Goal: Task Accomplishment & Management: Manage account settings

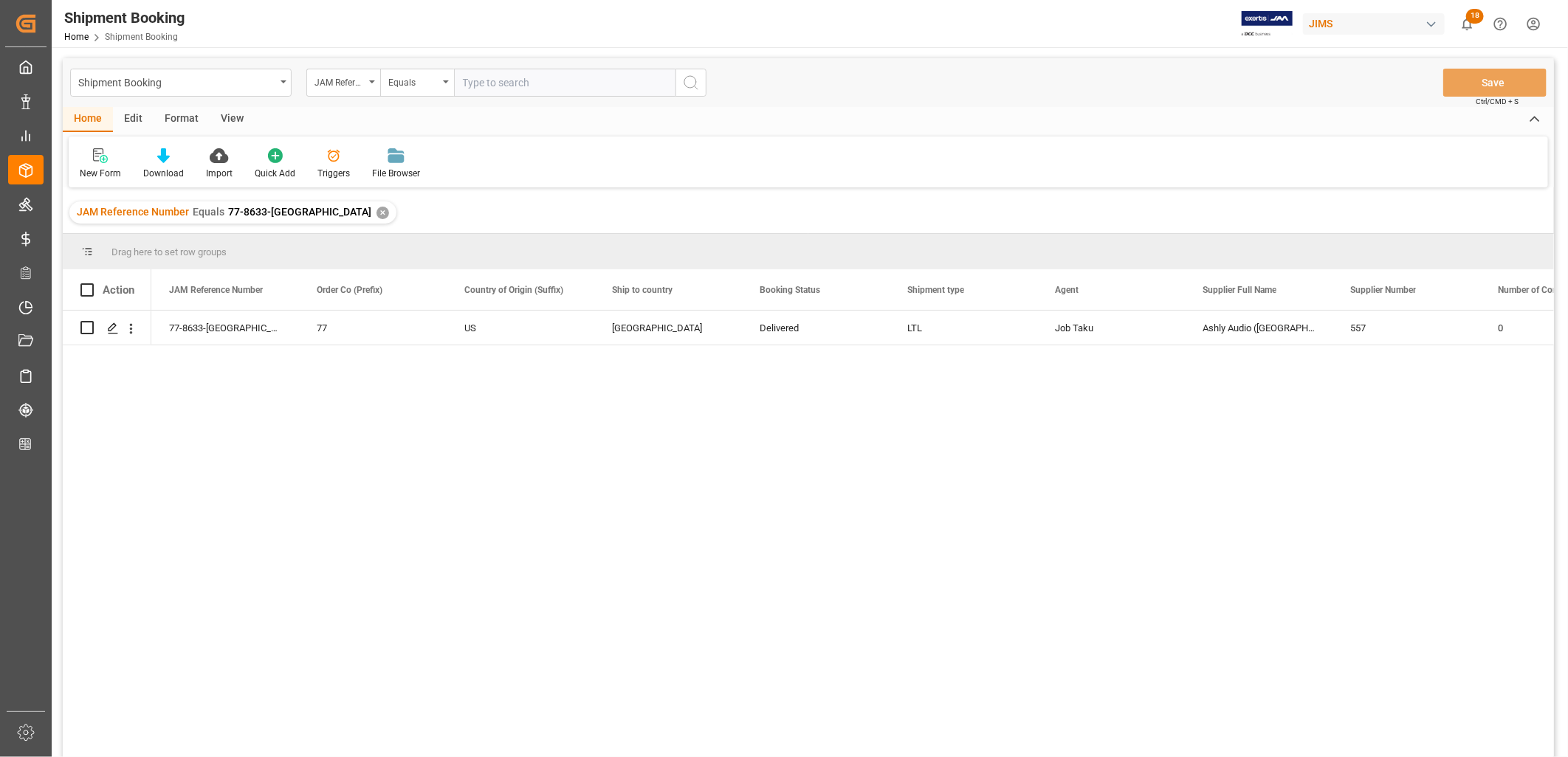
click at [377, 215] on div "✕" at bounding box center [383, 213] width 13 height 13
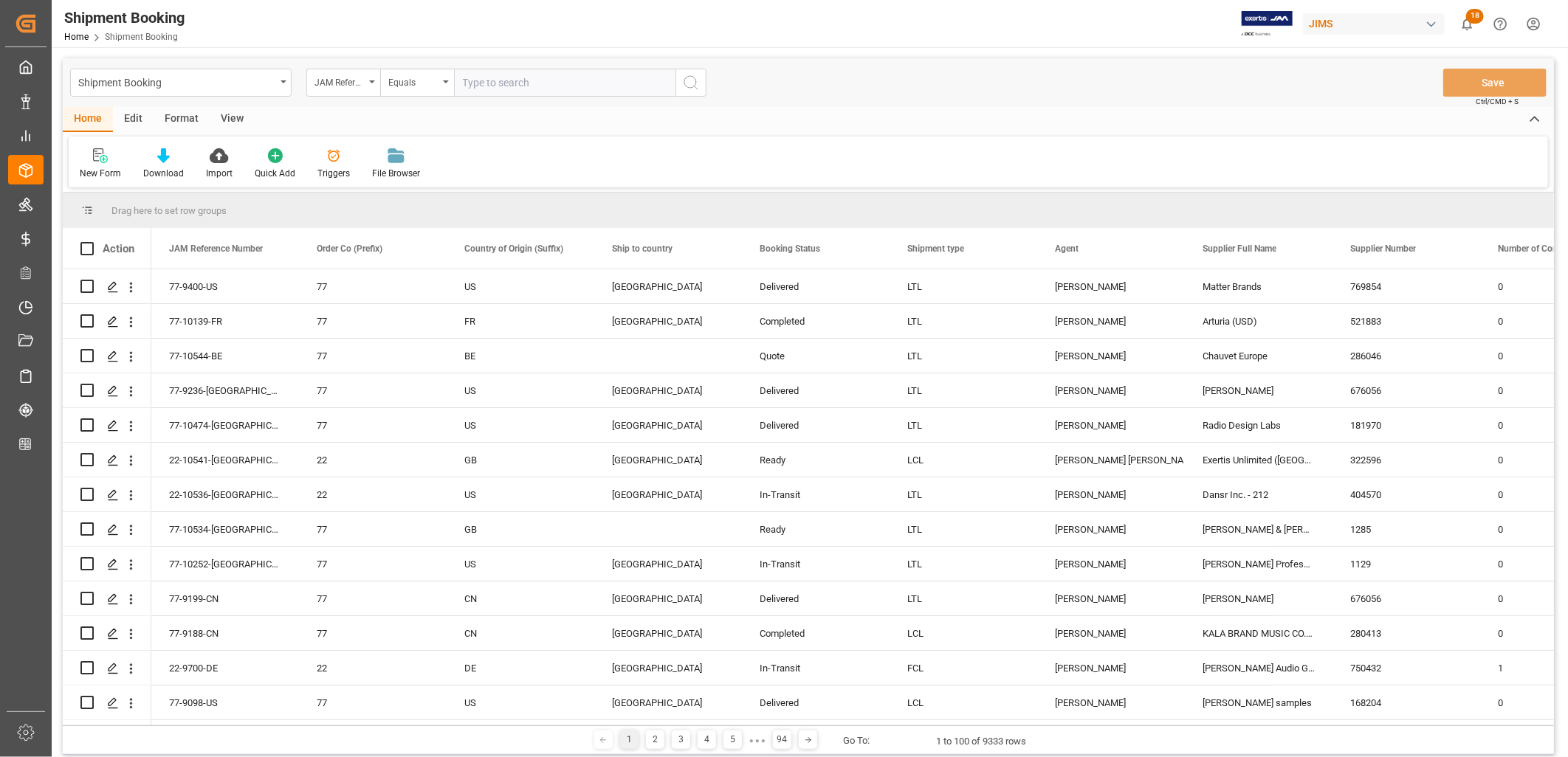
click at [478, 78] on input "text" at bounding box center [564, 83] width 222 height 28
paste input "22-8772-TW"
type input "22-8772-TW"
click at [691, 79] on icon "search button" at bounding box center [691, 83] width 18 height 18
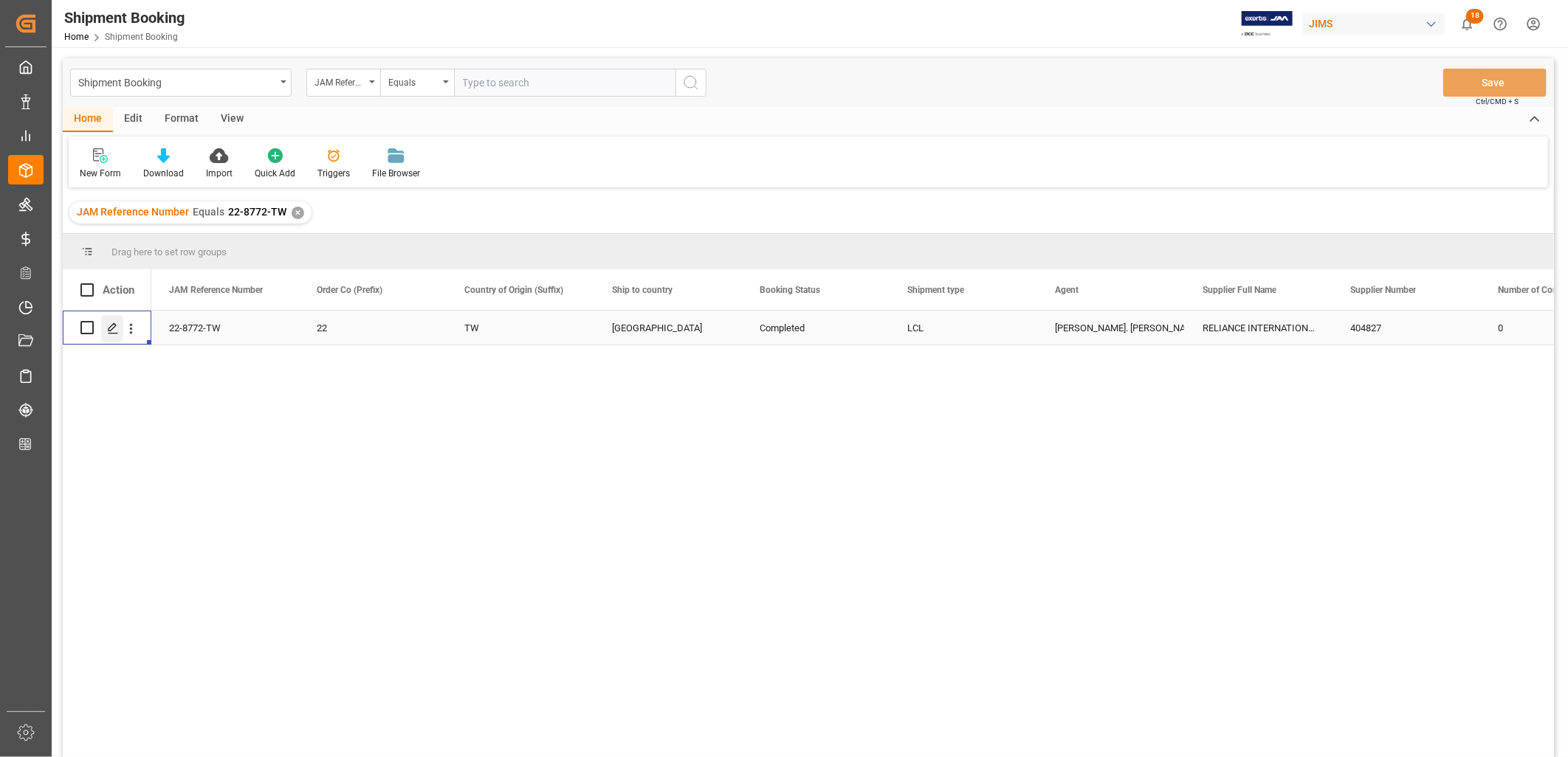
click at [112, 328] on polygon "Press SPACE to select this row." at bounding box center [112, 327] width 7 height 7
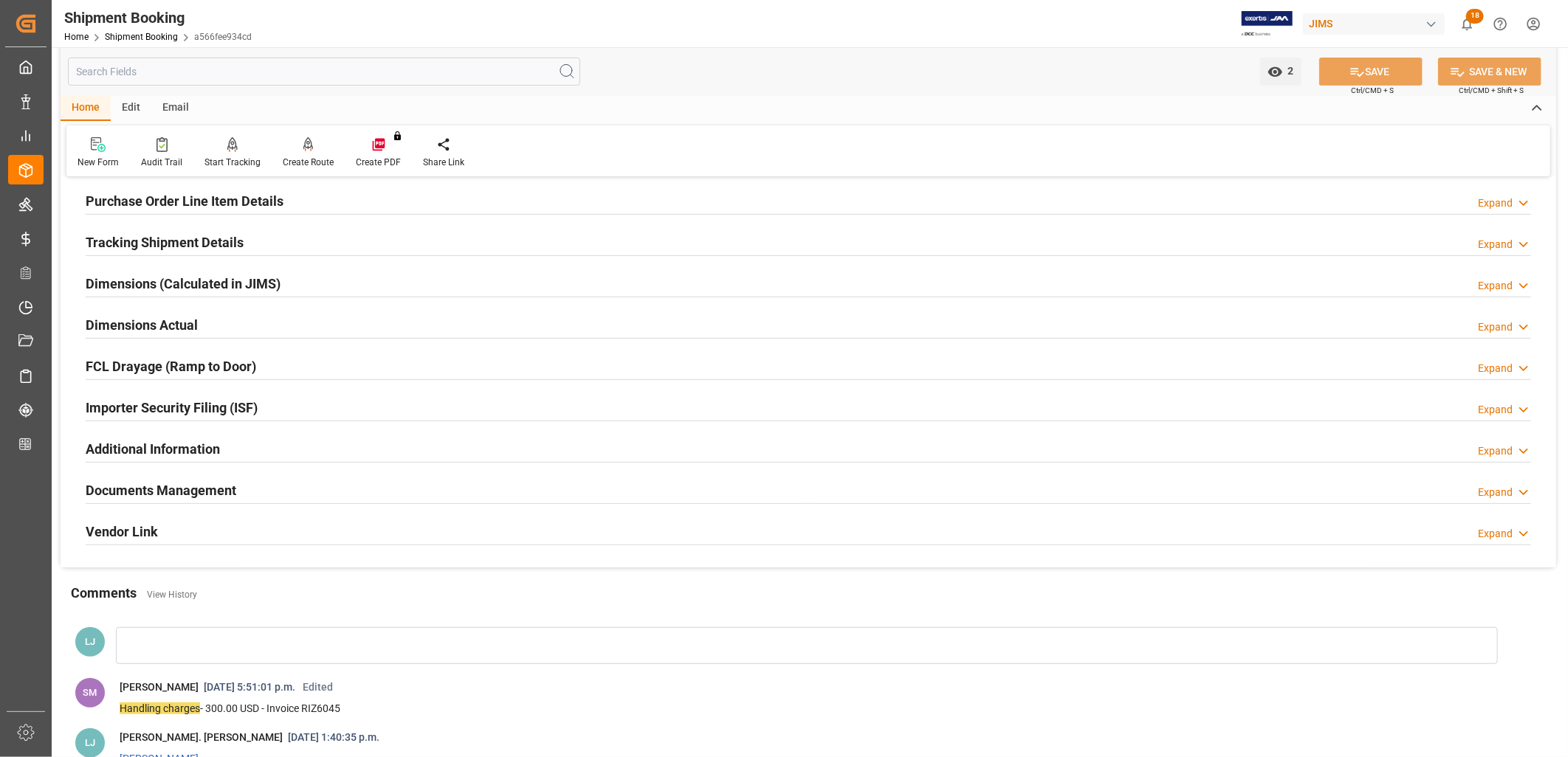
scroll to position [245, 0]
click at [175, 489] on h2 "Documents Management" at bounding box center [160, 489] width 151 height 20
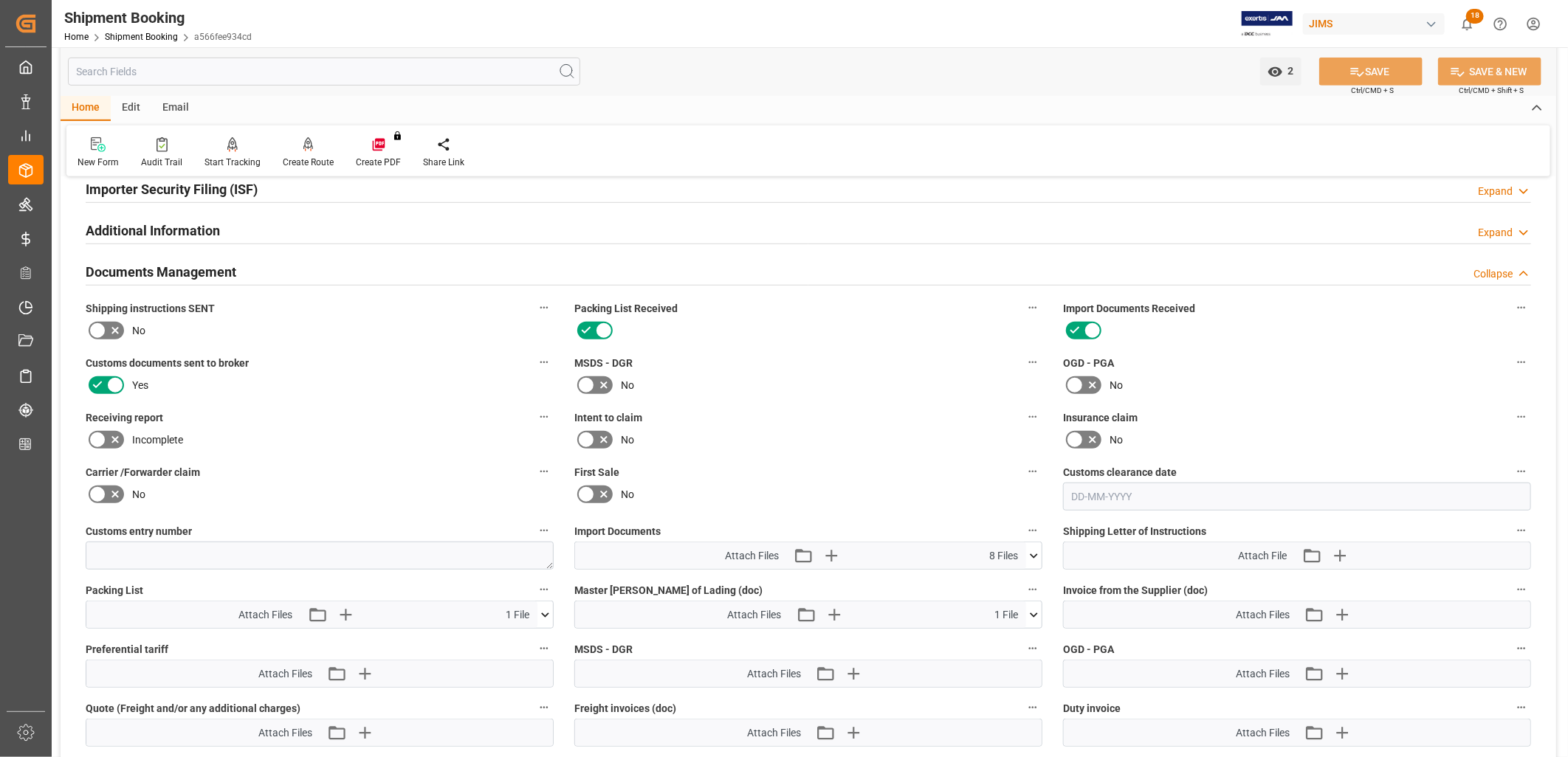
scroll to position [492, 0]
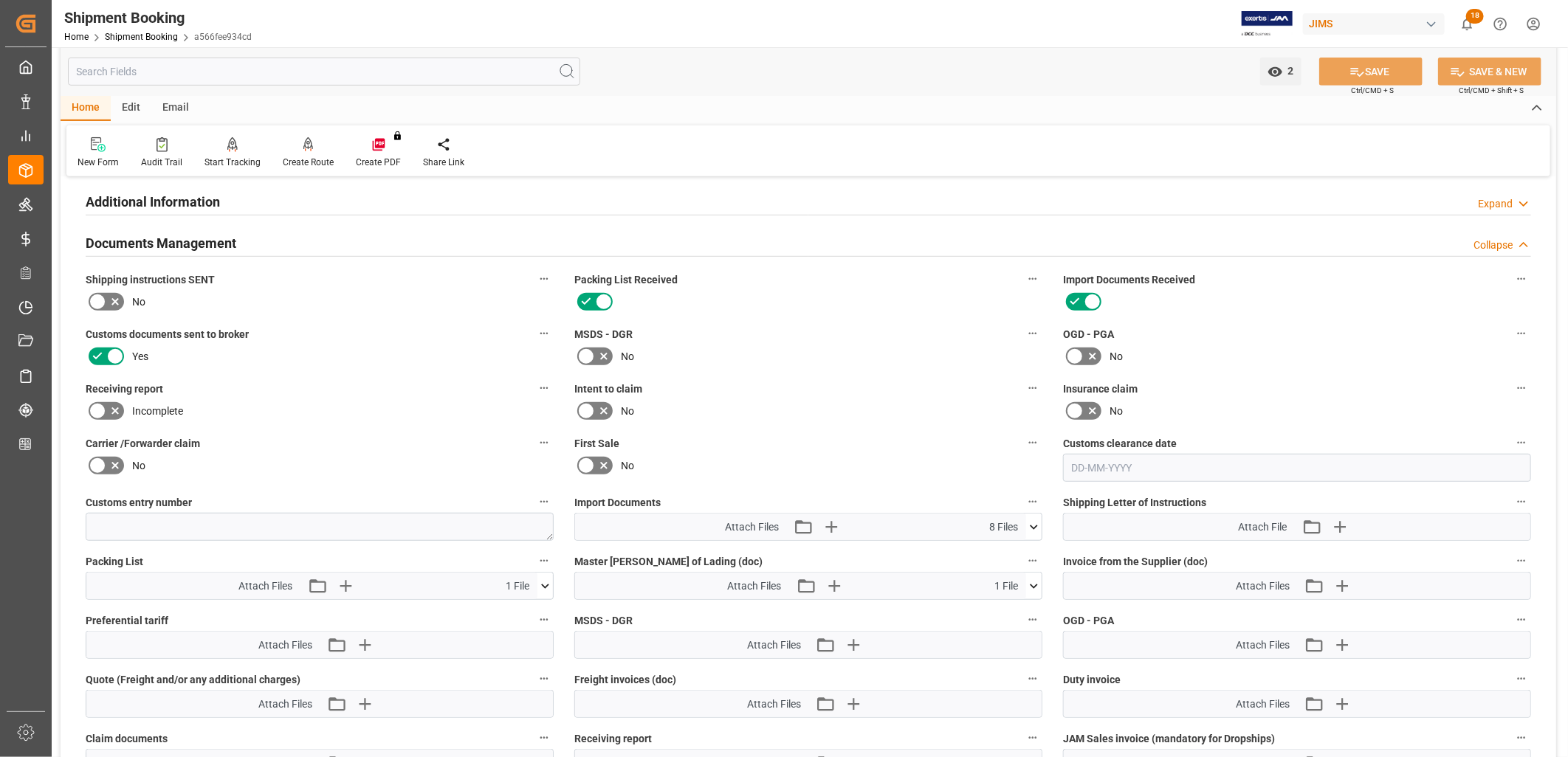
click at [544, 584] on icon at bounding box center [545, 586] width 16 height 16
click at [506, 611] on icon at bounding box center [507, 614] width 12 height 12
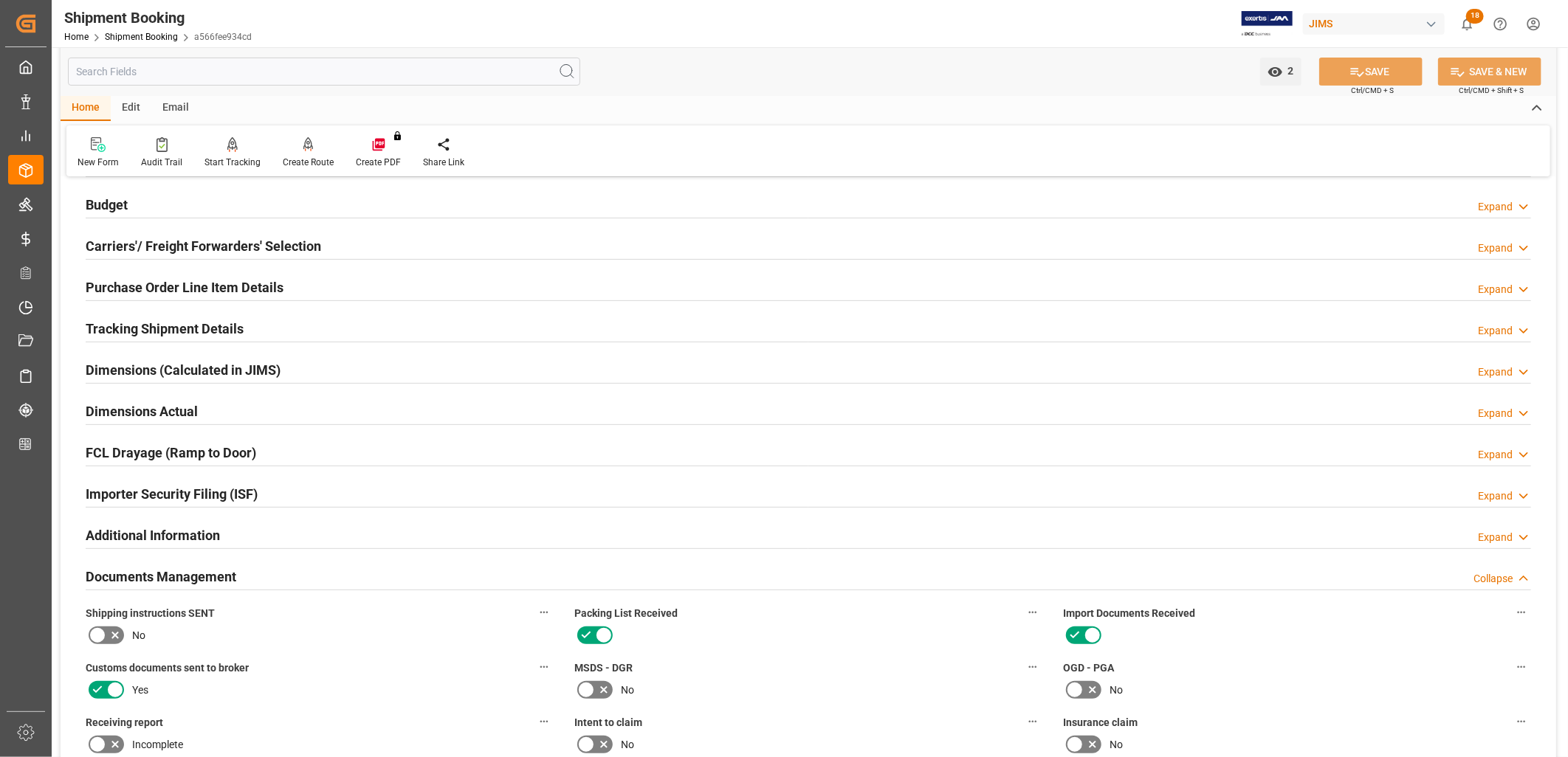
scroll to position [0, 0]
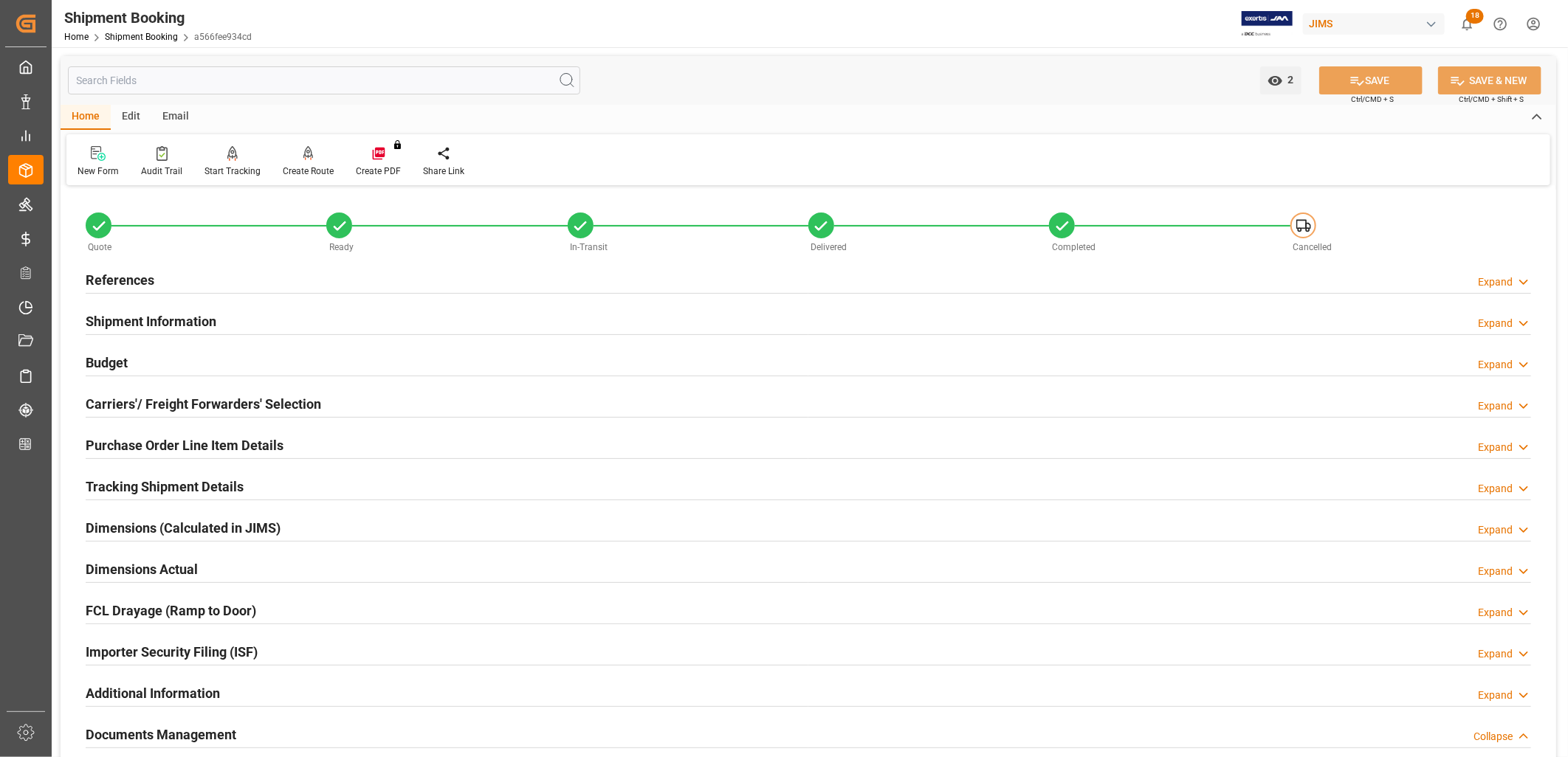
click at [136, 280] on h2 "References" at bounding box center [119, 280] width 69 height 20
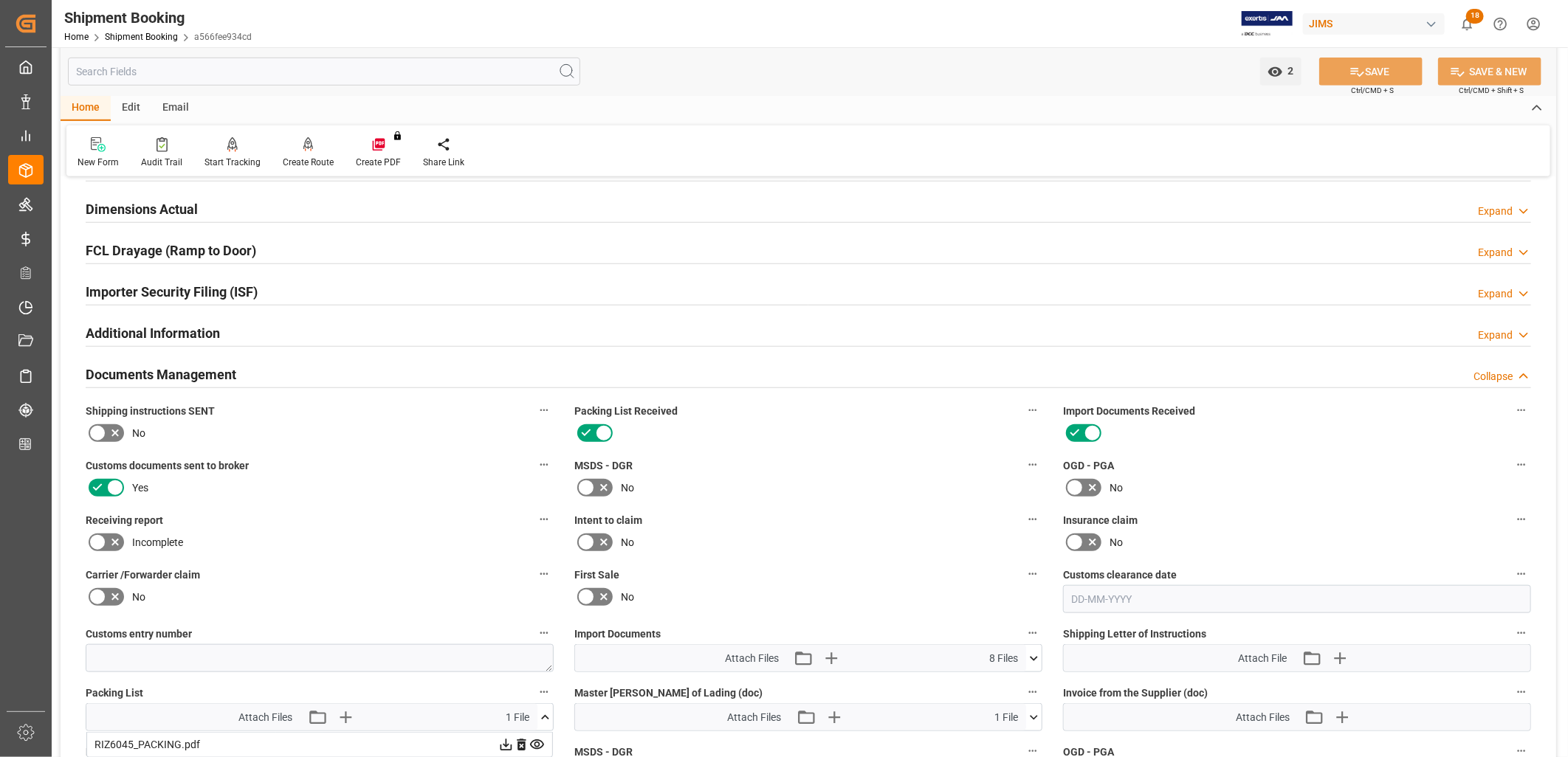
scroll to position [984, 0]
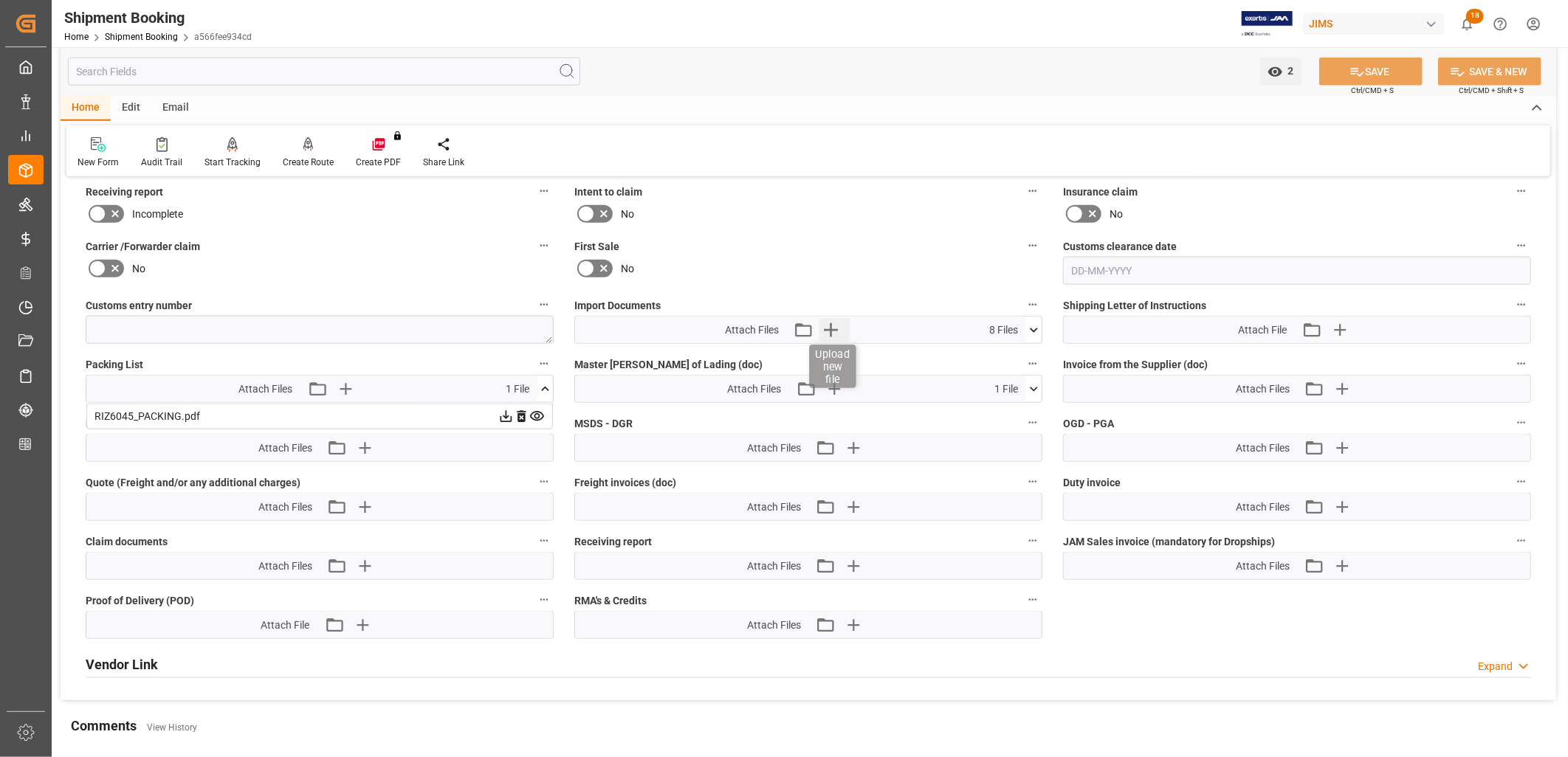
click at [834, 325] on icon "button" at bounding box center [831, 330] width 24 height 24
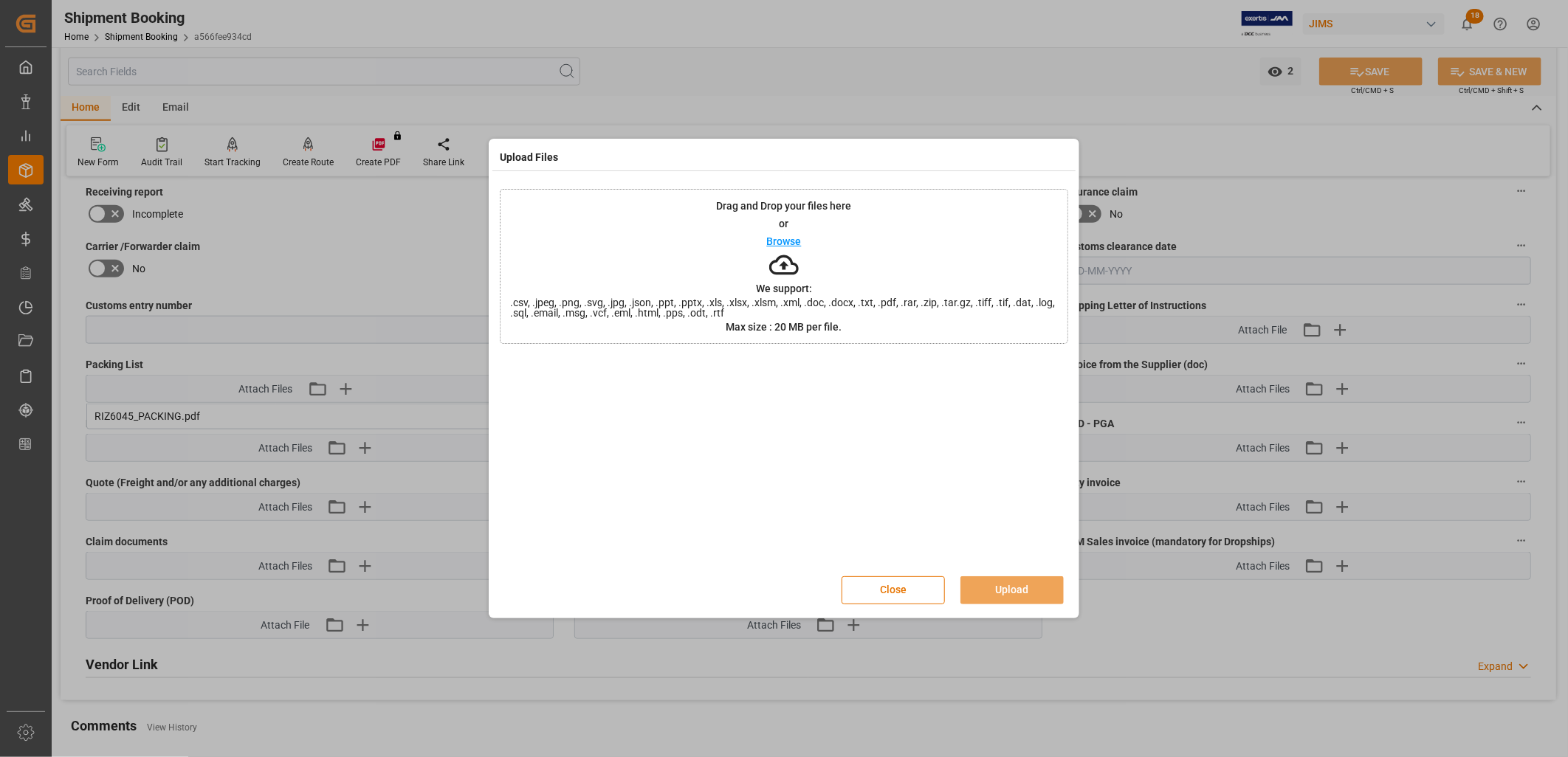
click at [791, 237] on p "Browse" at bounding box center [784, 241] width 35 height 10
click at [1021, 581] on button "Upload" at bounding box center [1012, 590] width 103 height 28
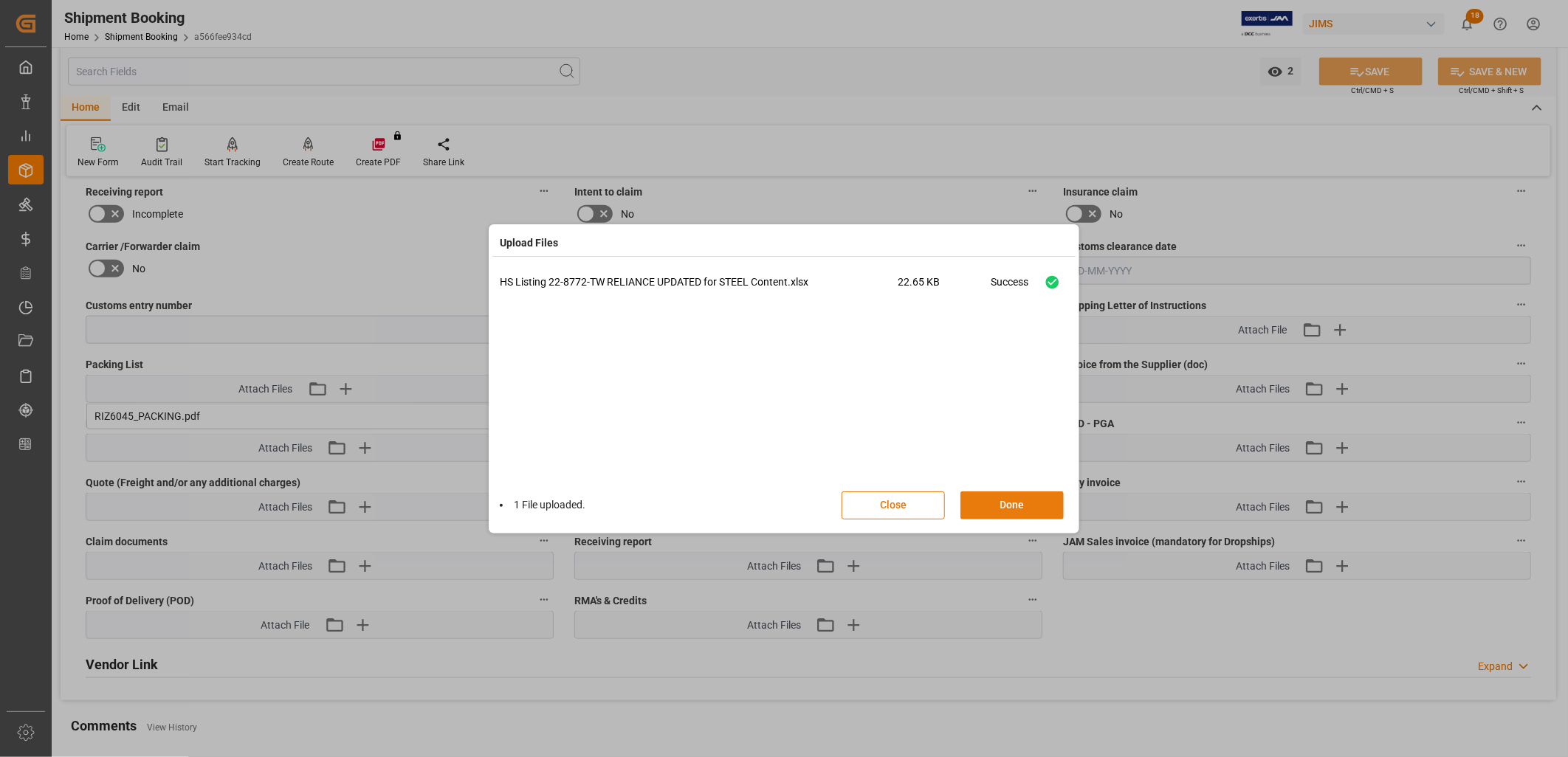
click at [1014, 503] on button "Done" at bounding box center [1012, 506] width 103 height 28
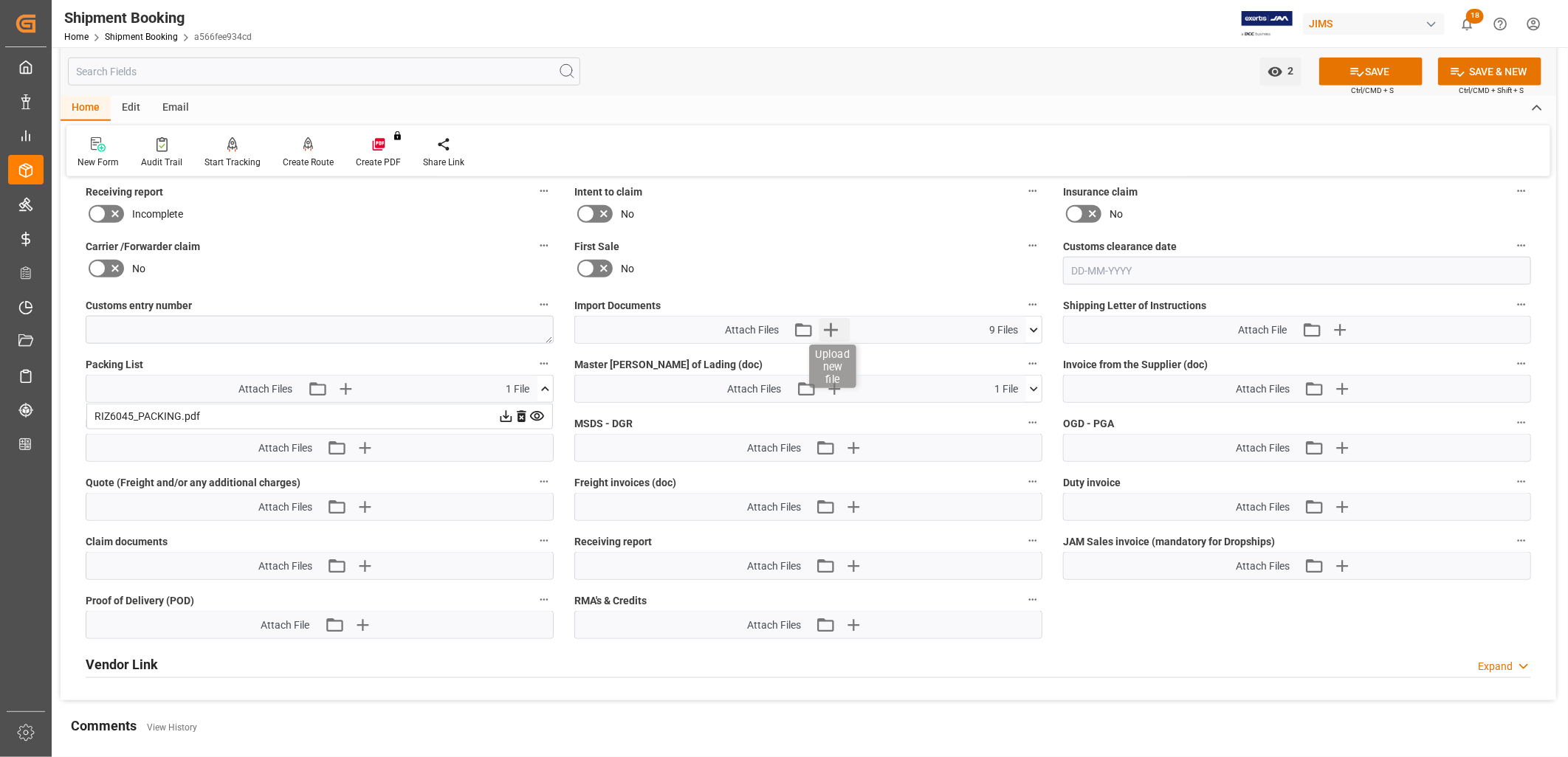
click at [831, 325] on icon "button" at bounding box center [831, 330] width 24 height 24
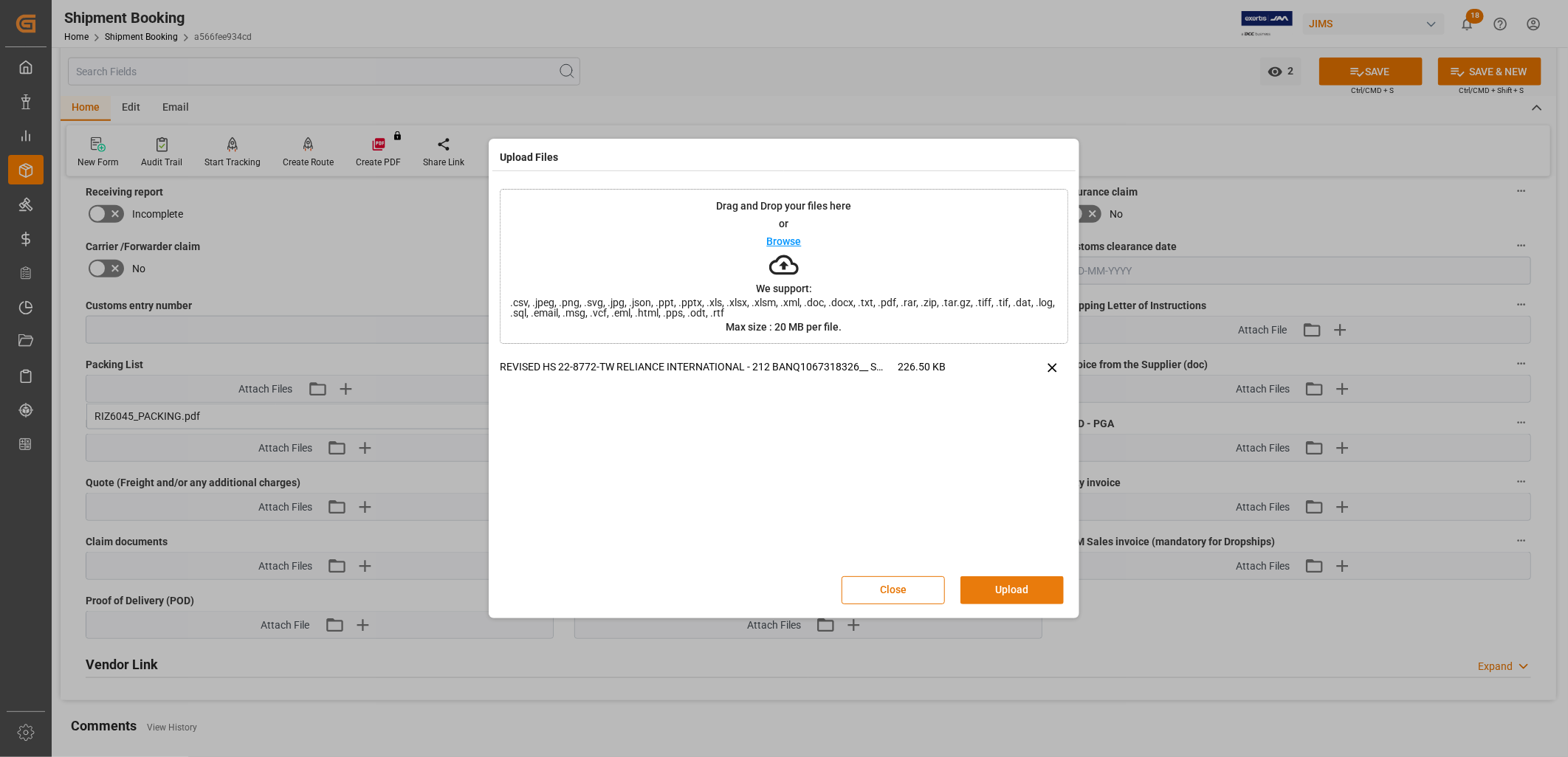
click at [1004, 586] on button "Upload" at bounding box center [1012, 590] width 103 height 28
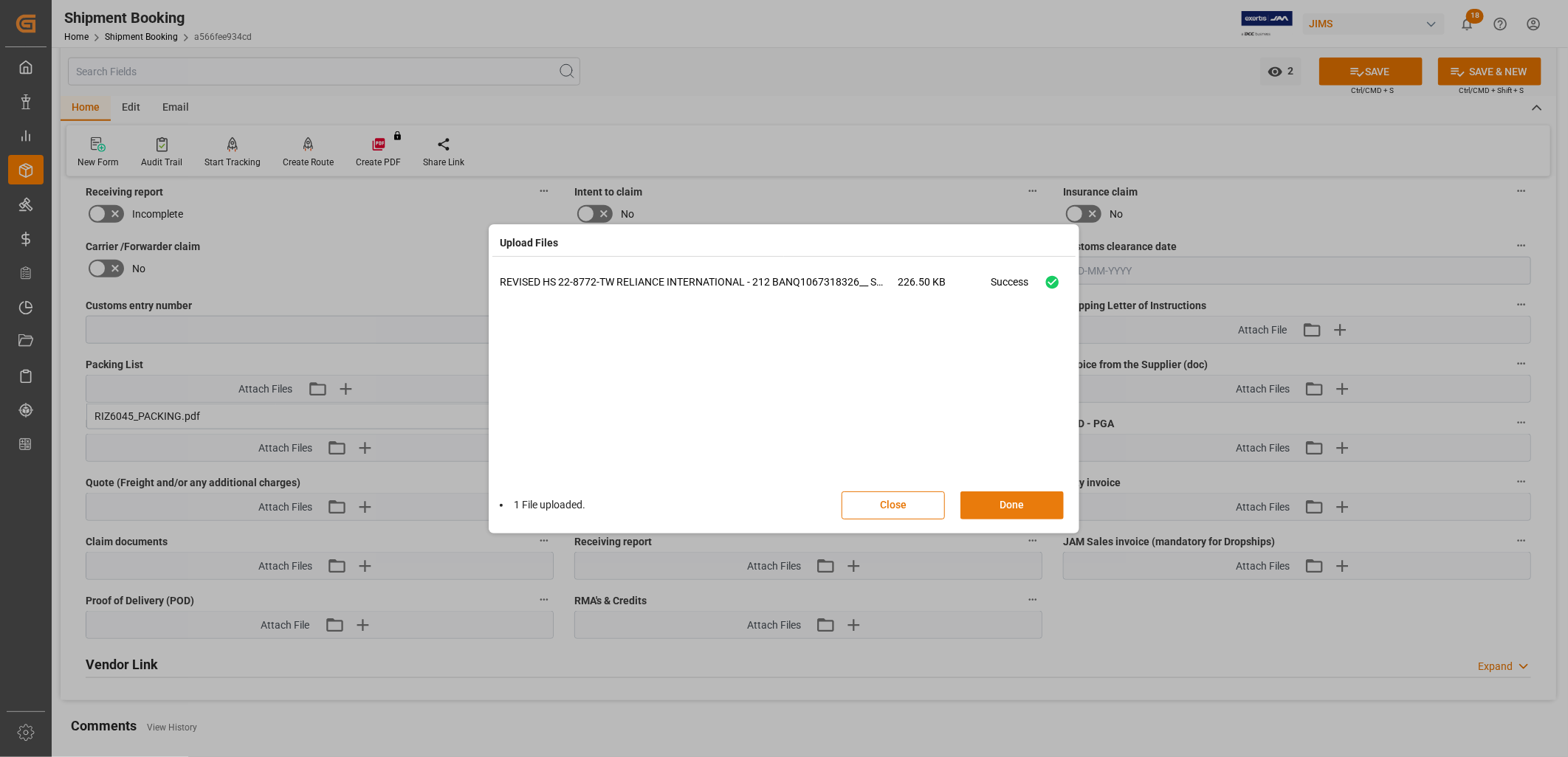
click at [1002, 505] on button "Done" at bounding box center [1012, 506] width 103 height 28
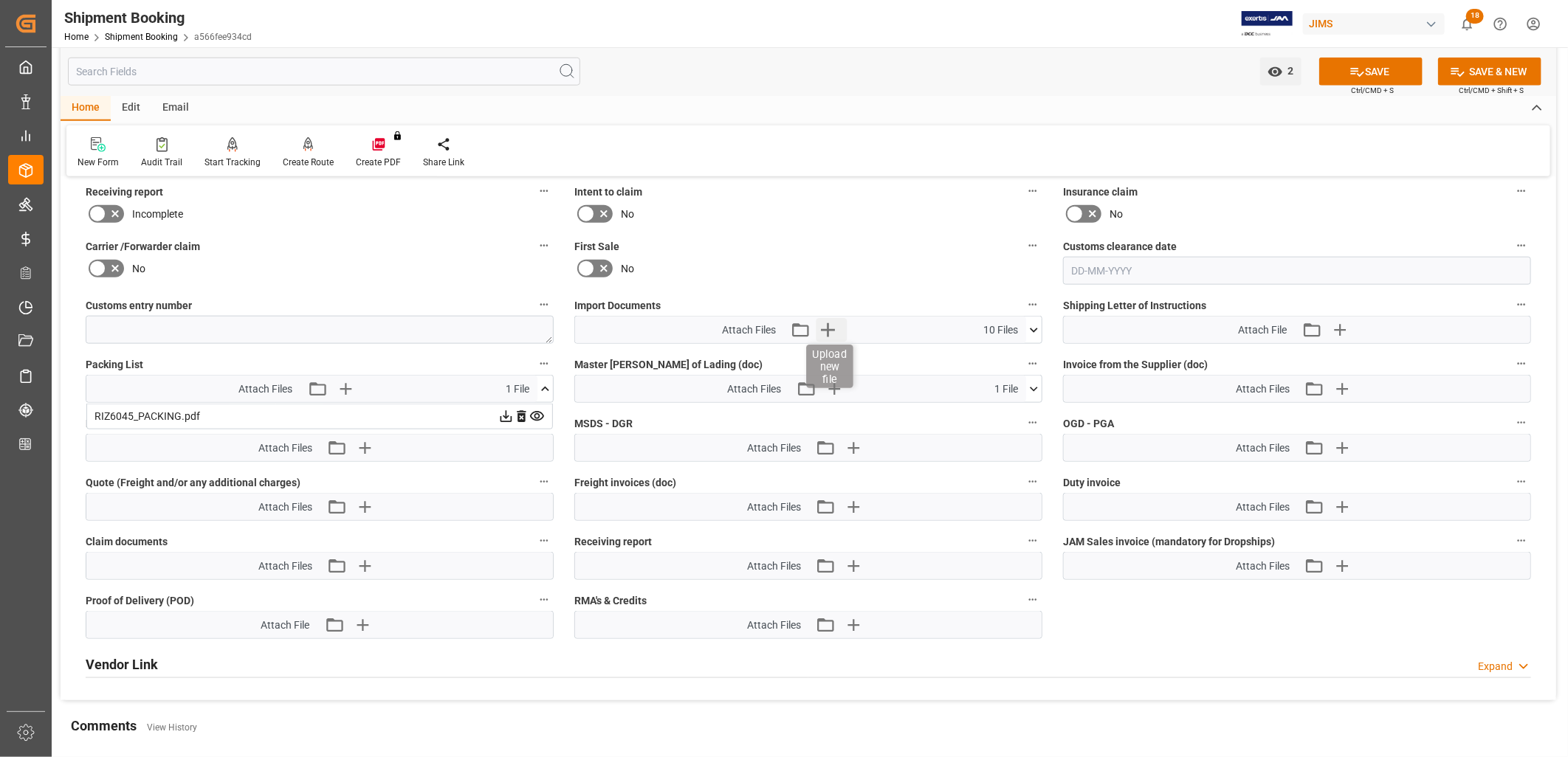
click at [829, 322] on icon "button" at bounding box center [829, 330] width 24 height 24
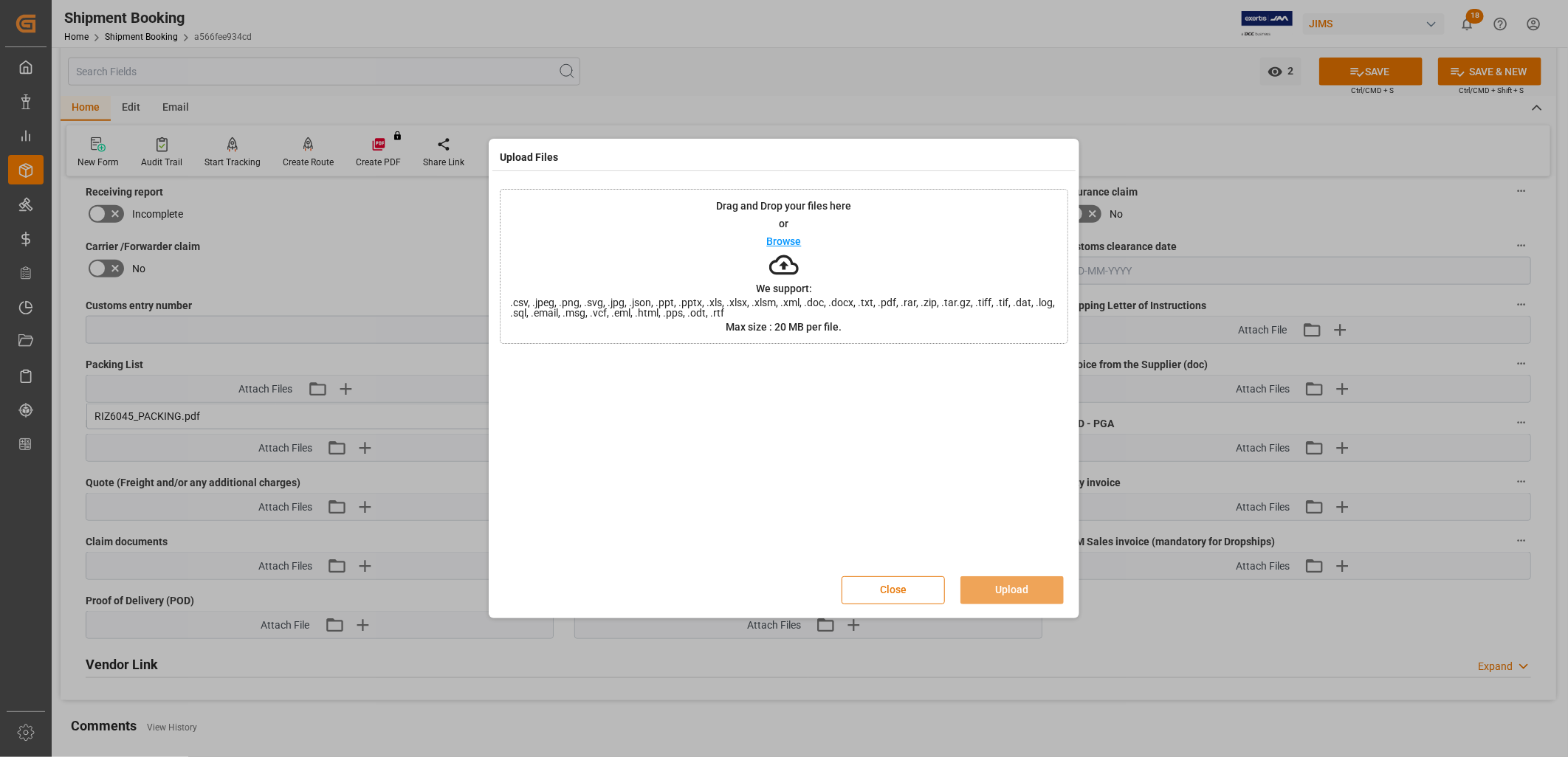
click at [902, 584] on button "Close" at bounding box center [893, 590] width 103 height 28
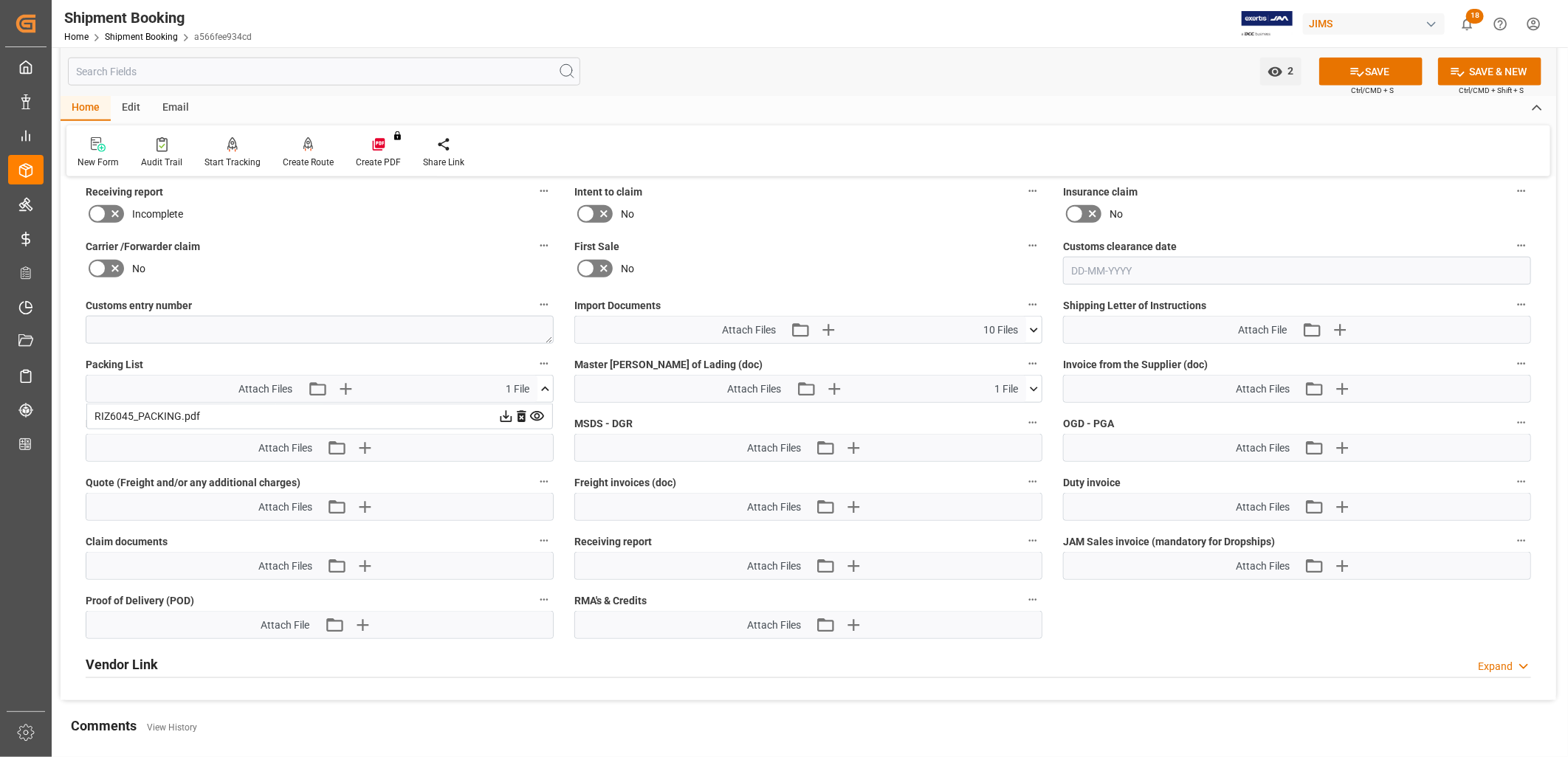
click at [1036, 323] on icon at bounding box center [1033, 330] width 16 height 16
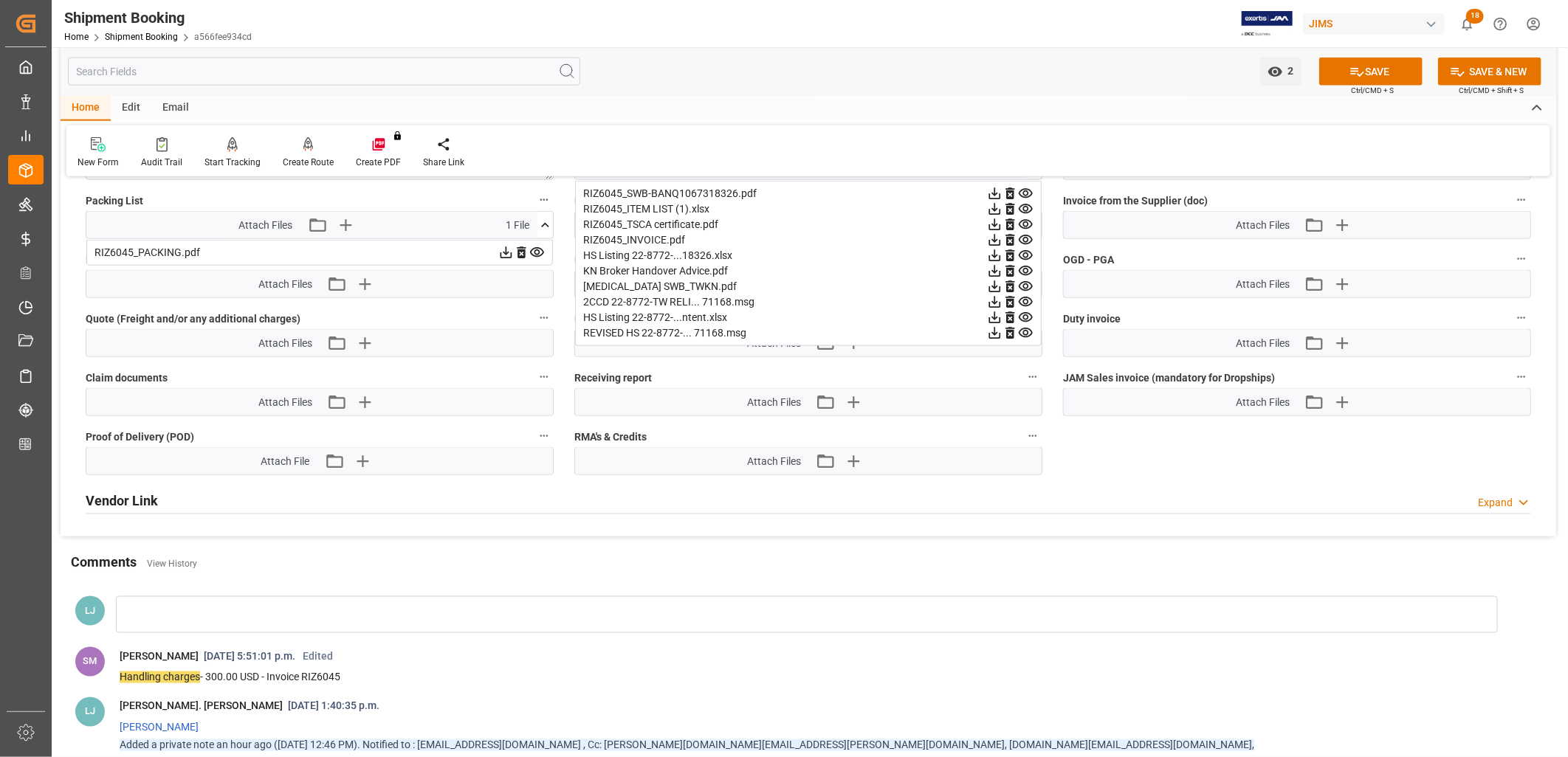
scroll to position [1065, 0]
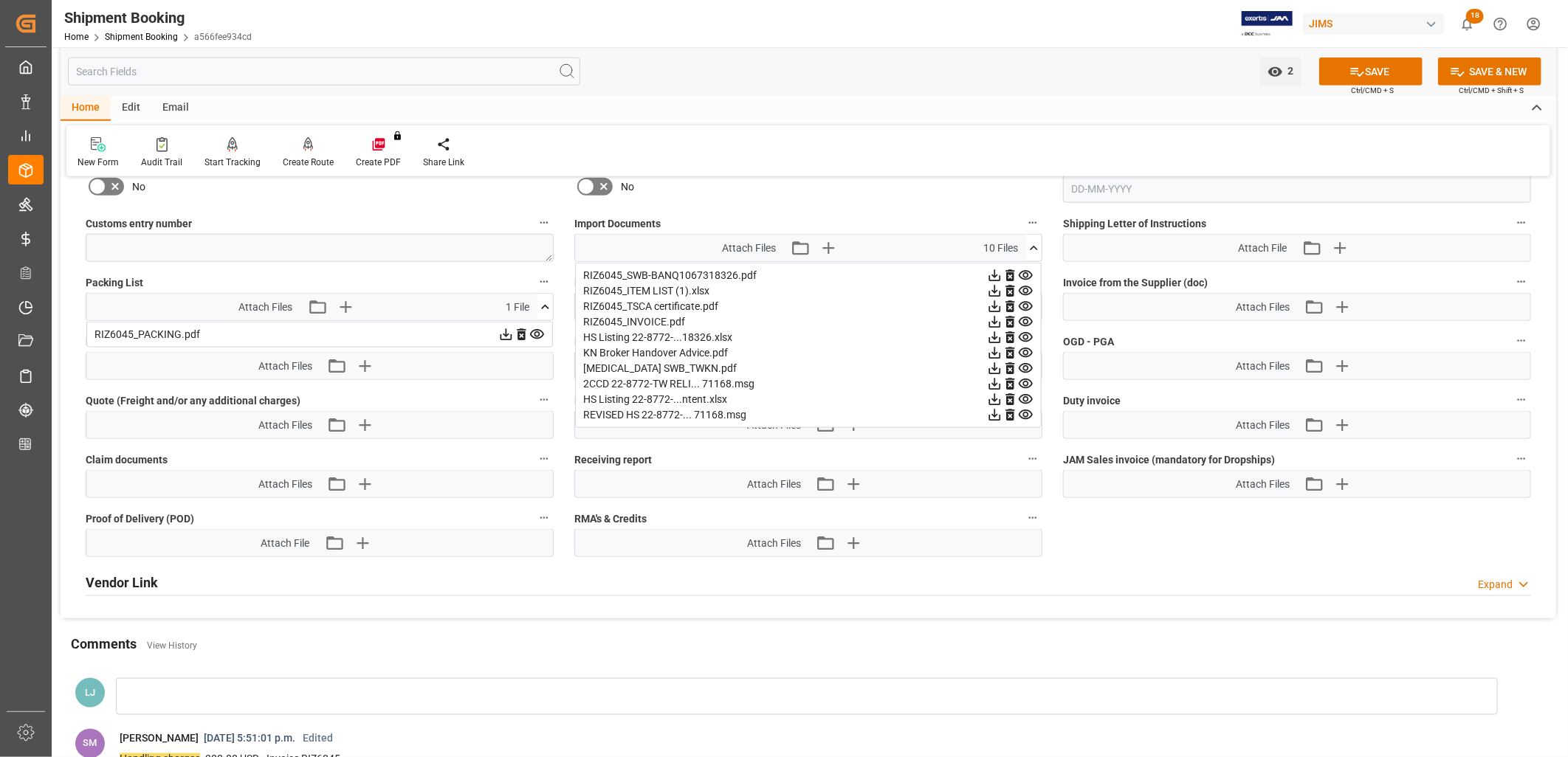
click at [998, 334] on icon at bounding box center [995, 337] width 16 height 16
click at [1366, 72] on button "SAVE" at bounding box center [1371, 72] width 103 height 28
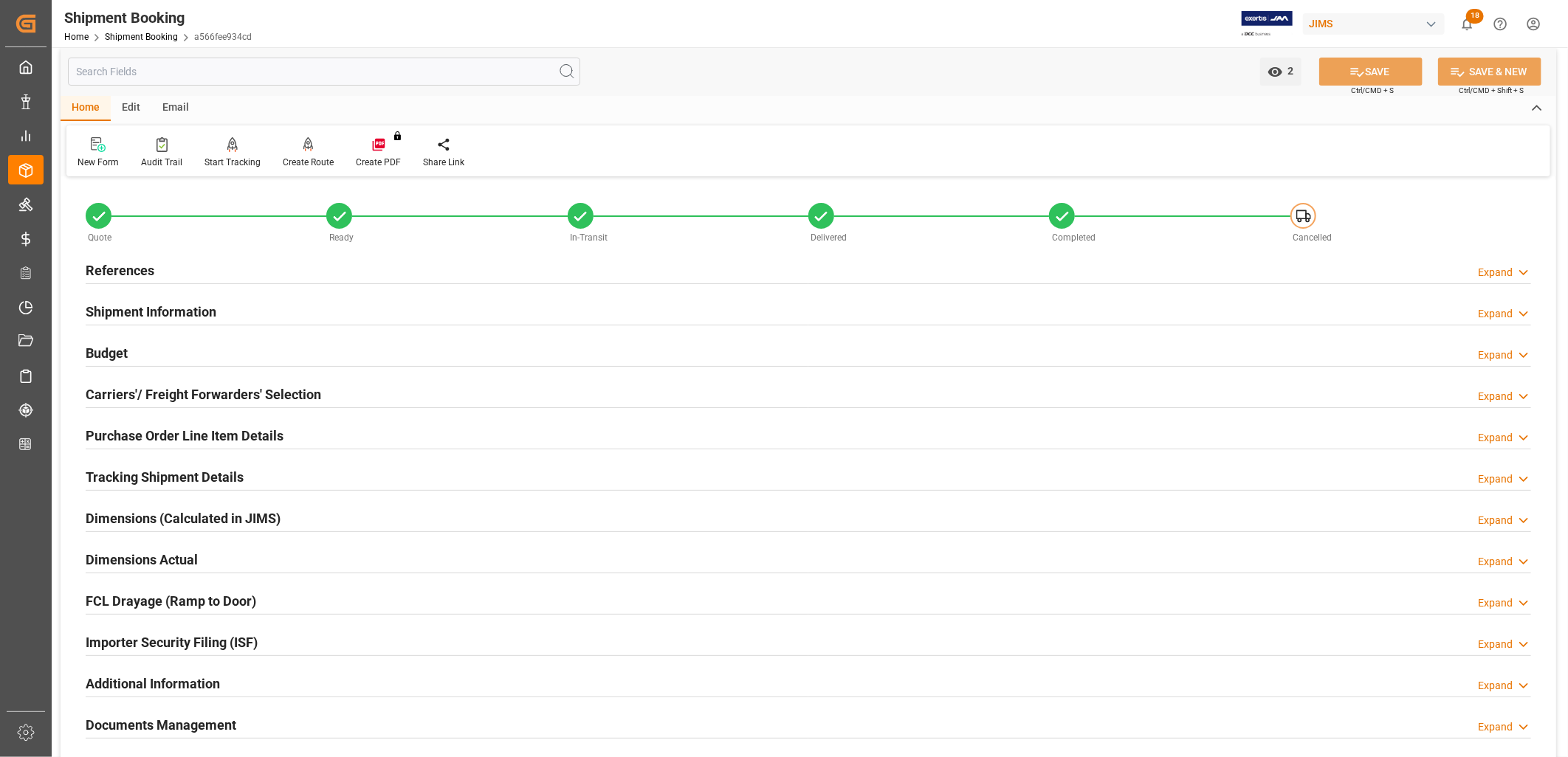
scroll to position [0, 0]
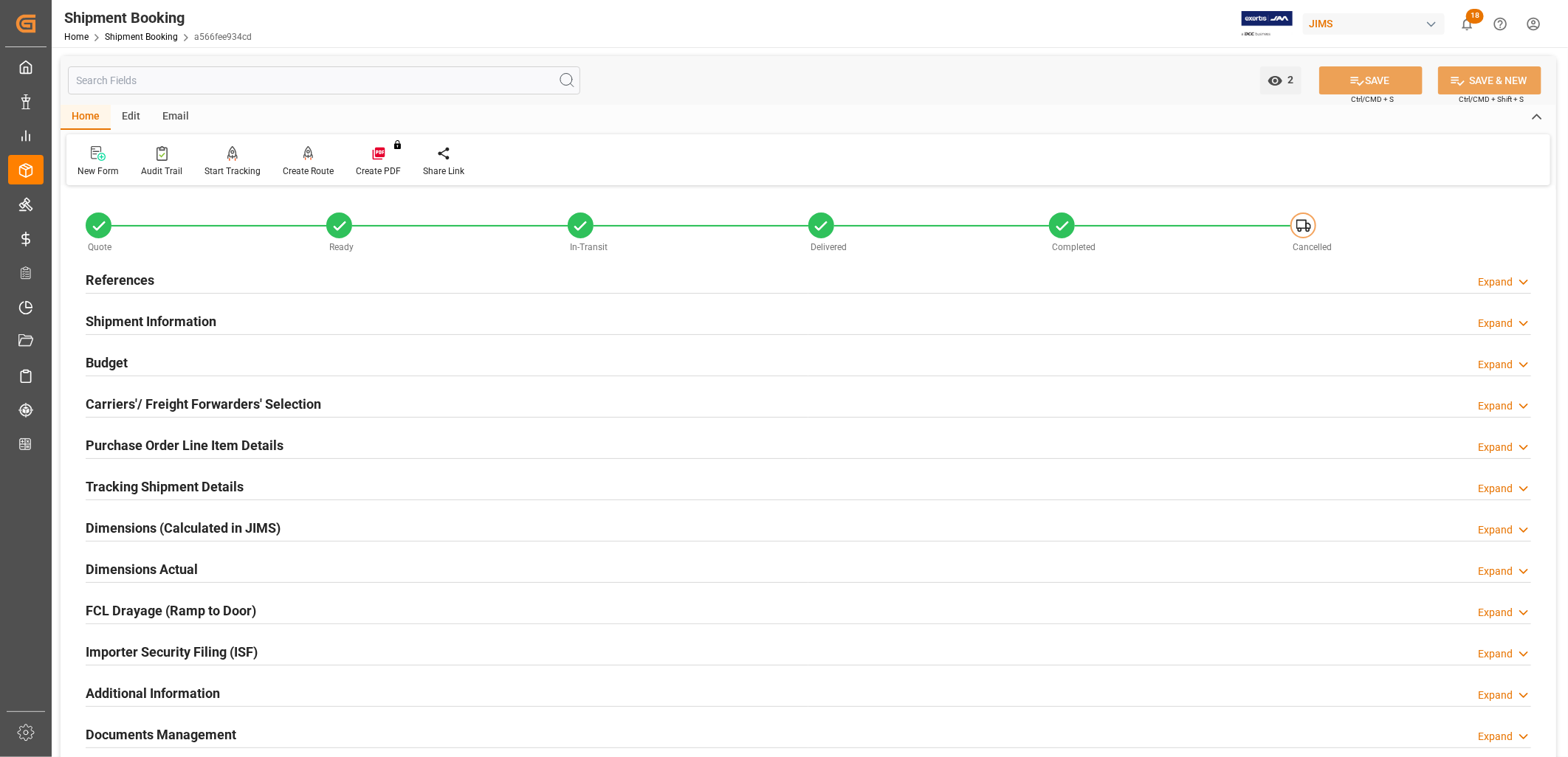
click at [124, 276] on h2 "References" at bounding box center [119, 280] width 69 height 20
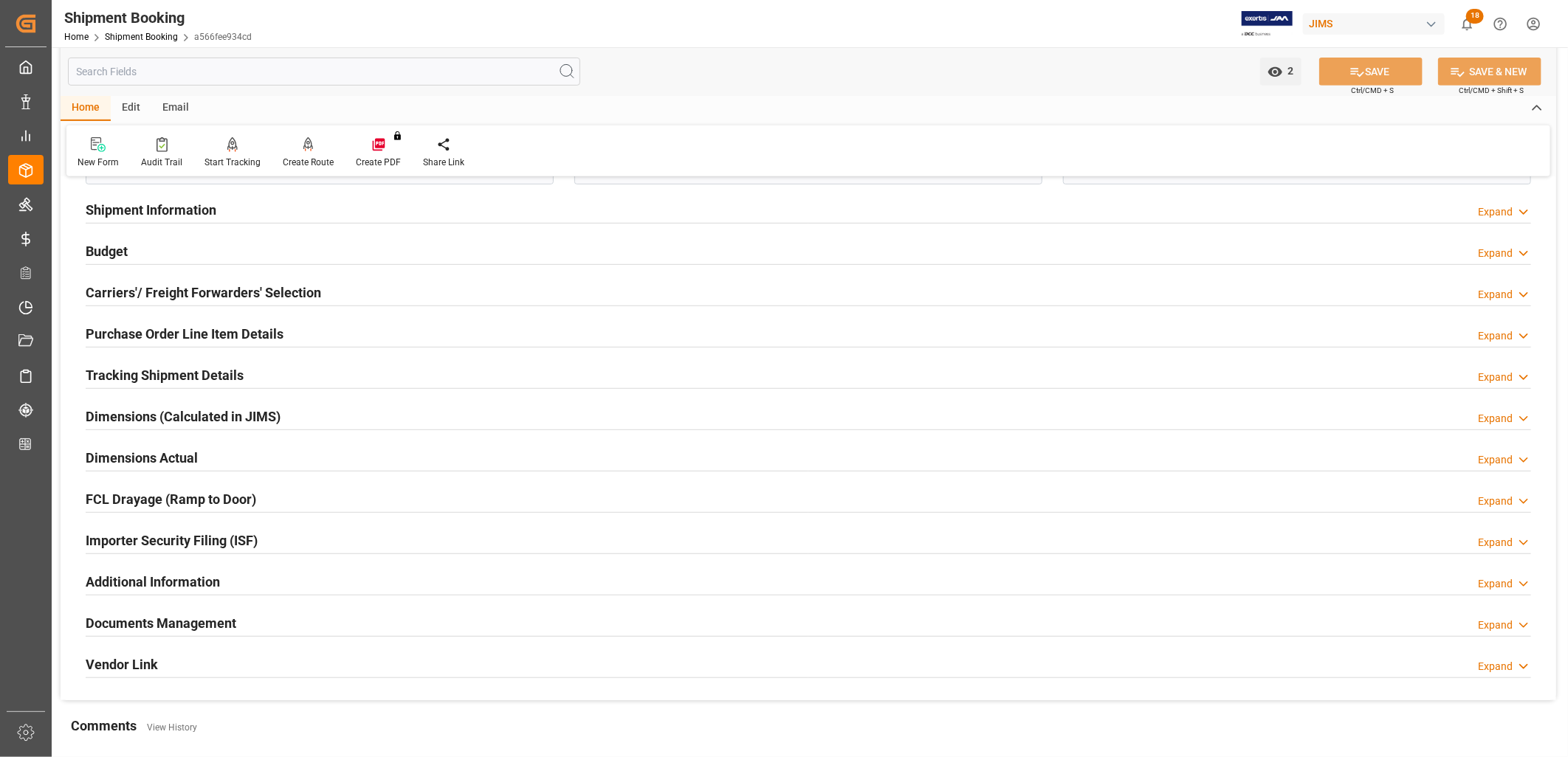
scroll to position [492, 0]
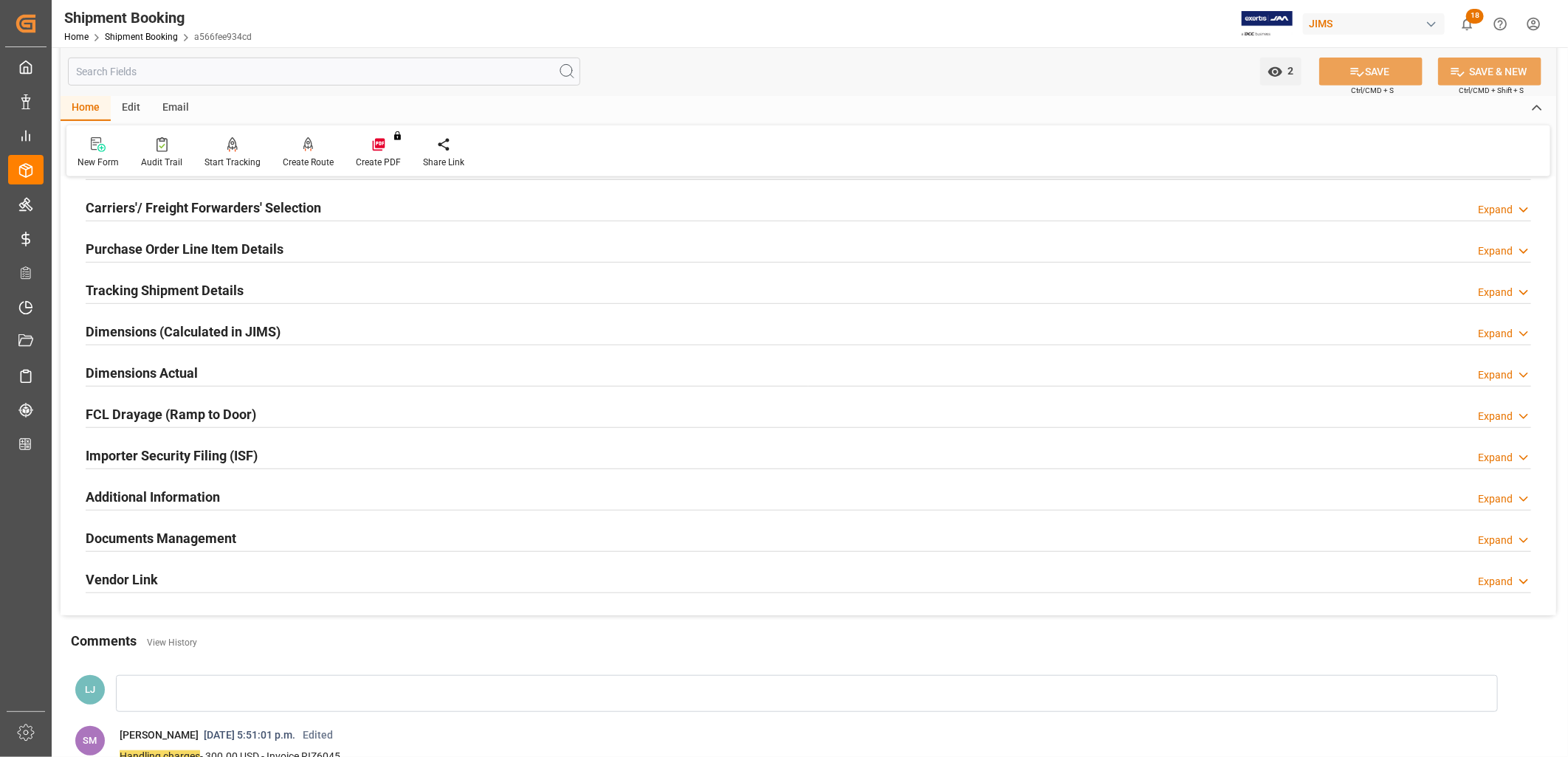
click at [182, 537] on h2 "Documents Management" at bounding box center [160, 538] width 151 height 20
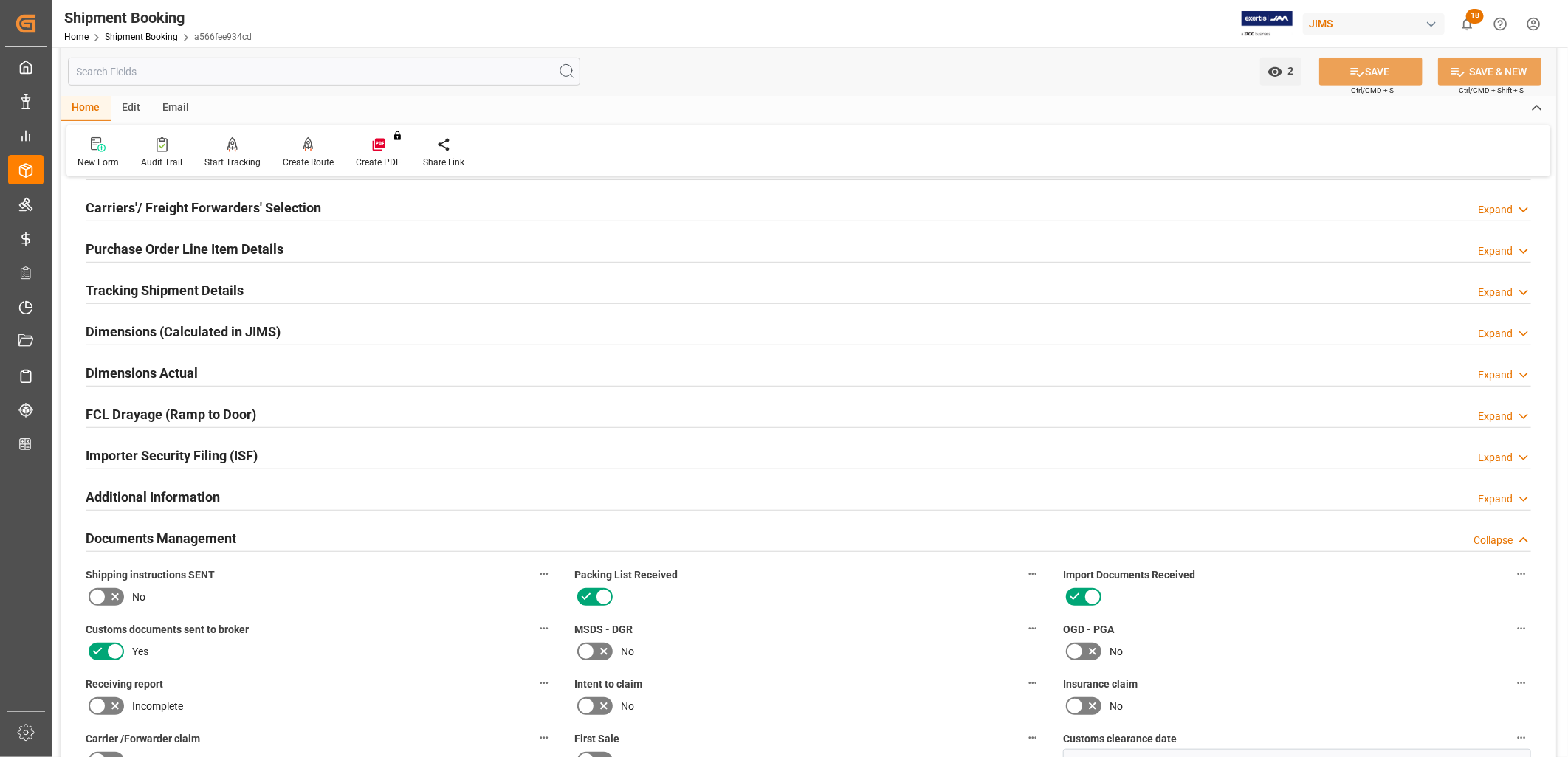
scroll to position [902, 0]
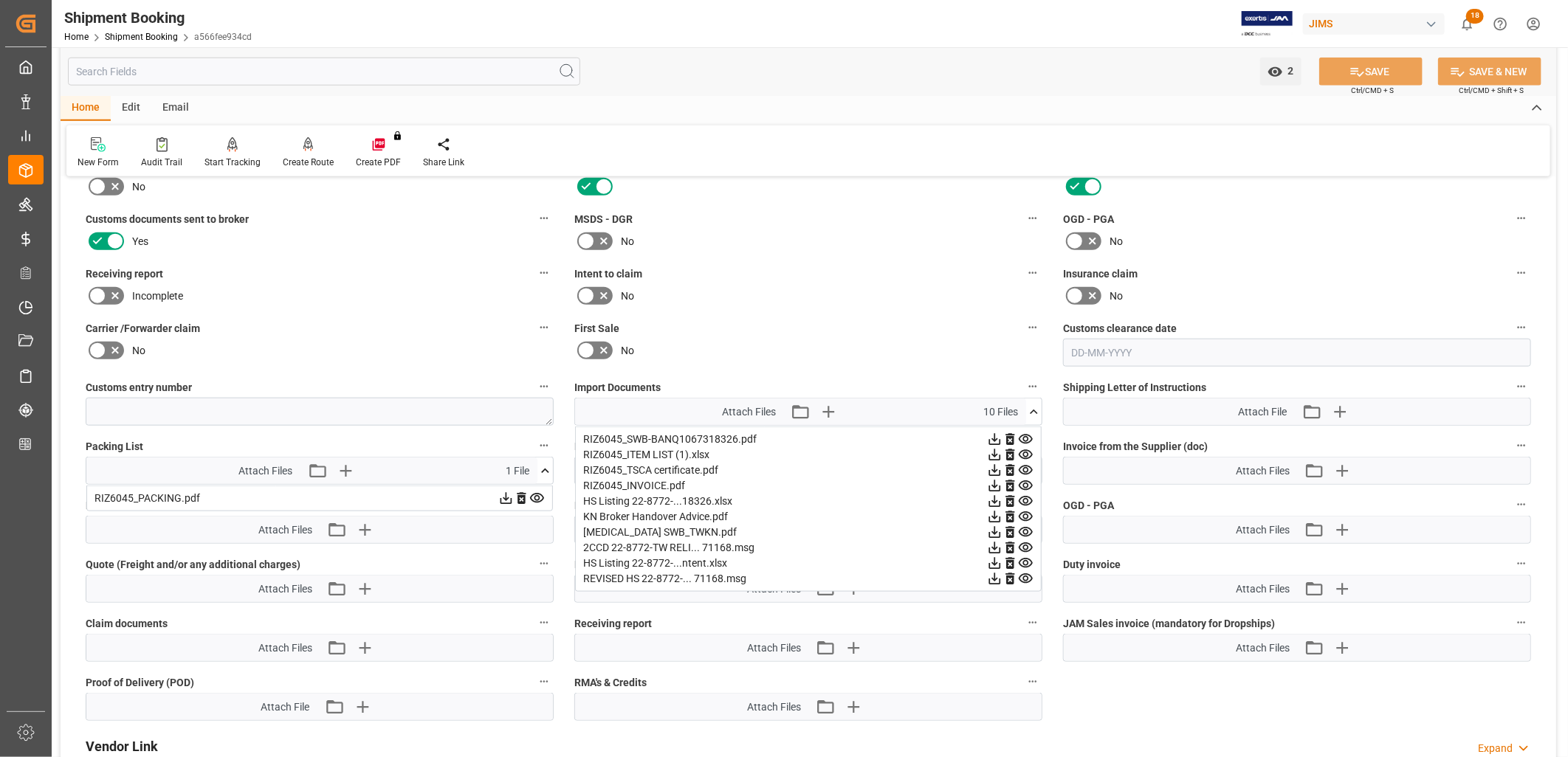
click at [989, 446] on icon at bounding box center [995, 440] width 12 height 12
click at [1031, 406] on icon at bounding box center [1033, 411] width 16 height 16
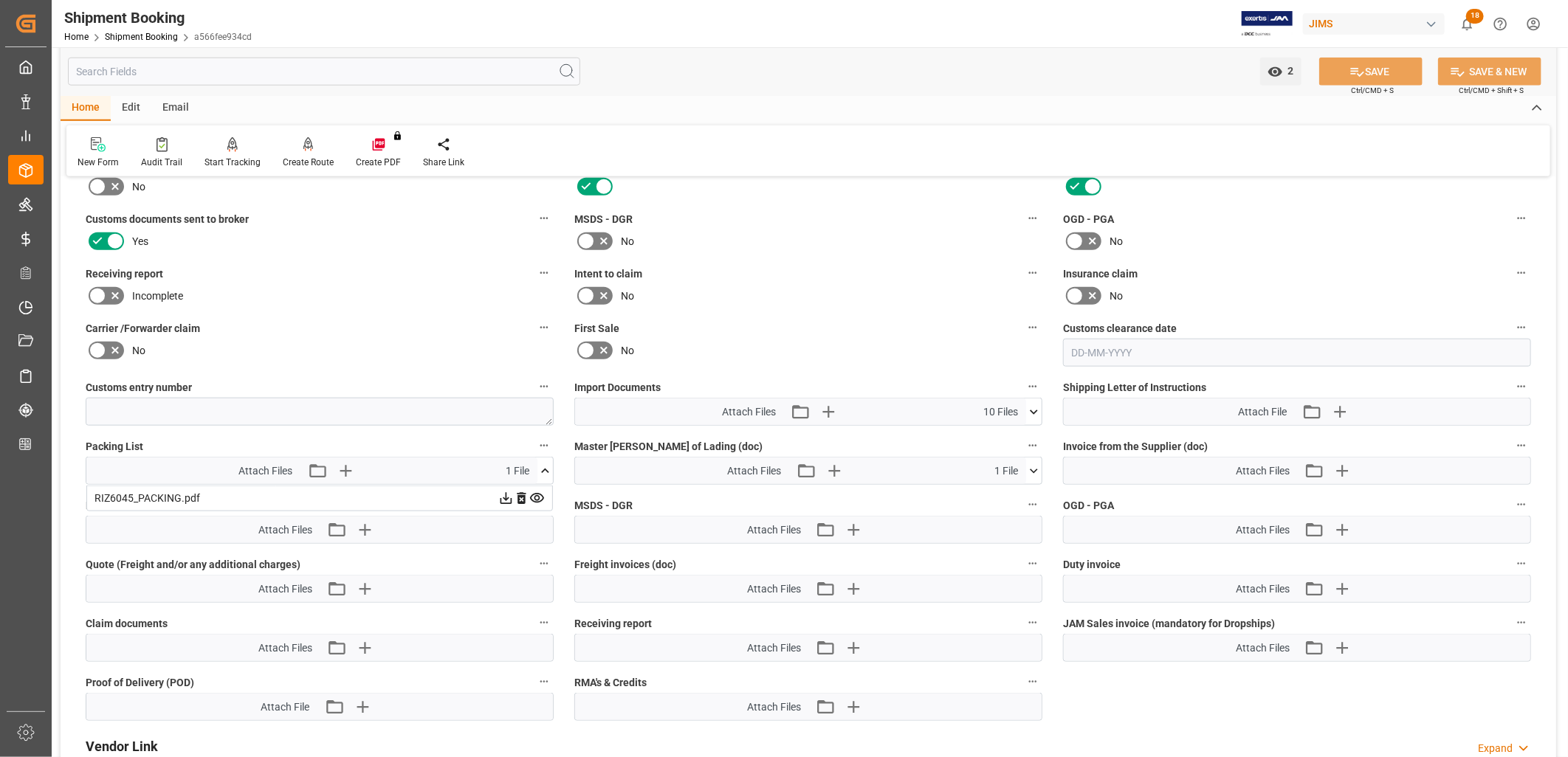
click at [544, 467] on icon at bounding box center [545, 471] width 16 height 16
click at [510, 495] on icon at bounding box center [506, 498] width 16 height 16
click at [503, 495] on icon at bounding box center [506, 498] width 16 height 16
click at [505, 493] on icon at bounding box center [506, 498] width 16 height 16
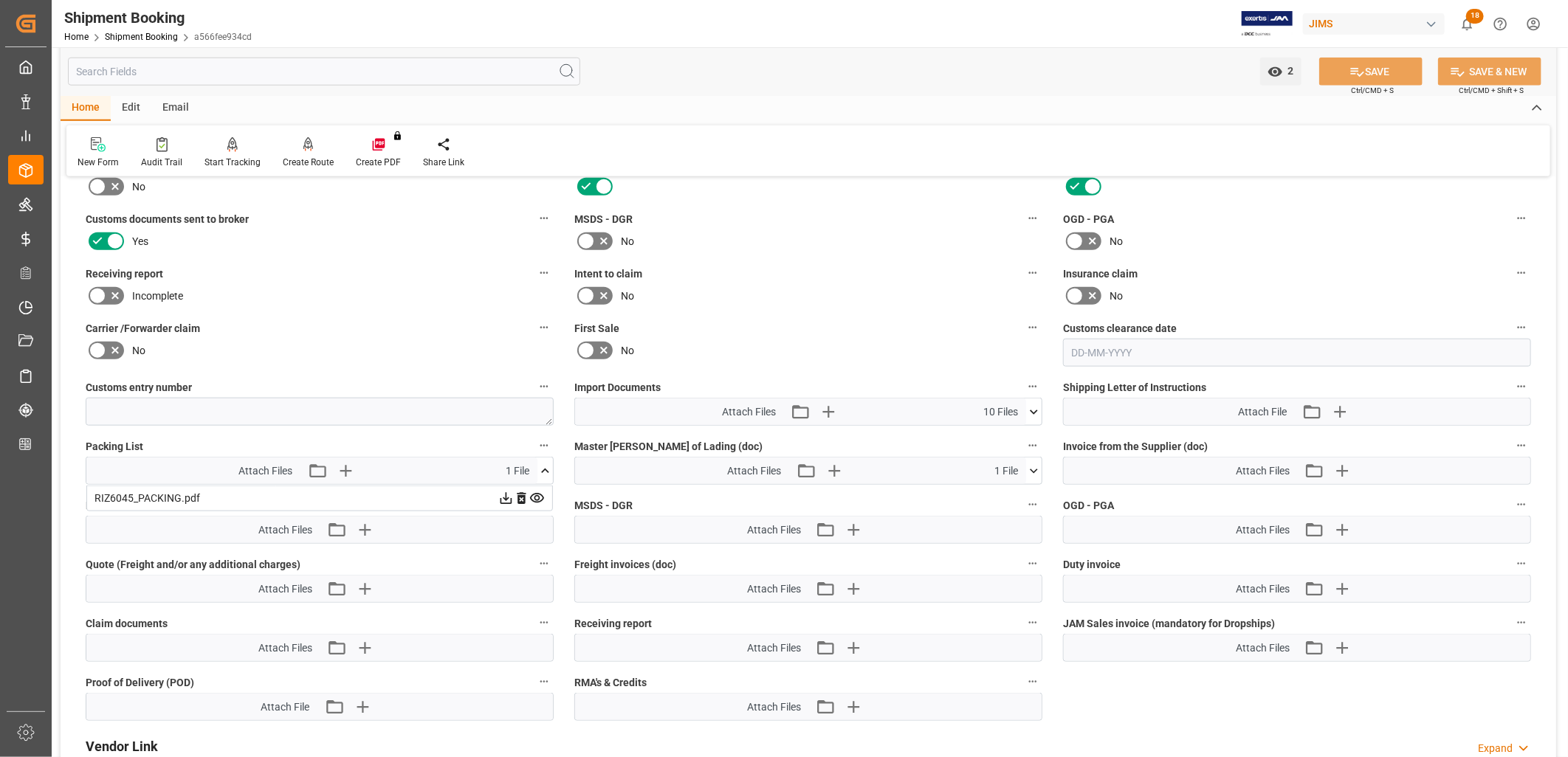
click at [505, 493] on icon at bounding box center [506, 498] width 16 height 16
click at [508, 492] on icon at bounding box center [506, 498] width 16 height 16
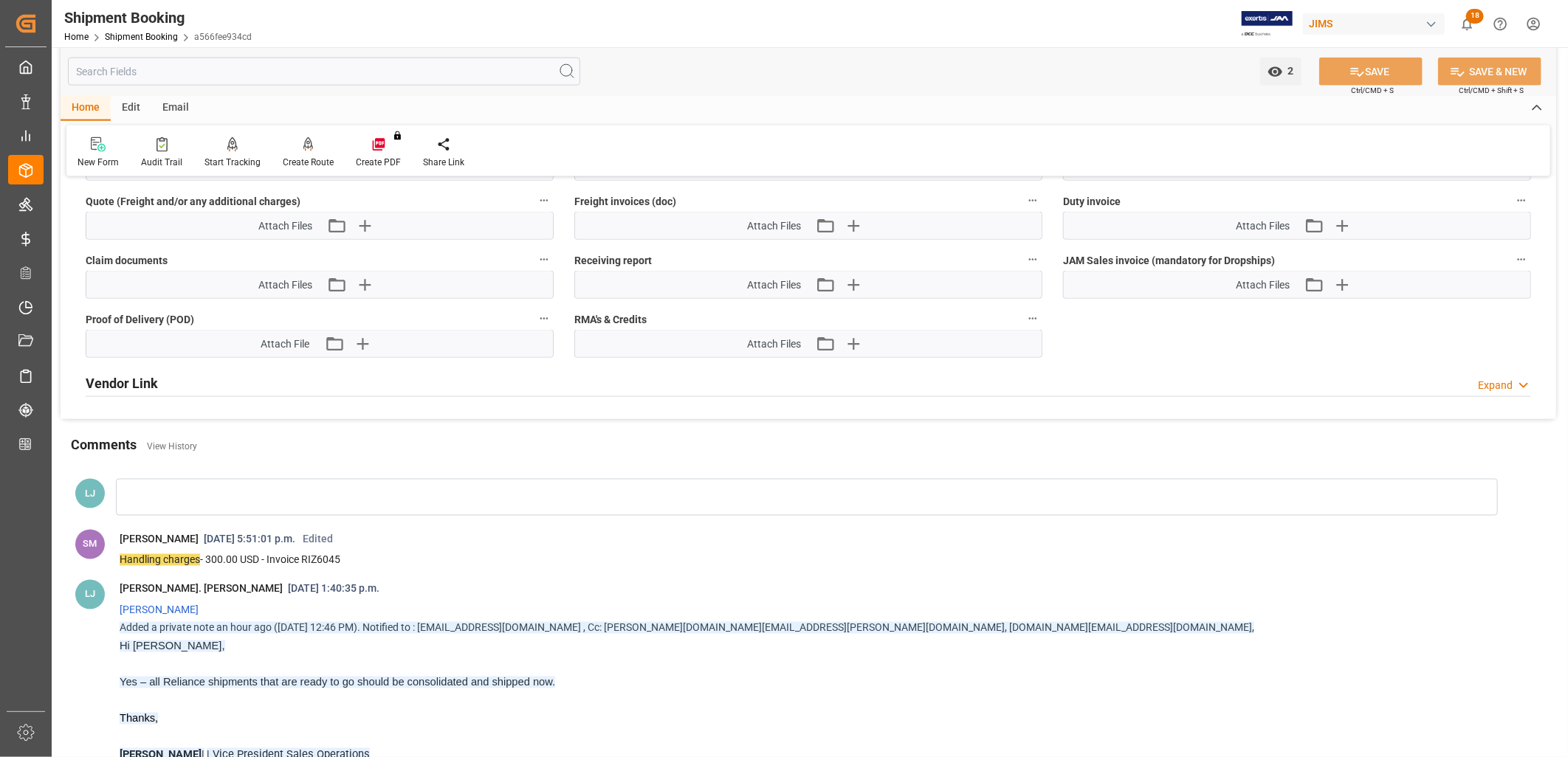
scroll to position [1475, 0]
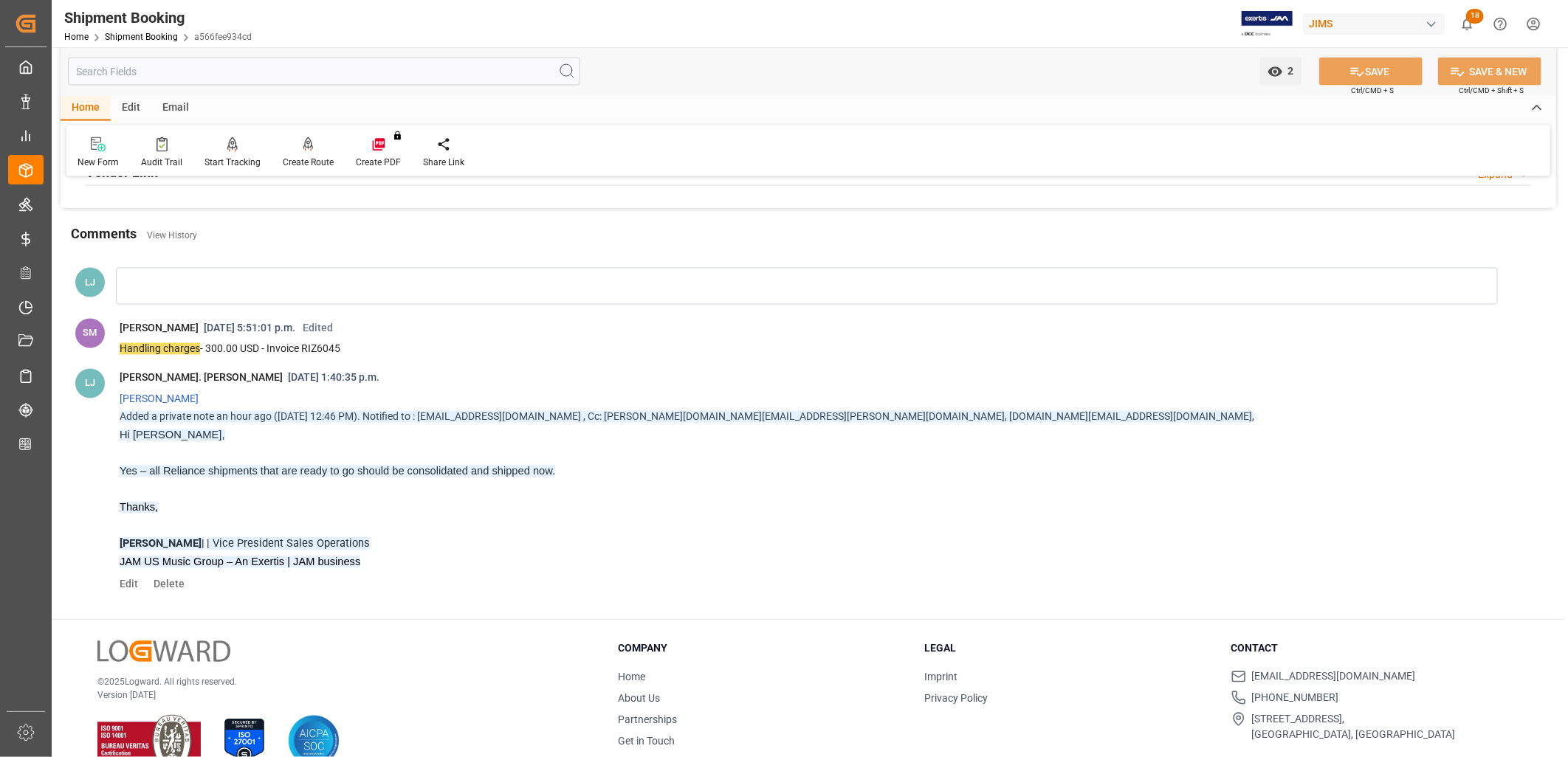
click at [134, 282] on div at bounding box center [806, 286] width 1382 height 37
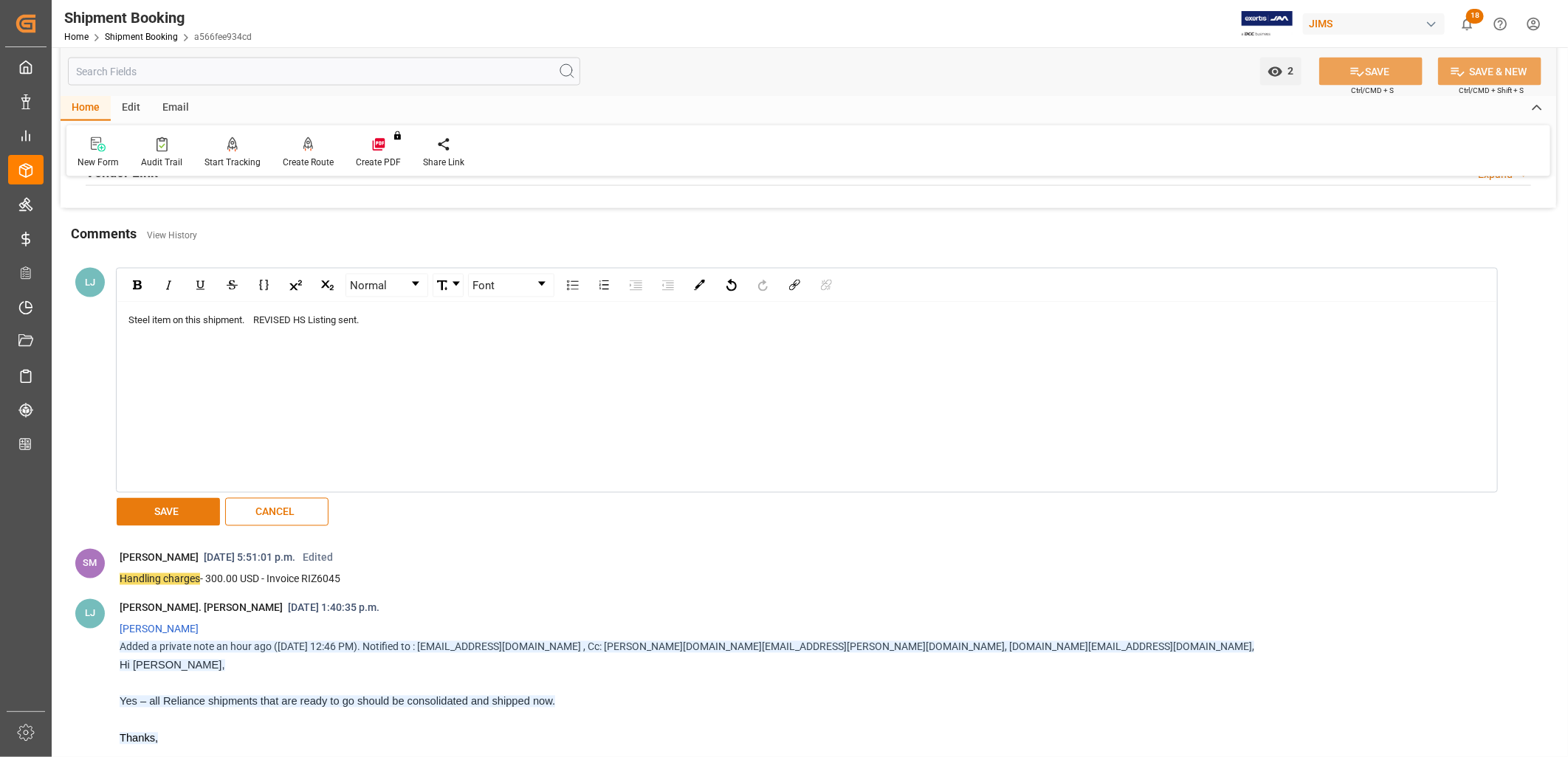
click at [179, 512] on button "SAVE" at bounding box center [168, 512] width 103 height 28
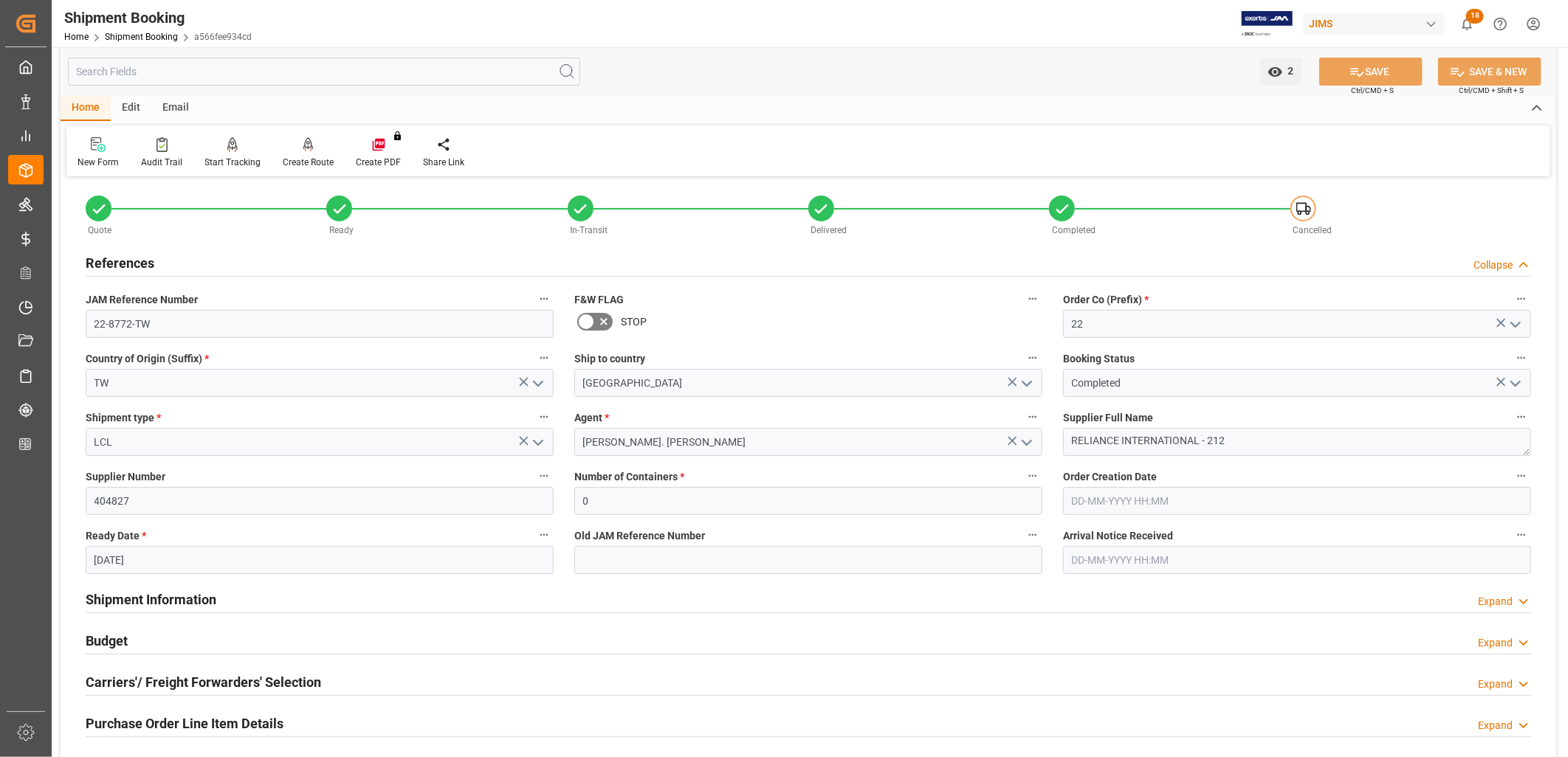
scroll to position [0, 0]
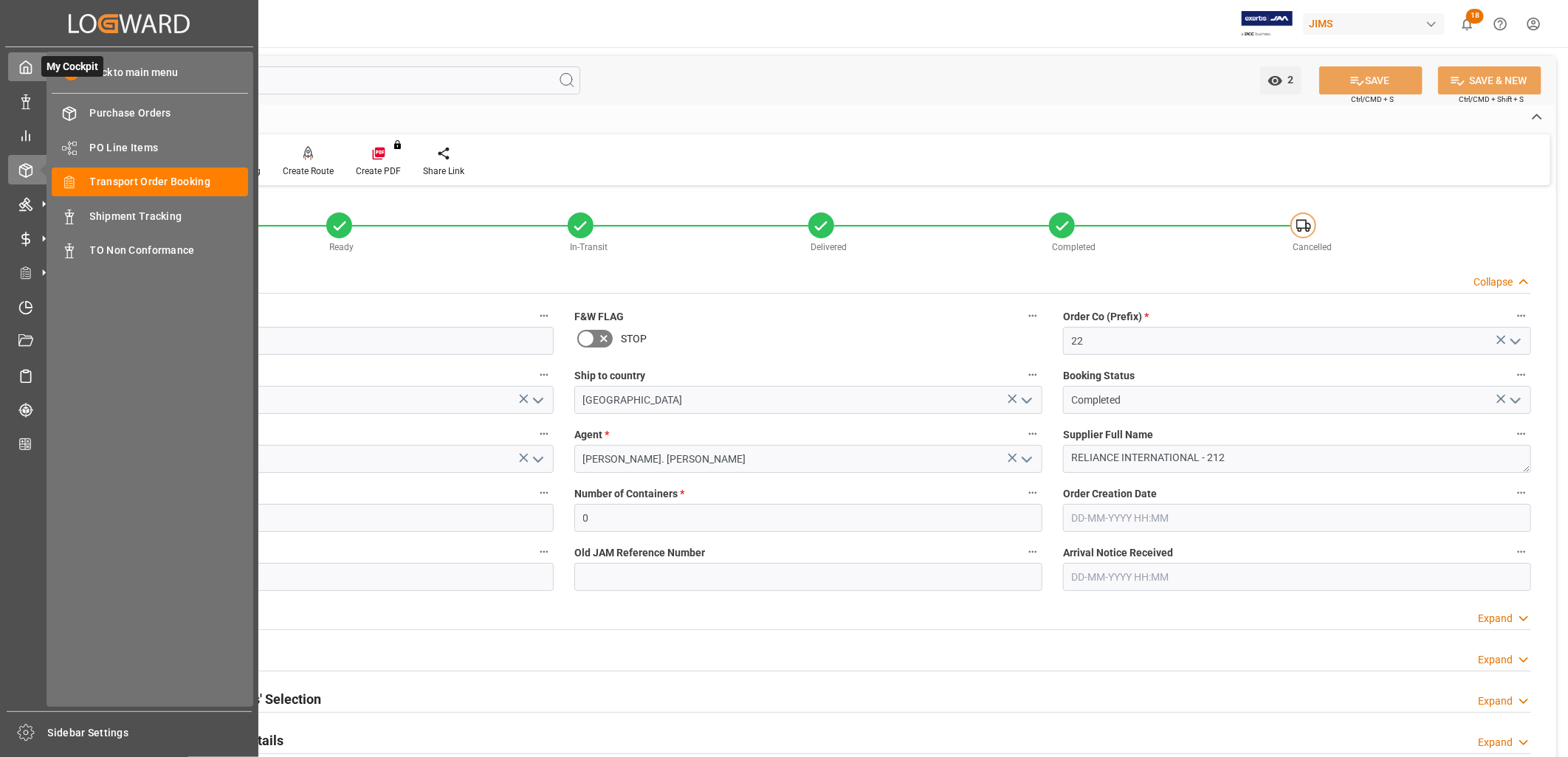
click at [24, 65] on icon at bounding box center [26, 67] width 15 height 15
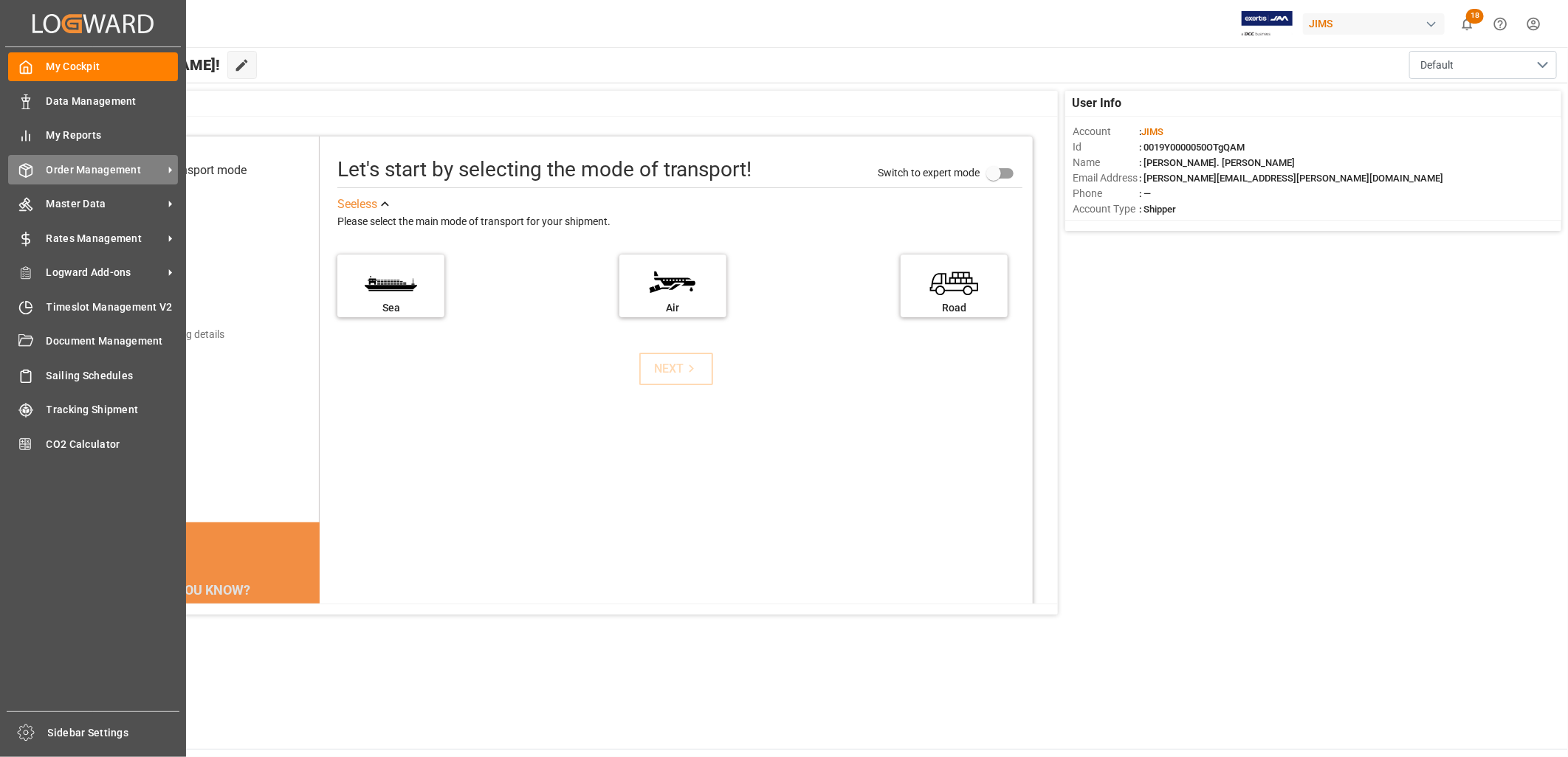
click at [86, 167] on span "Order Management" at bounding box center [105, 170] width 116 height 16
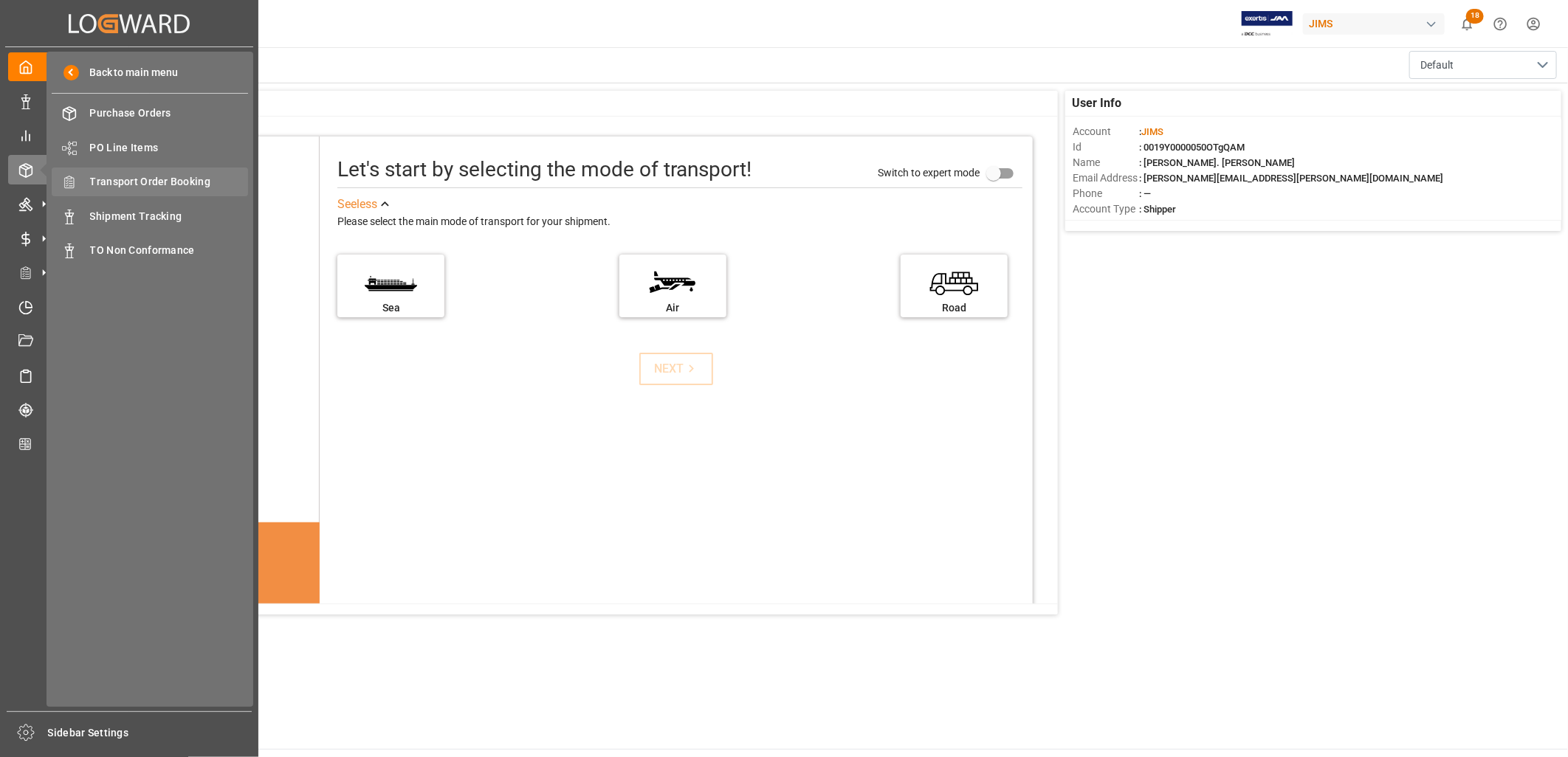
click at [148, 176] on span "Transport Order Booking" at bounding box center [169, 182] width 159 height 16
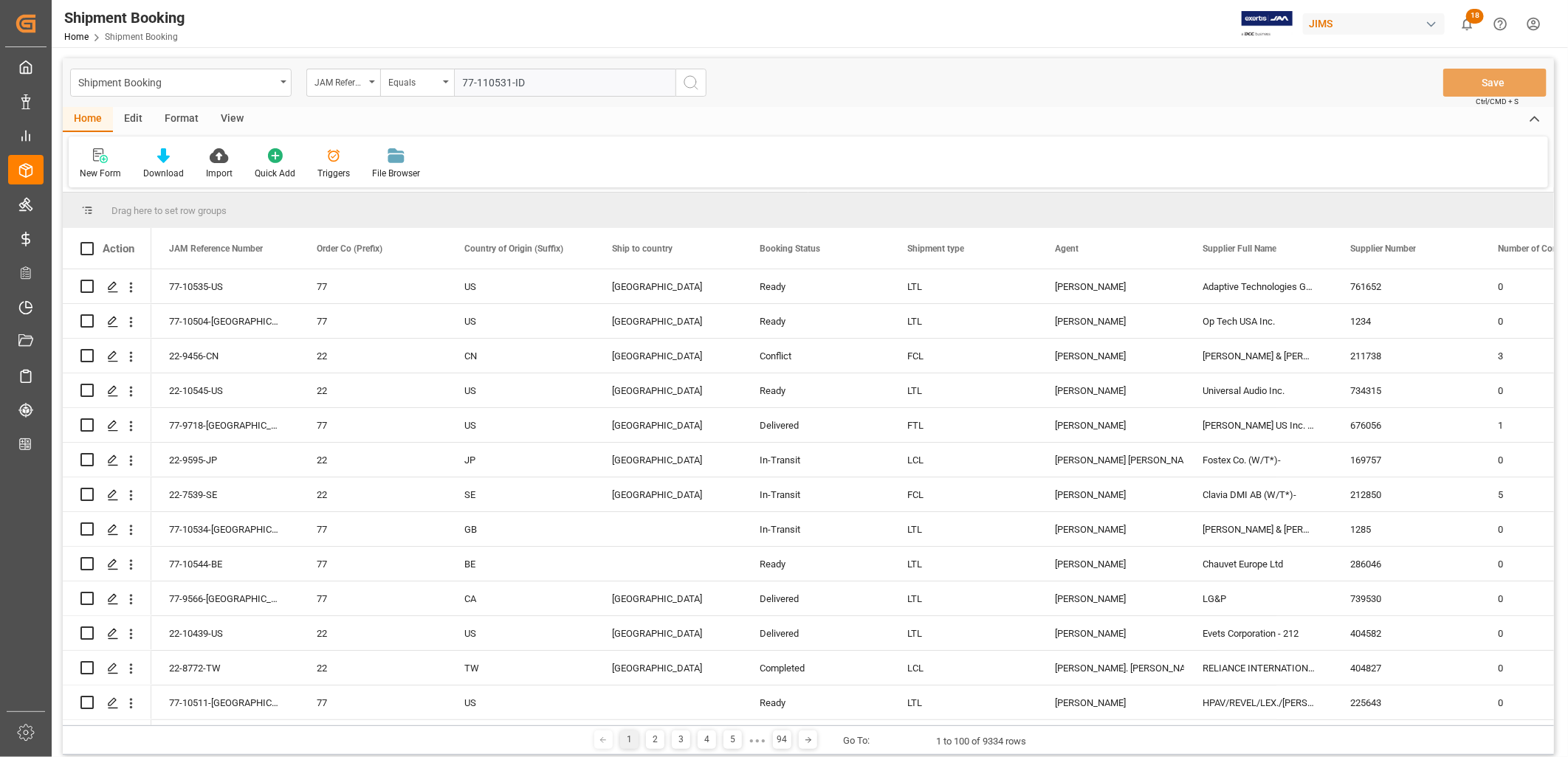
type input "77-110531-ID"
click at [692, 82] on icon "search button" at bounding box center [691, 83] width 18 height 18
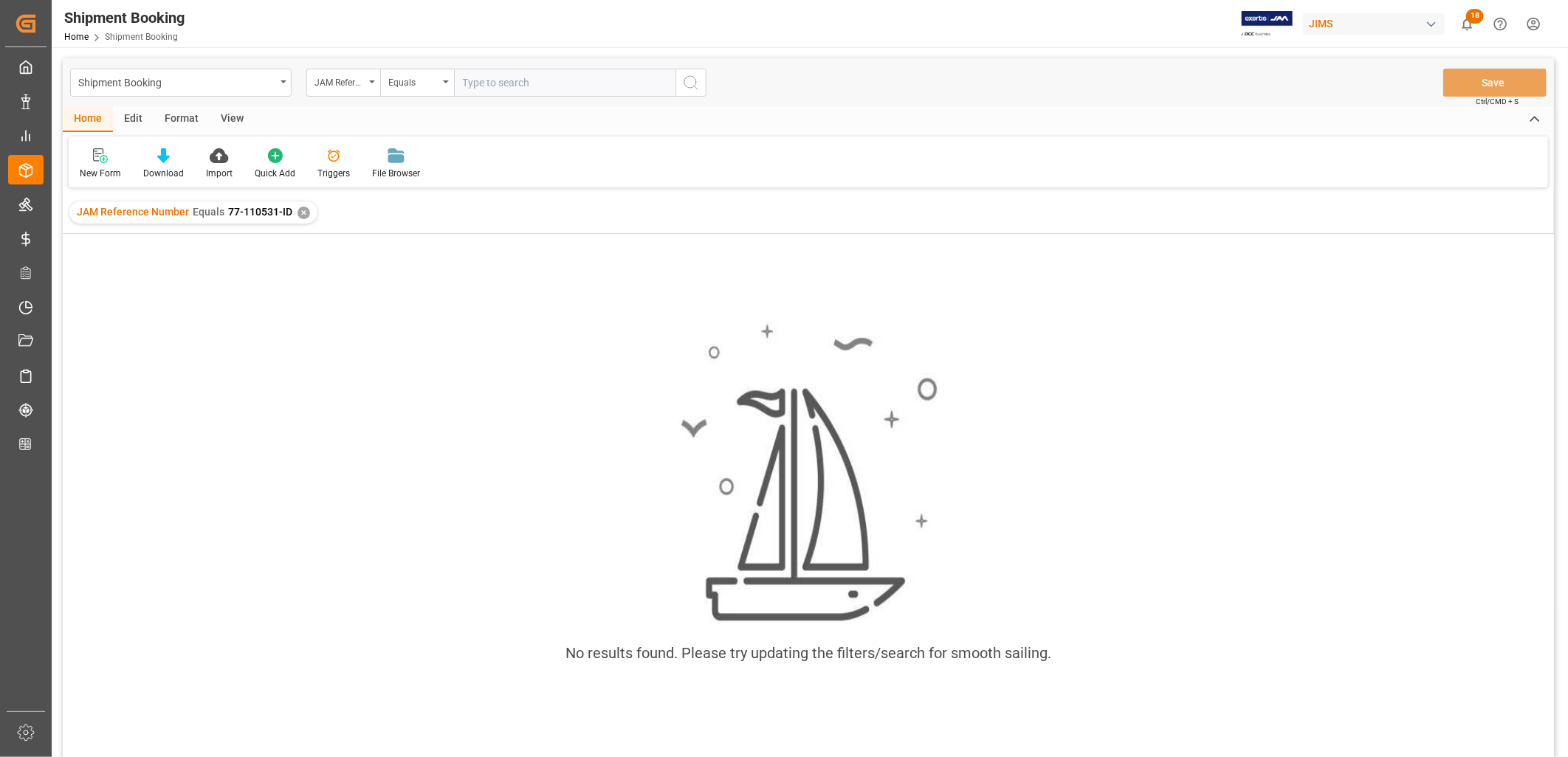
click at [301, 210] on div "✕" at bounding box center [303, 213] width 13 height 13
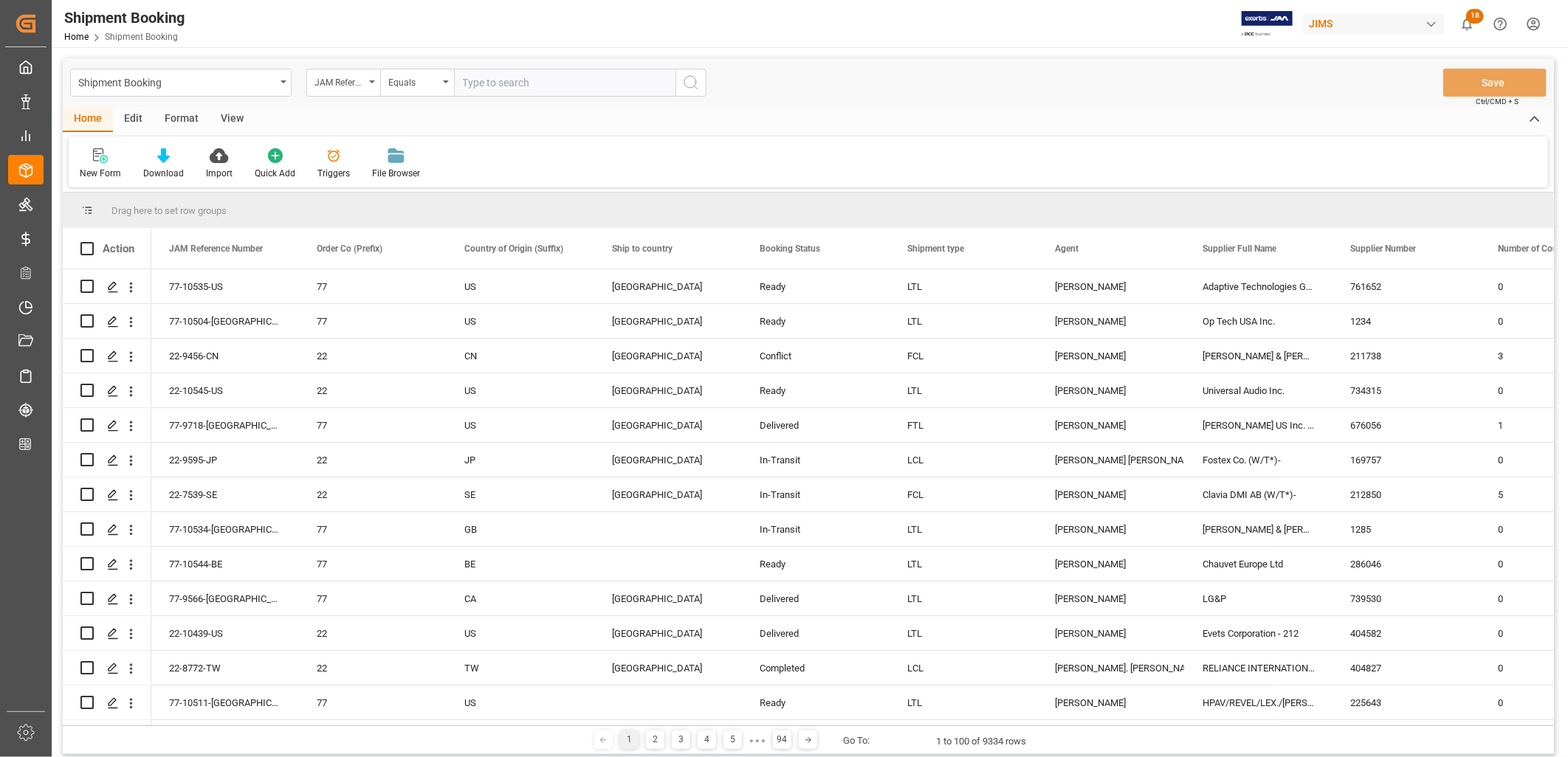
click at [475, 77] on input "text" at bounding box center [564, 83] width 222 height 28
type input "77-10531-ID"
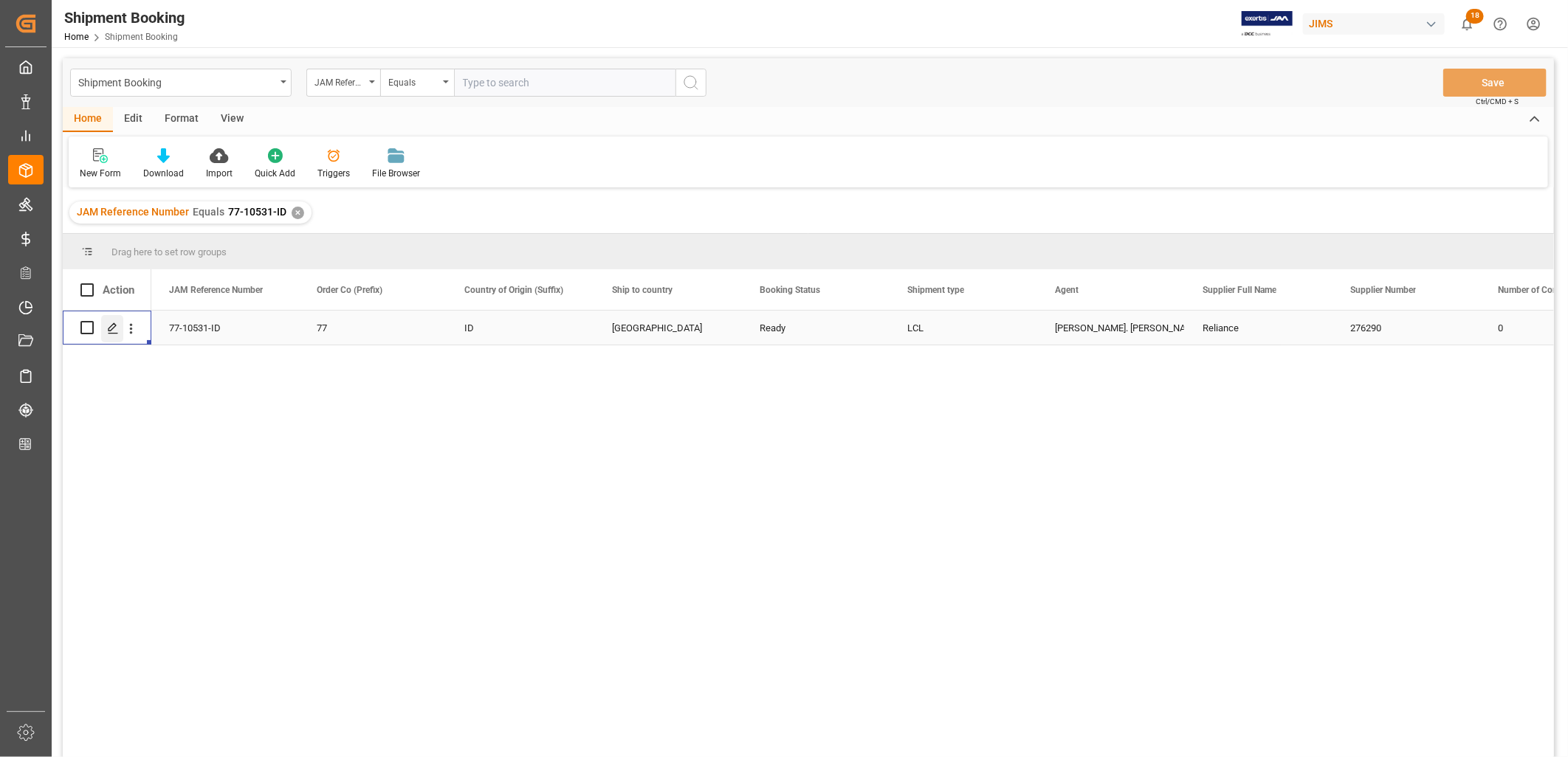
click at [114, 323] on icon "Press SPACE to select this row." at bounding box center [113, 328] width 12 height 12
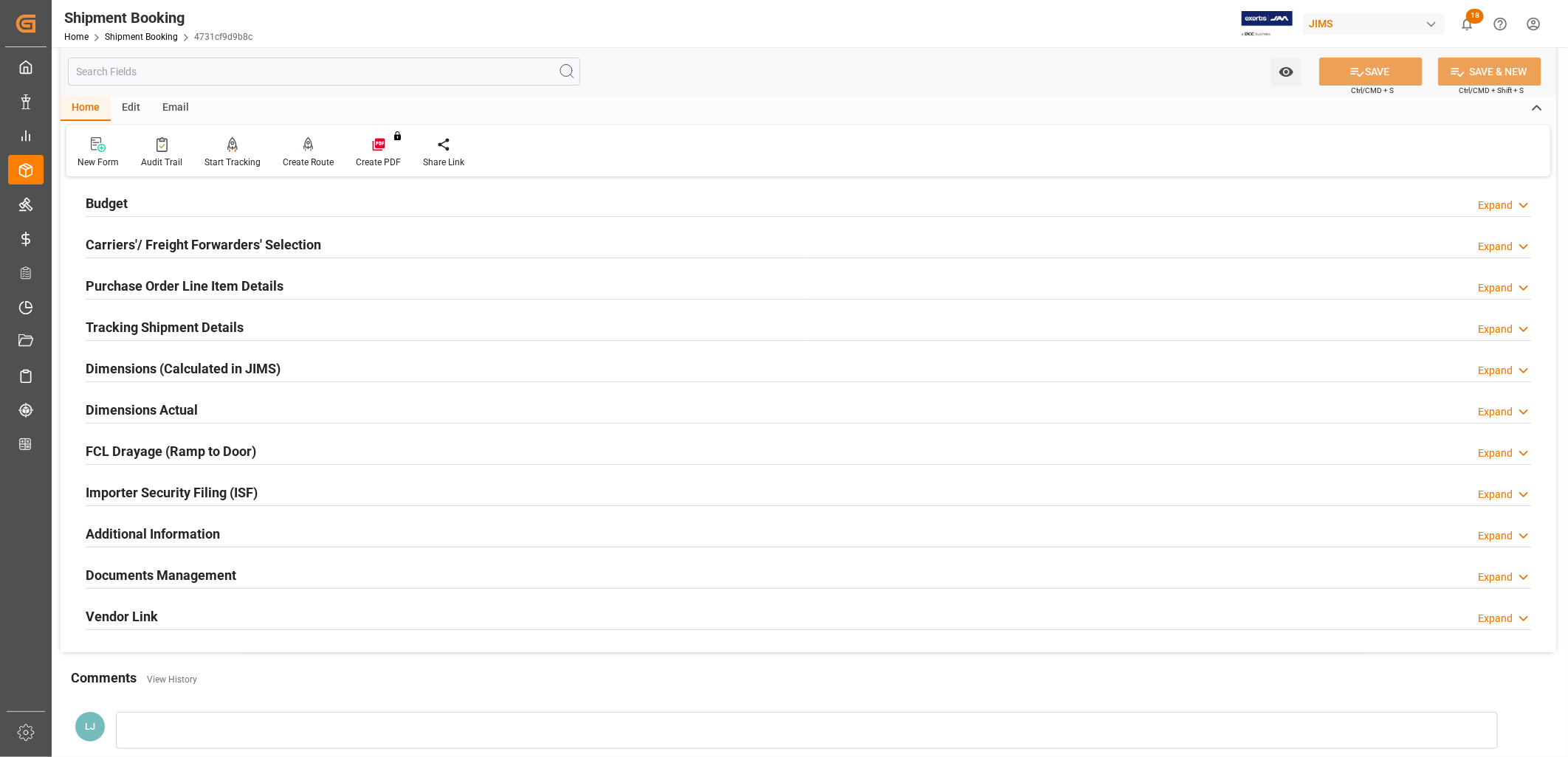
scroll to position [164, 0]
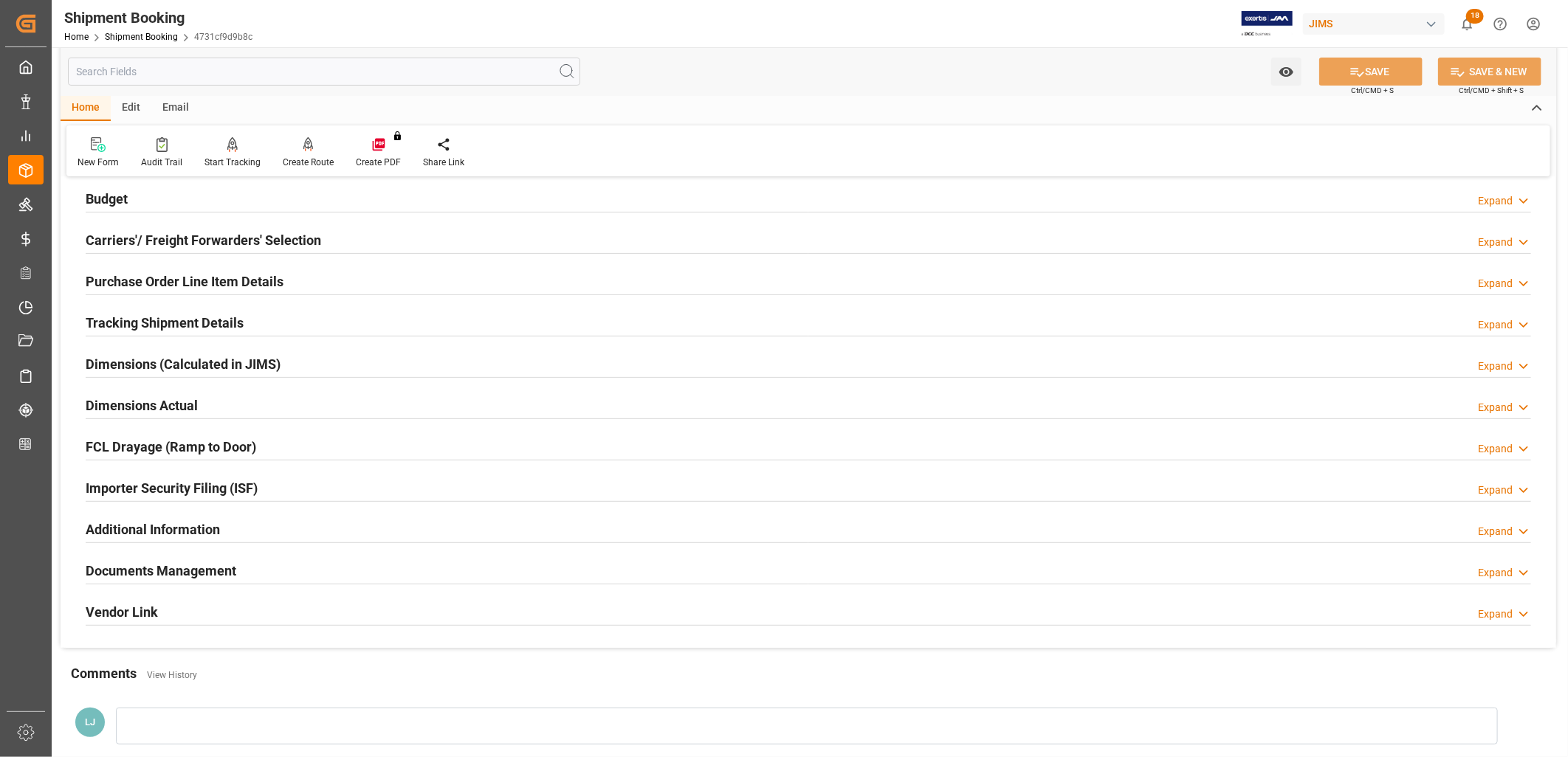
click at [188, 572] on h2 "Documents Management" at bounding box center [160, 570] width 151 height 20
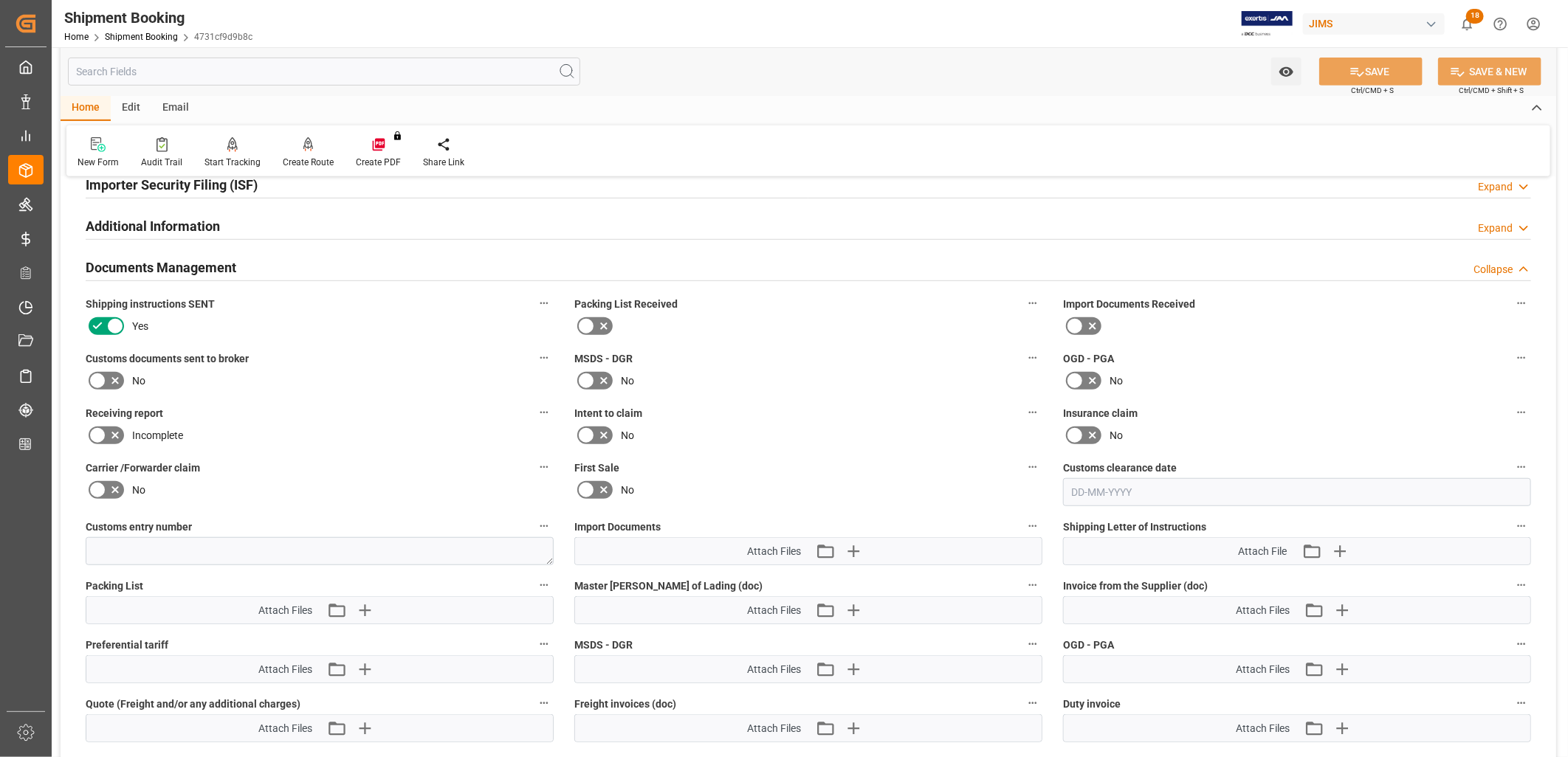
scroll to position [573, 0]
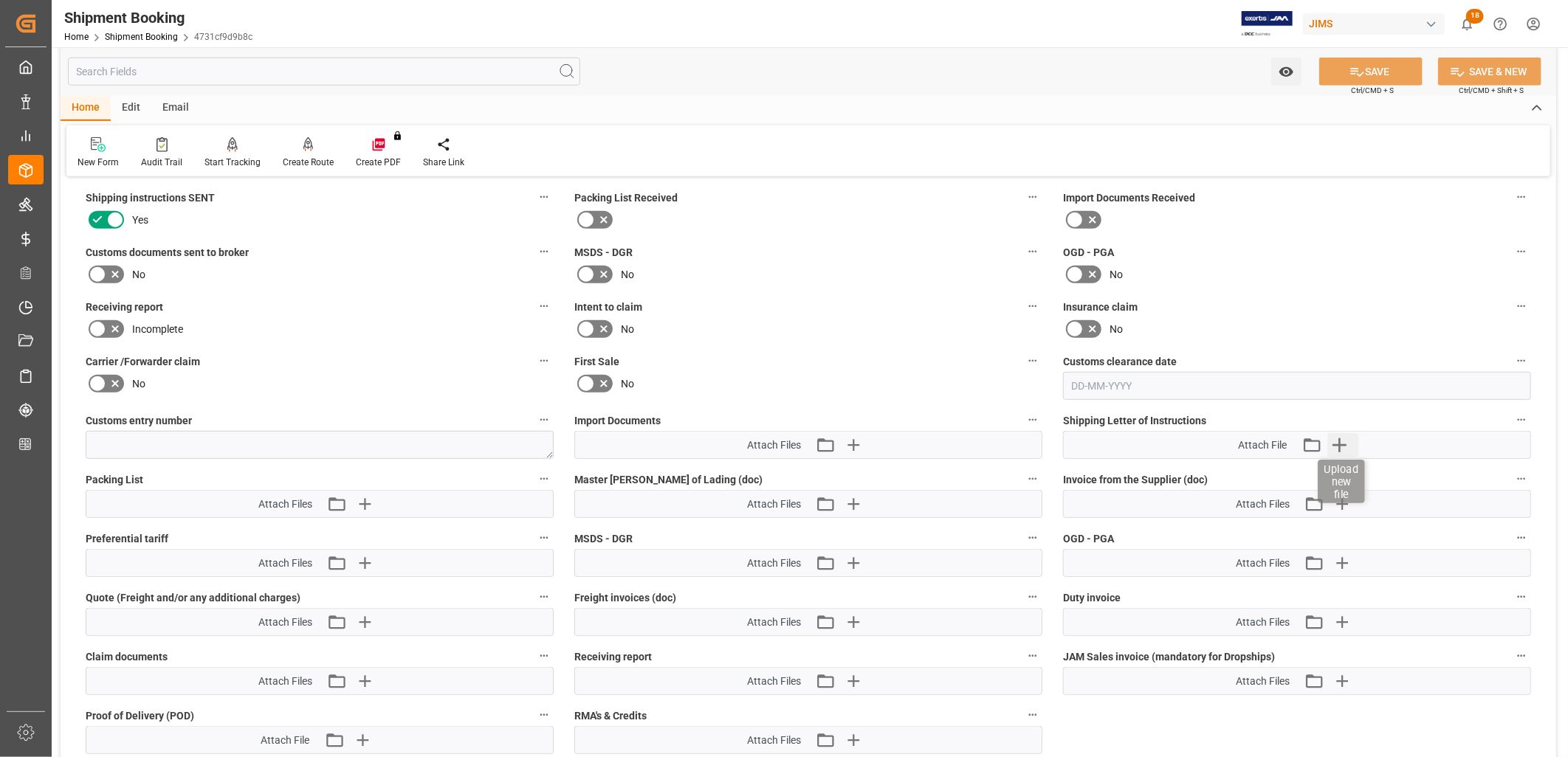
click at [1340, 443] on icon "button" at bounding box center [1339, 445] width 14 height 14
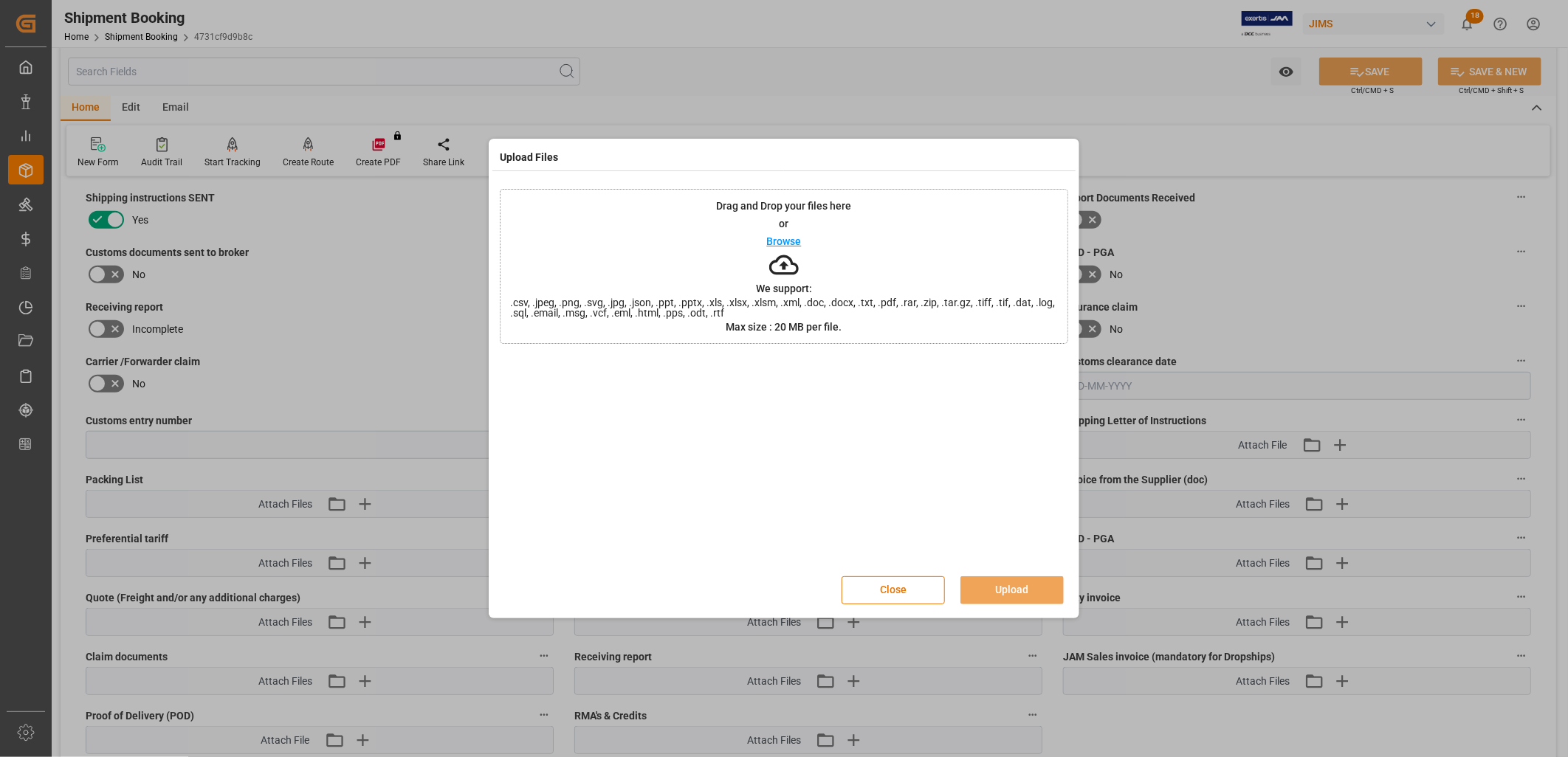
click at [788, 236] on p "Browse" at bounding box center [784, 241] width 35 height 10
click at [1021, 589] on button "Upload" at bounding box center [1012, 590] width 103 height 28
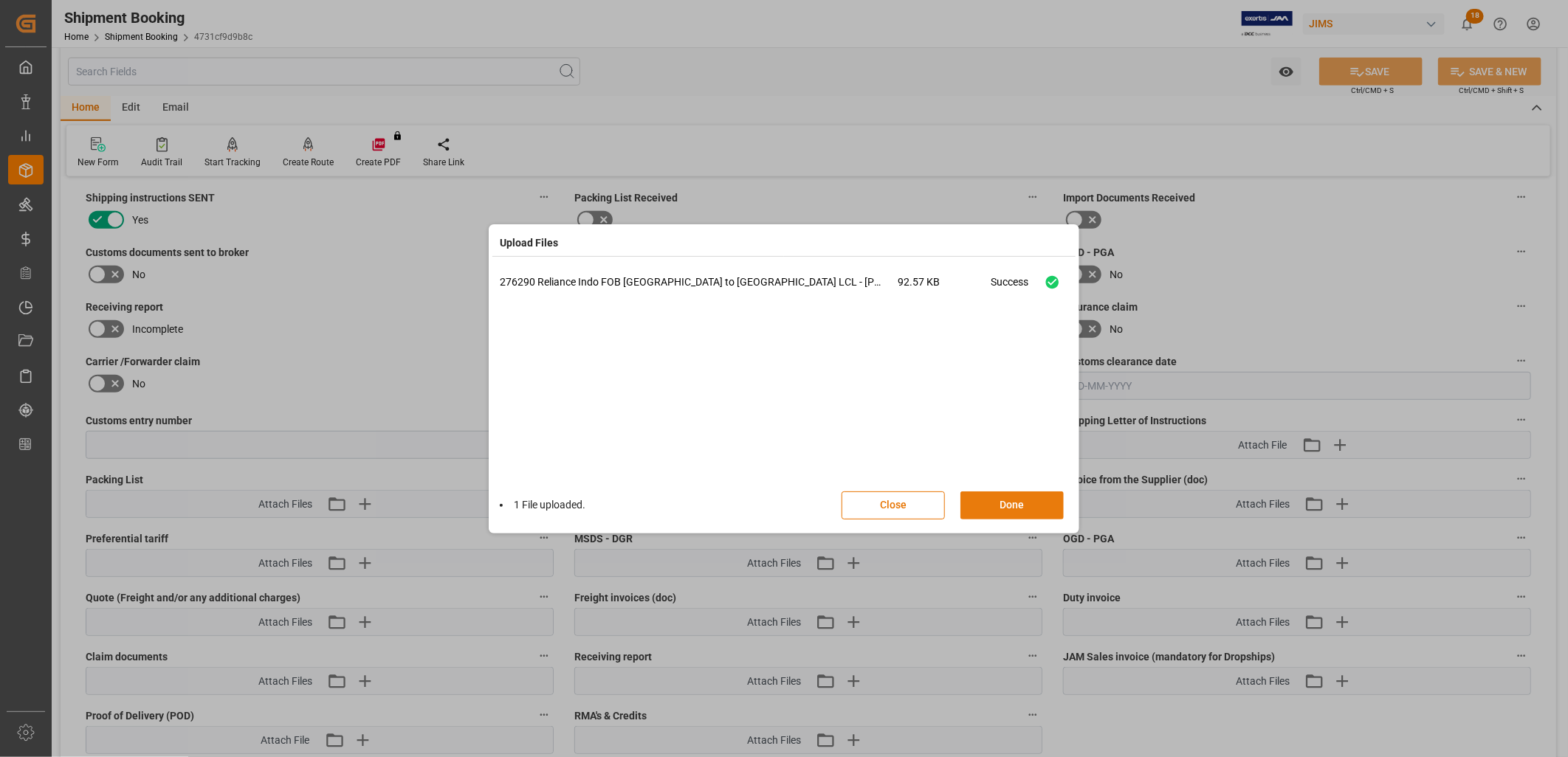
click at [1022, 502] on button "Done" at bounding box center [1012, 506] width 103 height 28
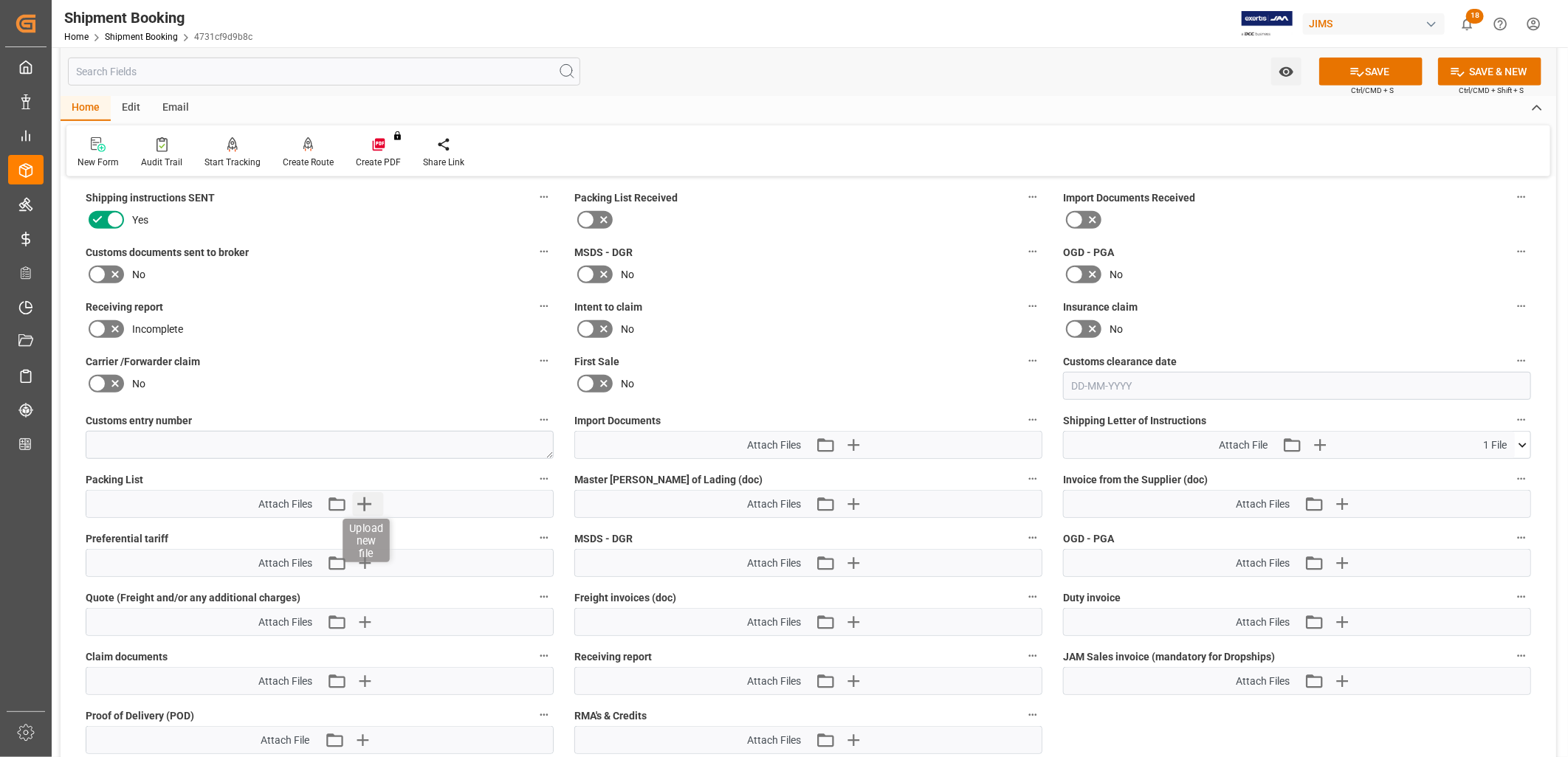
click at [364, 500] on icon "button" at bounding box center [364, 504] width 14 height 14
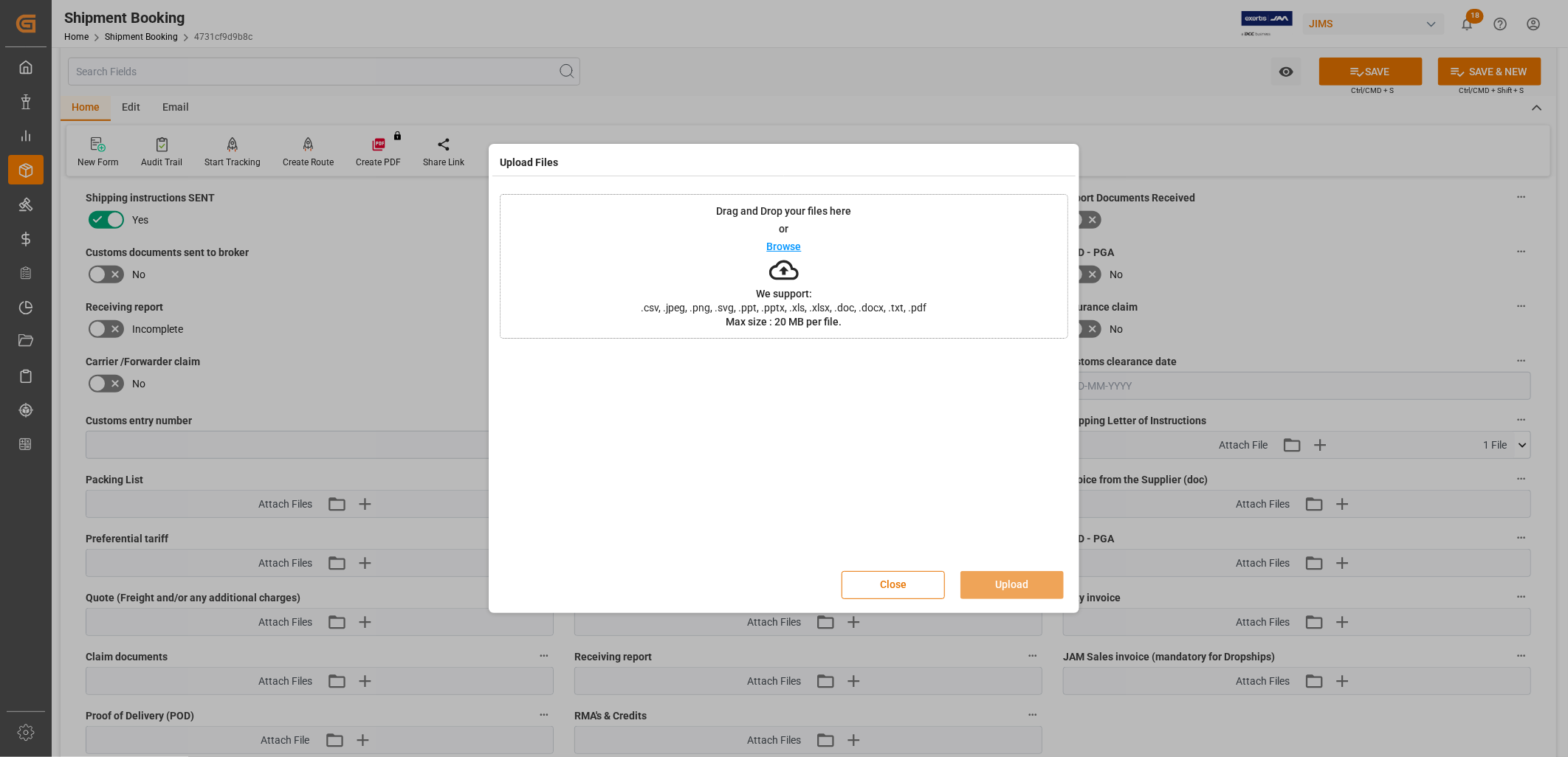
click at [785, 243] on p "Browse" at bounding box center [784, 246] width 35 height 10
click at [1036, 586] on button "Upload" at bounding box center [1012, 585] width 103 height 28
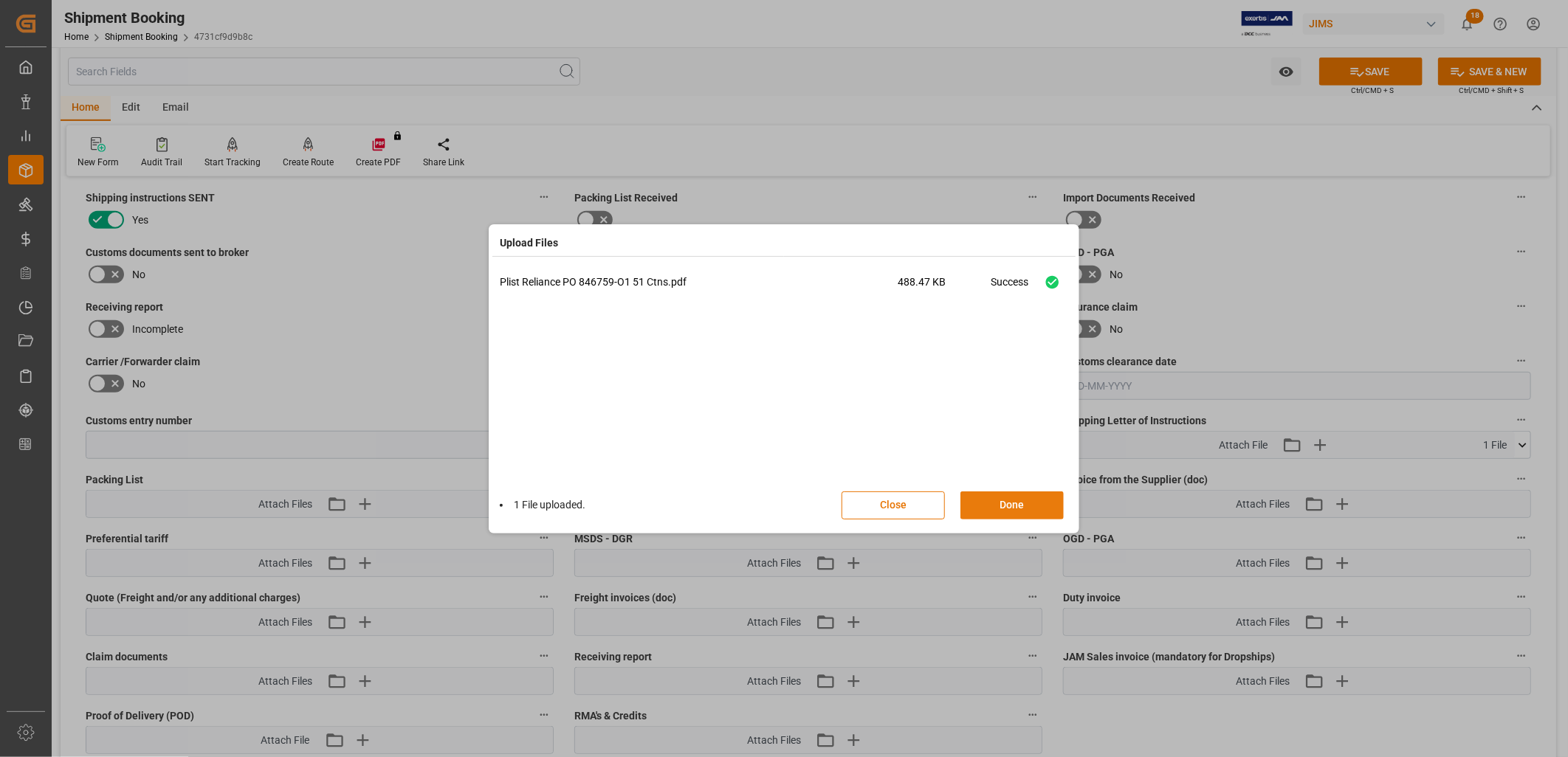
click at [1009, 500] on button "Done" at bounding box center [1012, 506] width 103 height 28
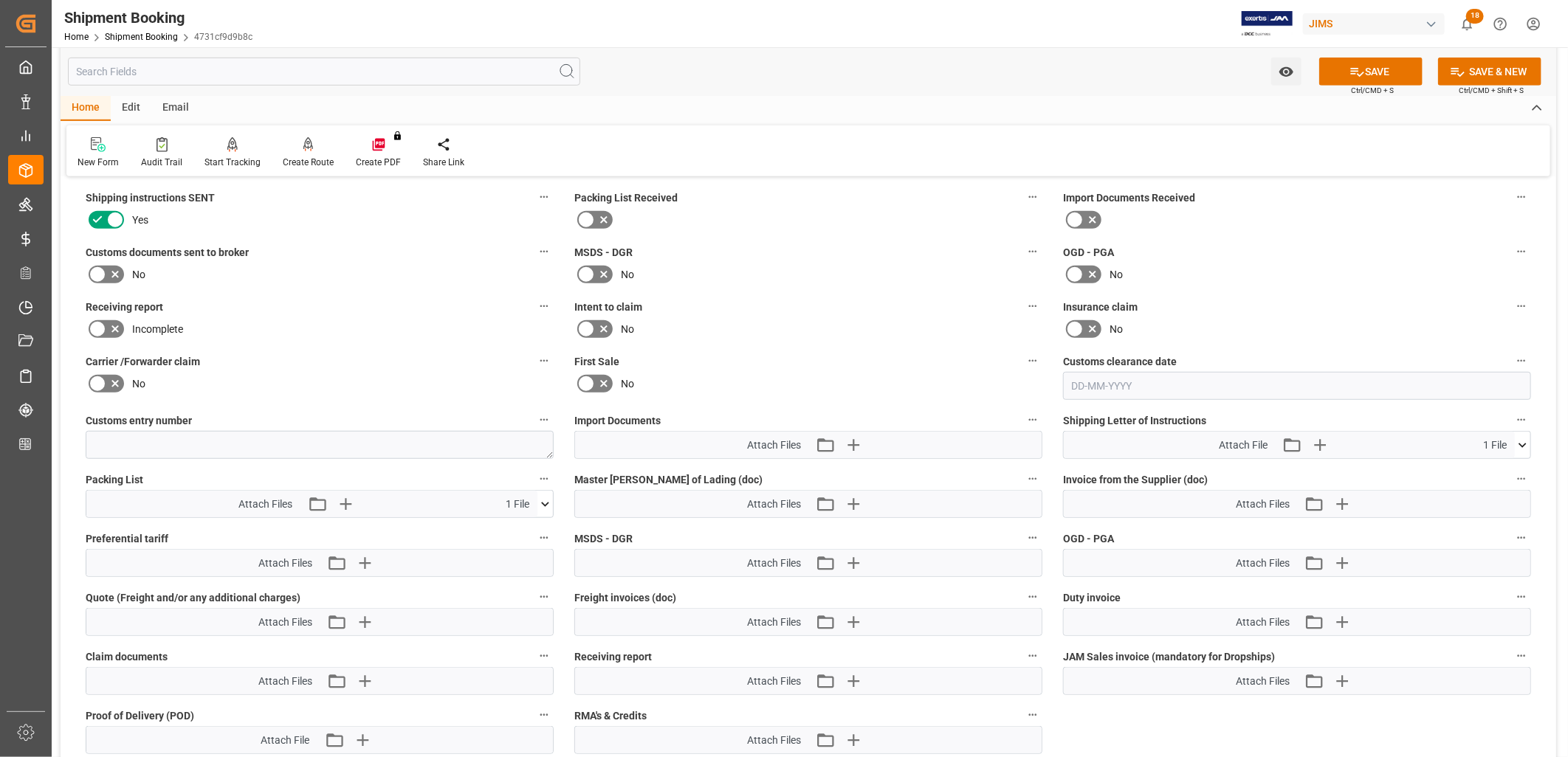
click at [587, 216] on icon at bounding box center [586, 220] width 18 height 18
click at [0, 0] on input "checkbox" at bounding box center [0, 0] width 0 height 0
click at [1338, 499] on icon "button" at bounding box center [1341, 504] width 14 height 14
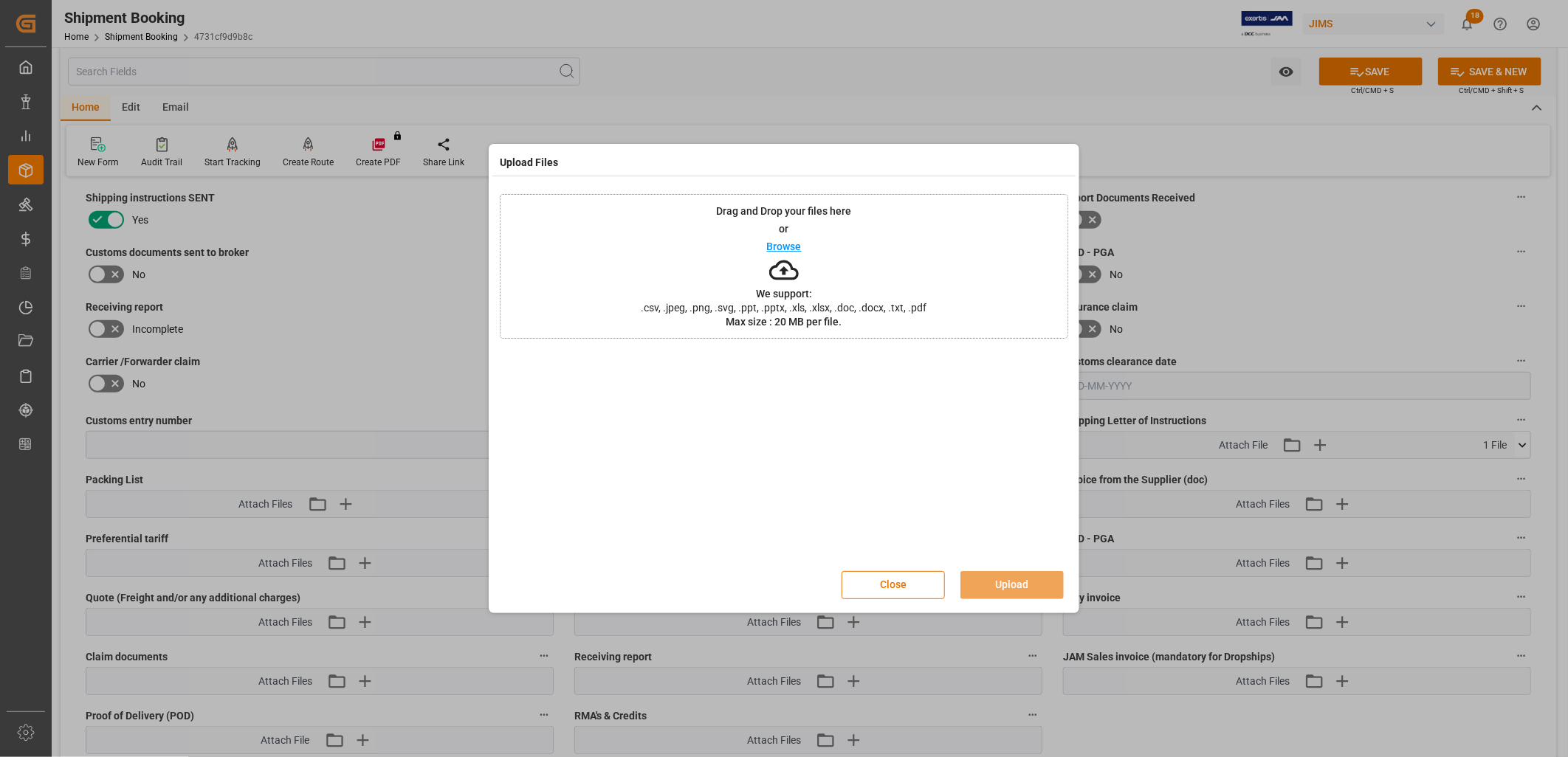
click at [788, 246] on p "Browse" at bounding box center [784, 246] width 35 height 10
click at [1032, 586] on button "Upload" at bounding box center [1012, 585] width 103 height 28
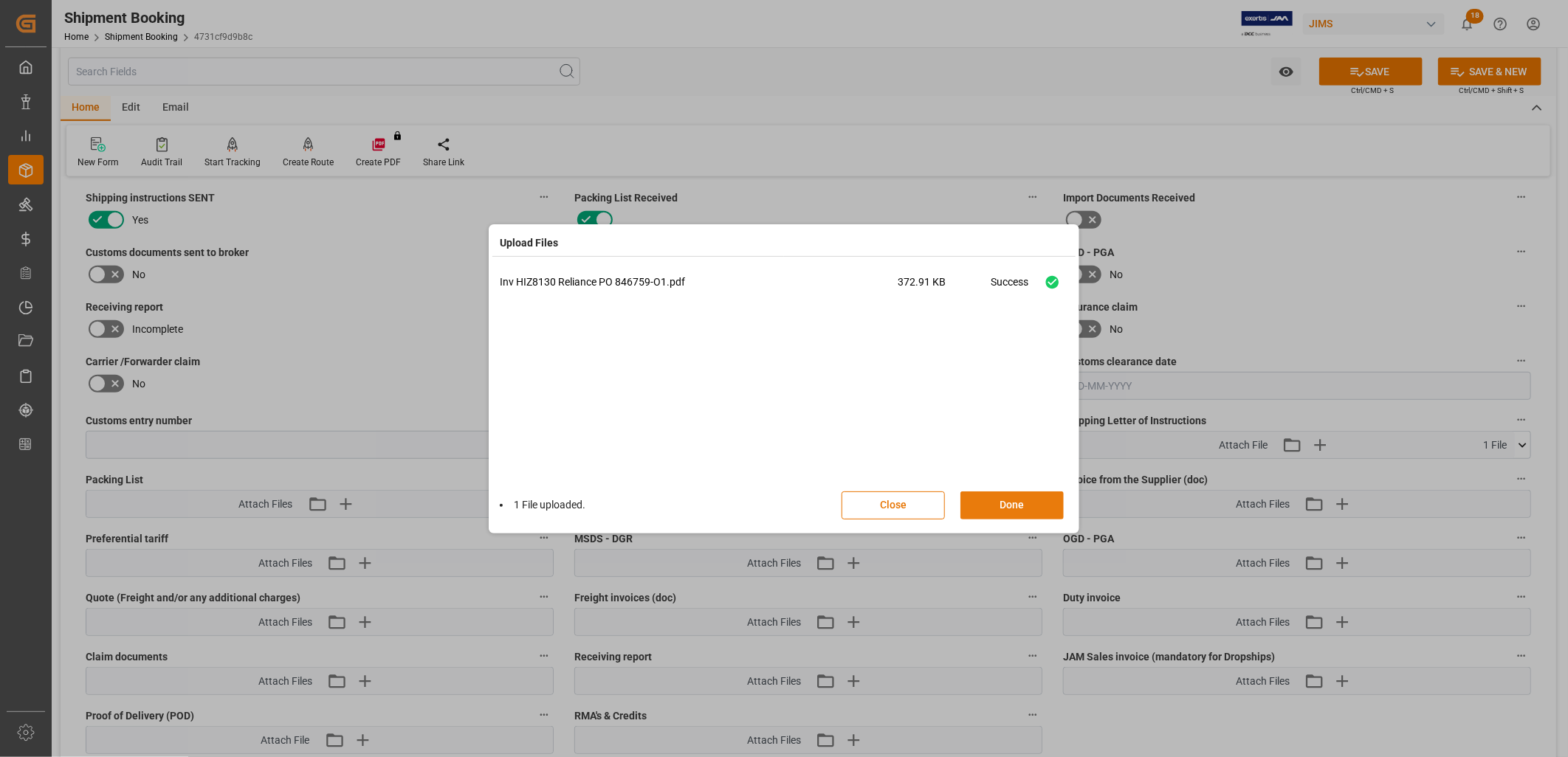
click at [1006, 506] on button "Done" at bounding box center [1012, 506] width 103 height 28
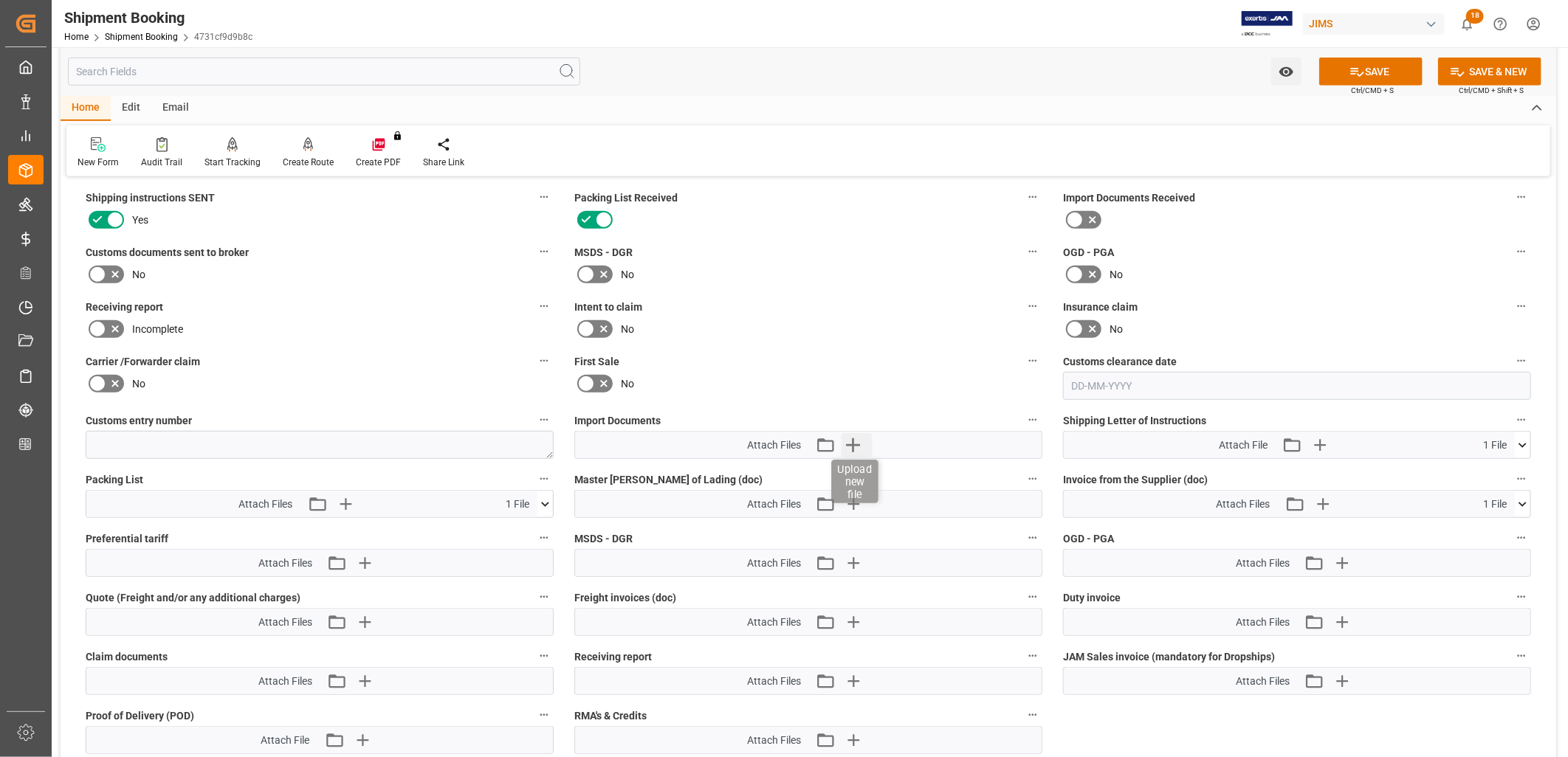
click at [854, 440] on icon "button" at bounding box center [854, 445] width 24 height 24
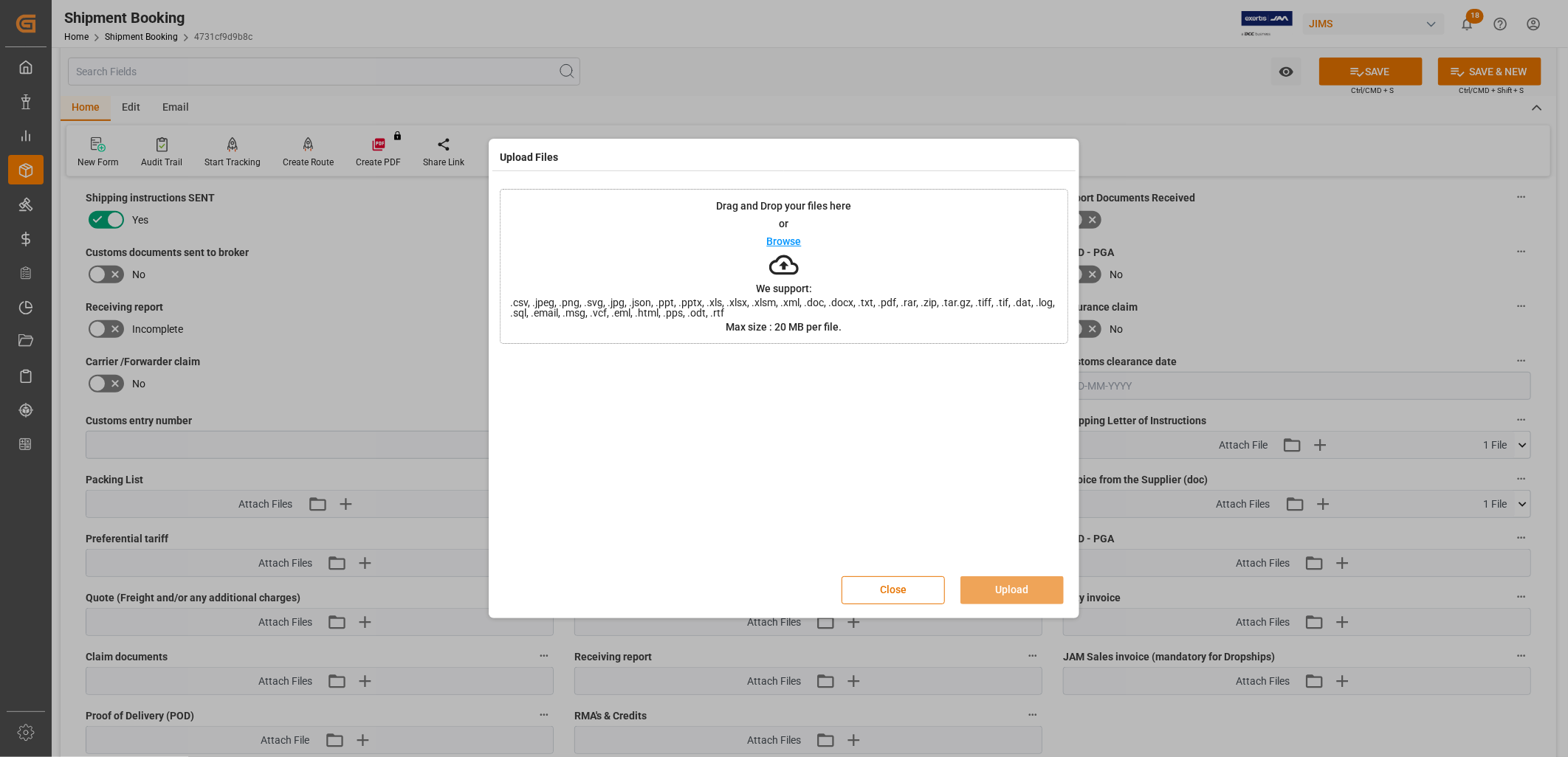
click at [780, 238] on p "Browse" at bounding box center [784, 241] width 35 height 10
click at [775, 242] on p "Browse" at bounding box center [784, 241] width 35 height 10
click at [1001, 594] on button "Upload" at bounding box center [1012, 590] width 103 height 28
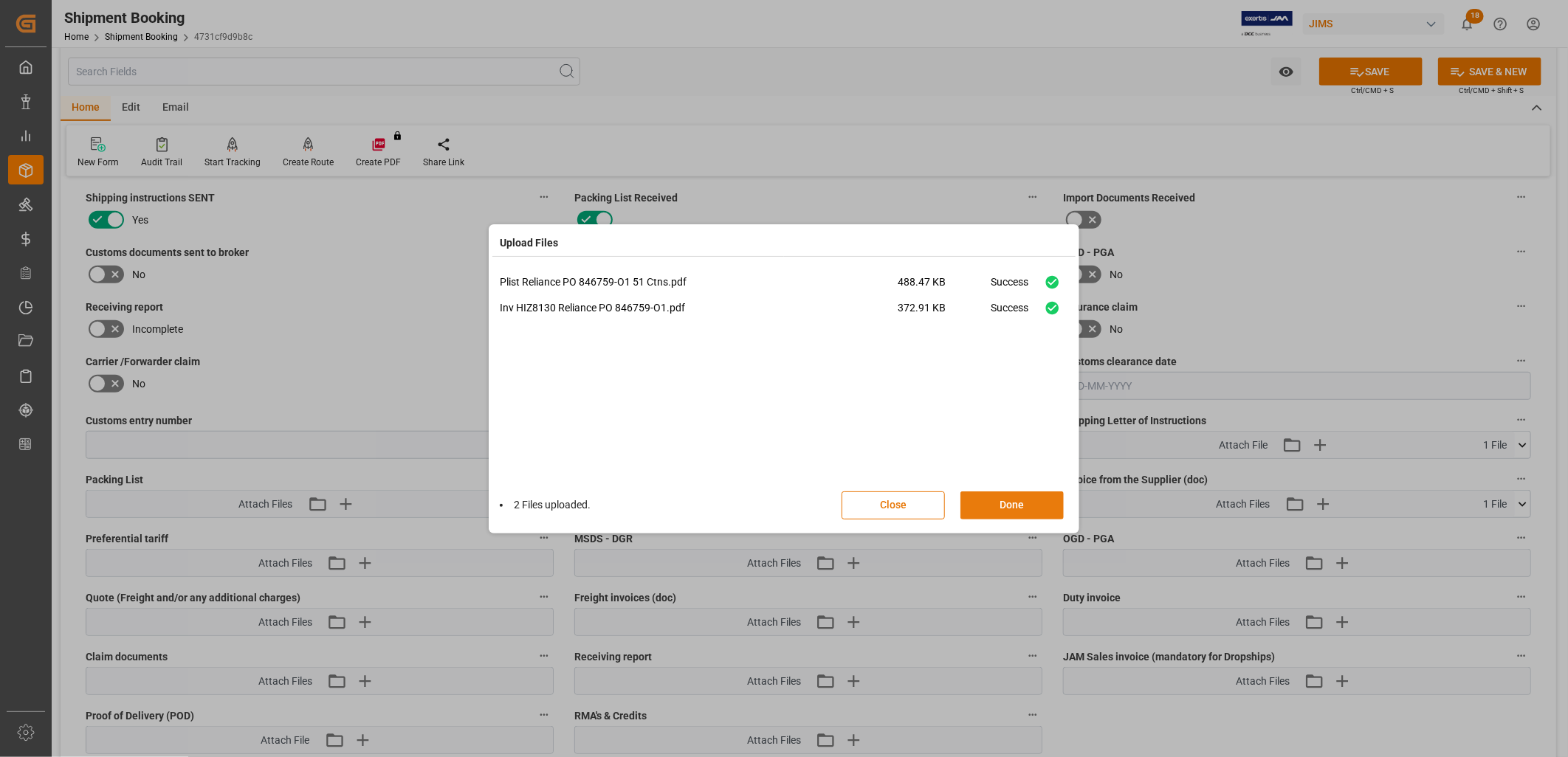
click at [1026, 503] on button "Done" at bounding box center [1012, 506] width 103 height 28
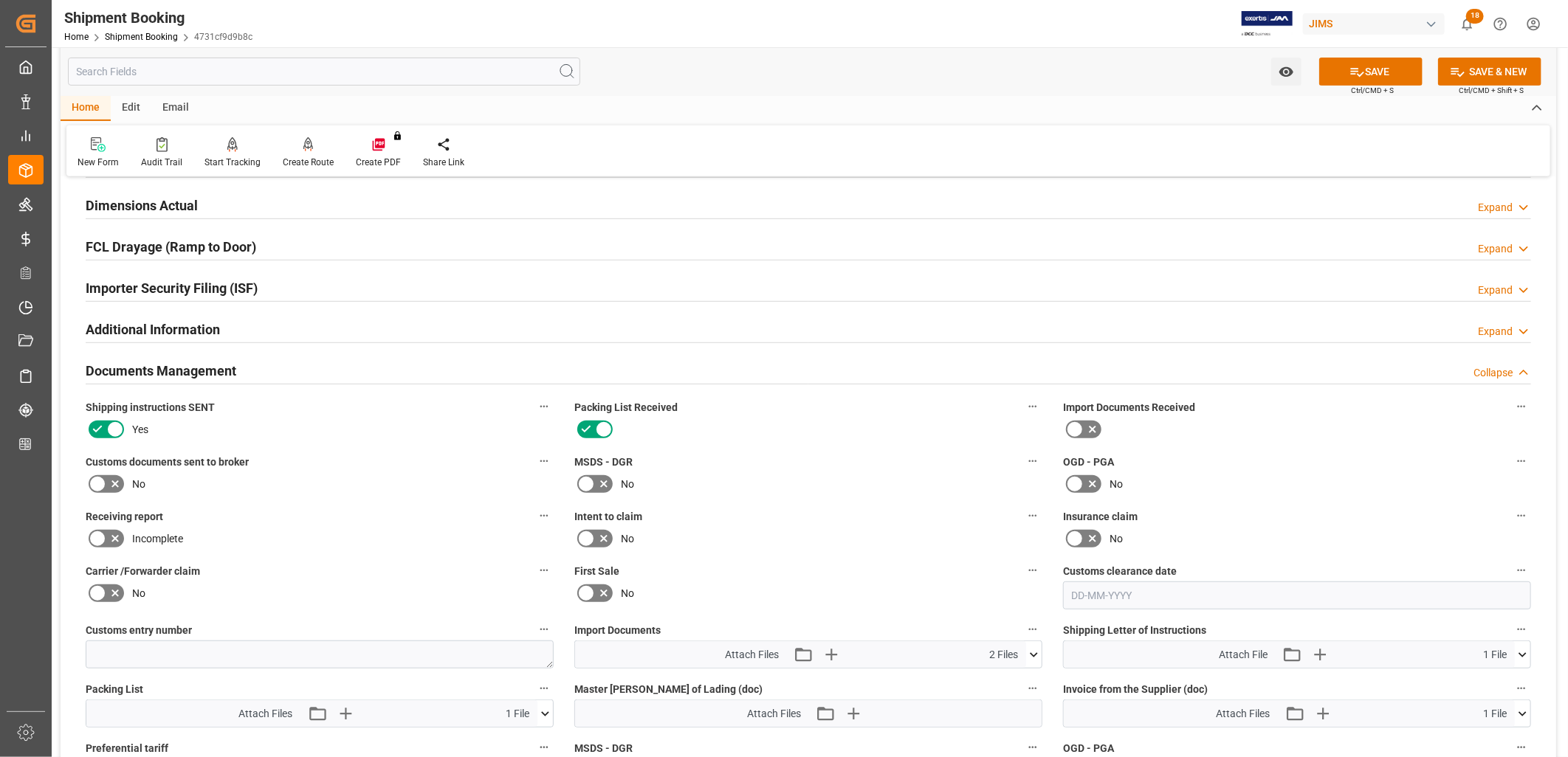
scroll to position [328, 0]
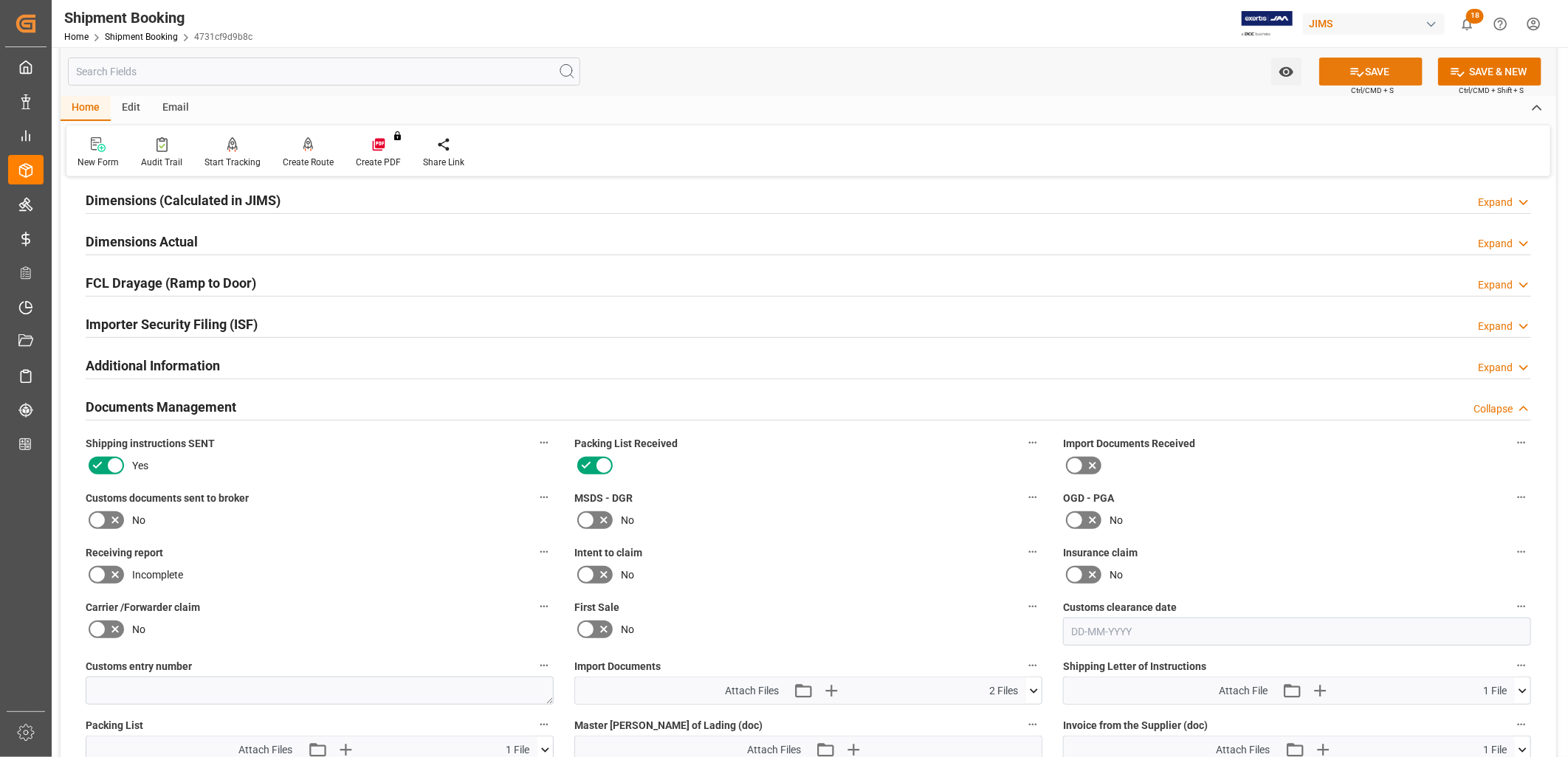
click at [1354, 68] on icon at bounding box center [1357, 73] width 13 height 9
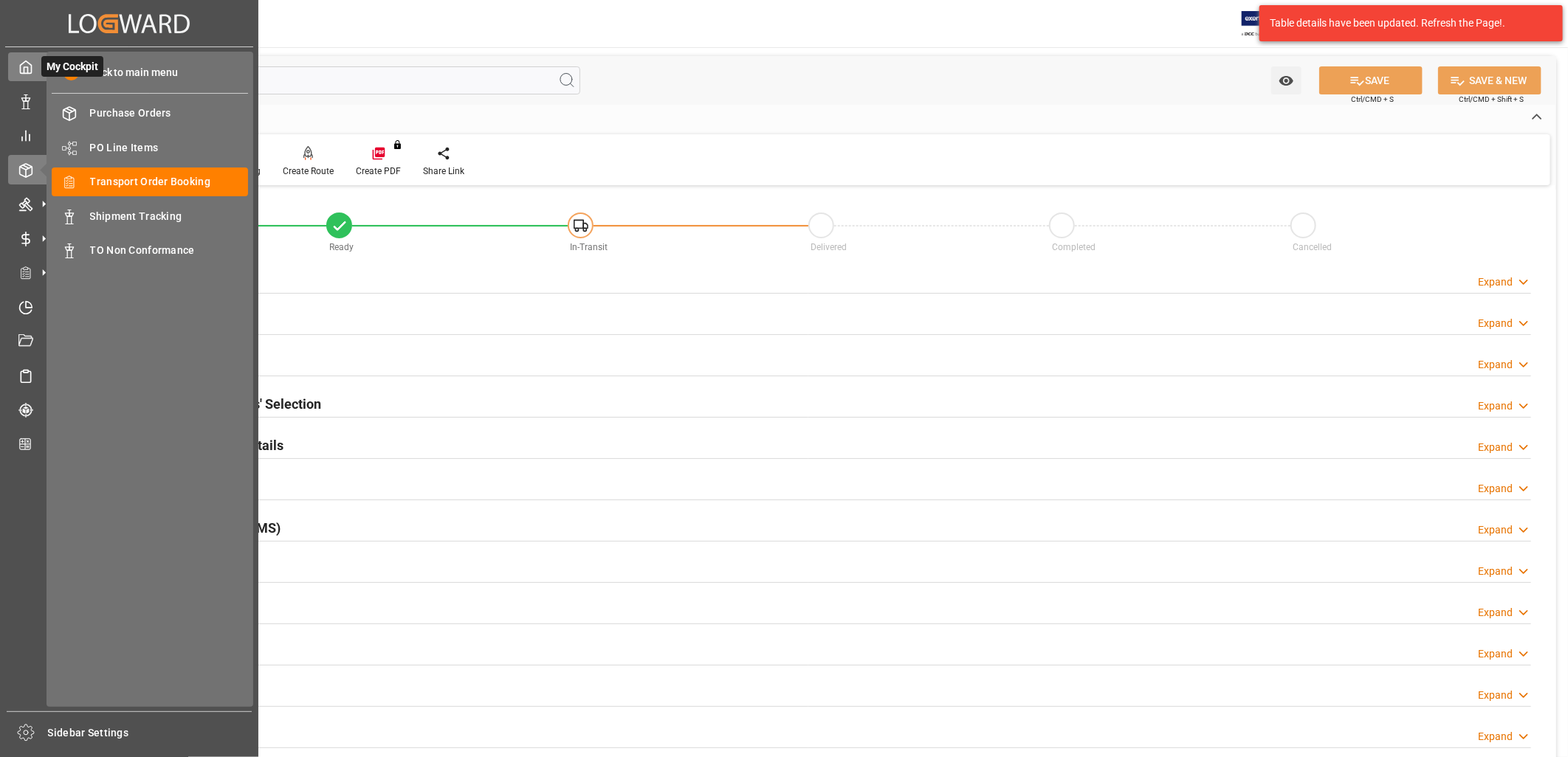
click at [23, 69] on icon at bounding box center [26, 67] width 15 height 15
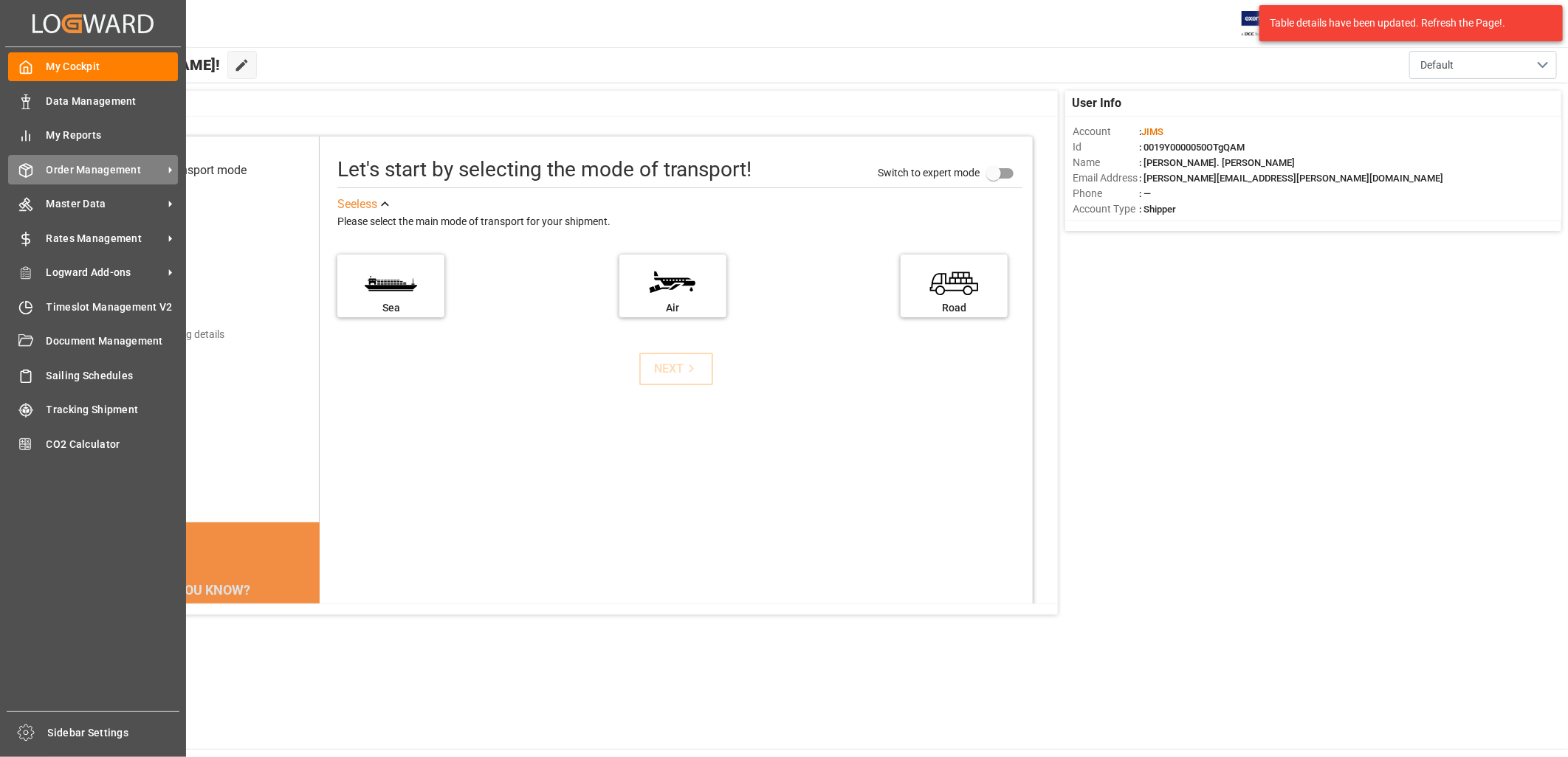
click at [102, 166] on span "Order Management" at bounding box center [105, 170] width 116 height 16
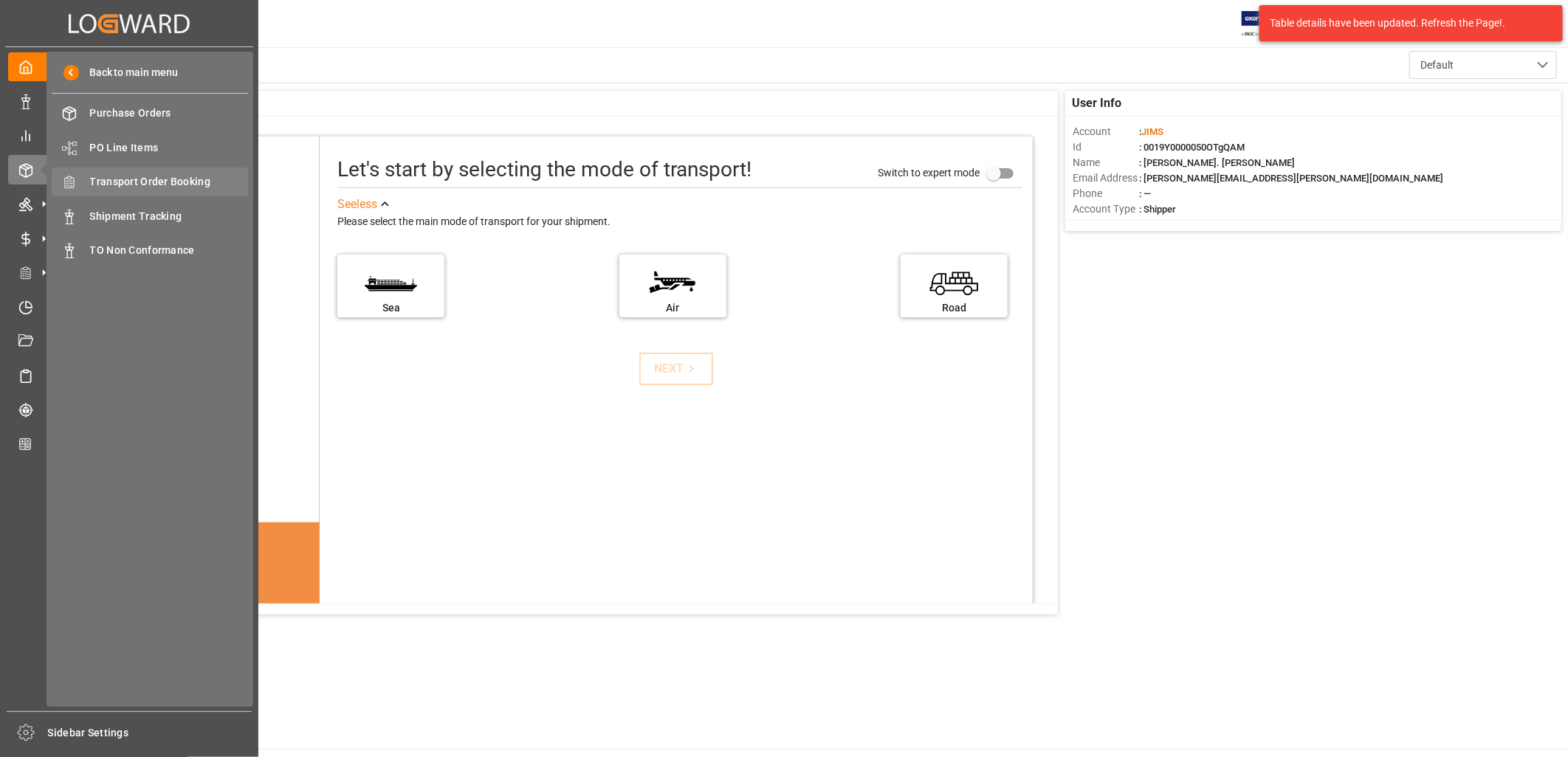
click at [155, 182] on span "Transport Order Booking" at bounding box center [169, 182] width 159 height 16
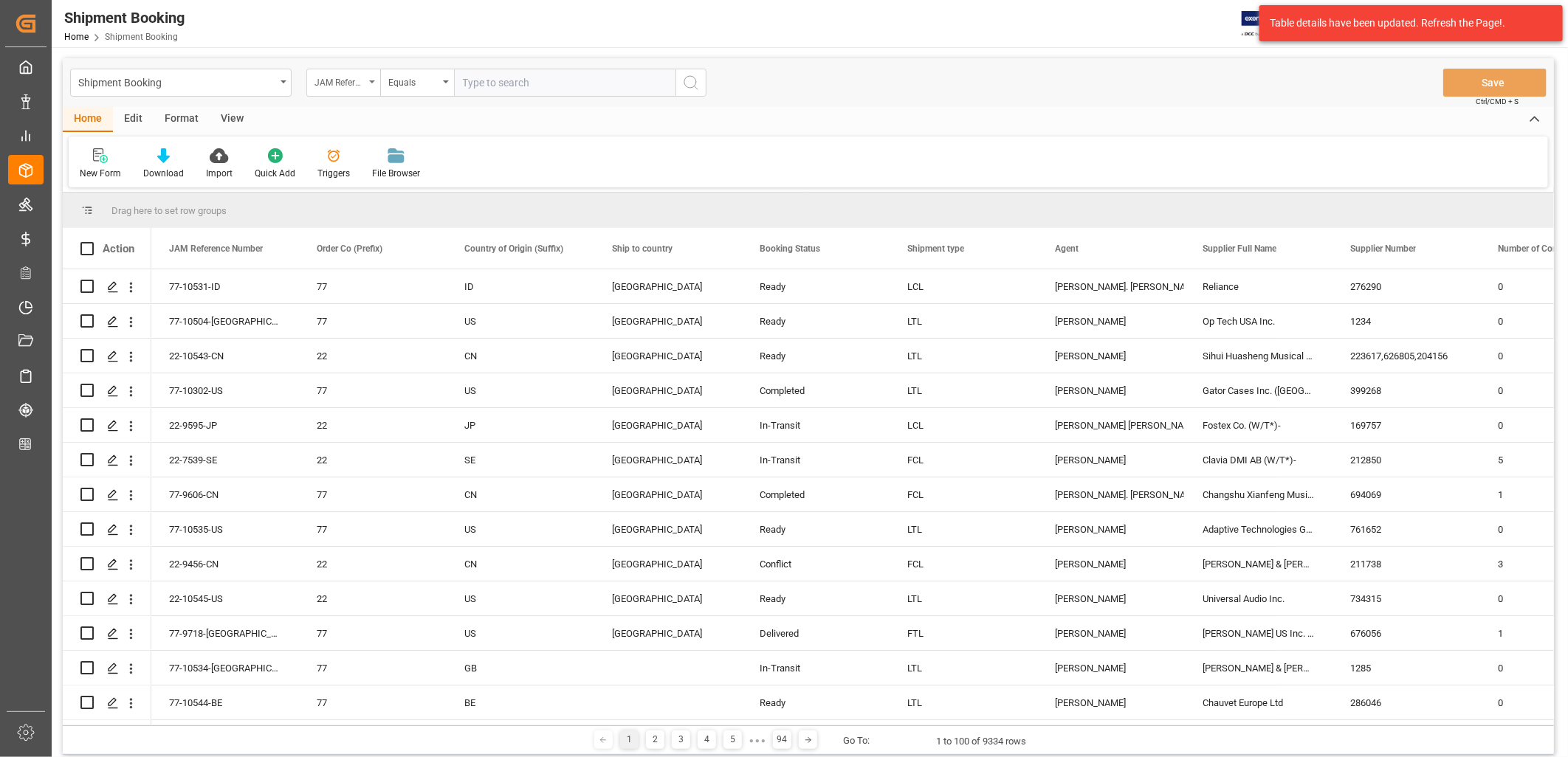
click at [369, 82] on div "JAM Reference Number" at bounding box center [343, 83] width 74 height 28
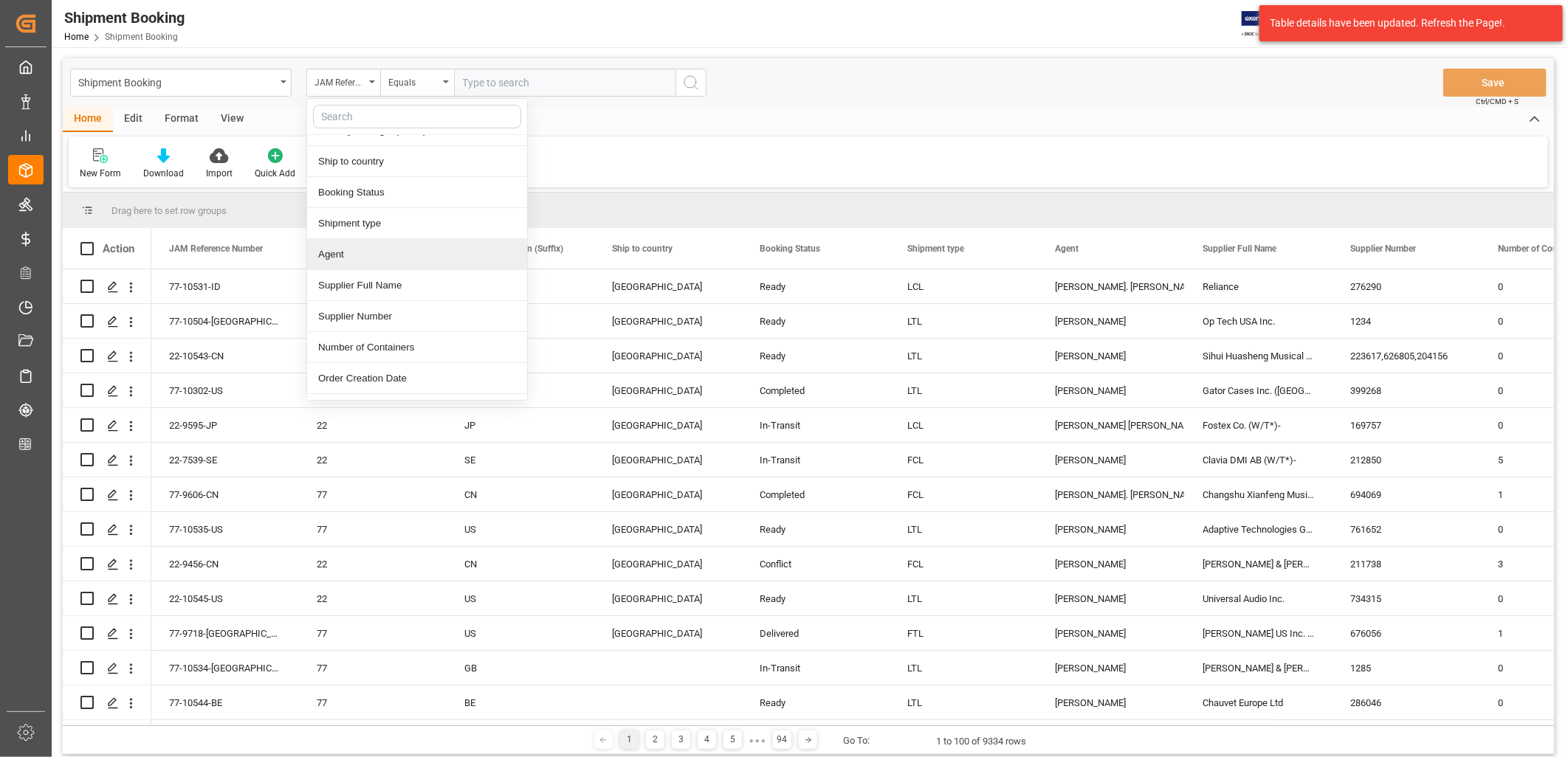
click at [337, 254] on div "Agent" at bounding box center [417, 254] width 220 height 31
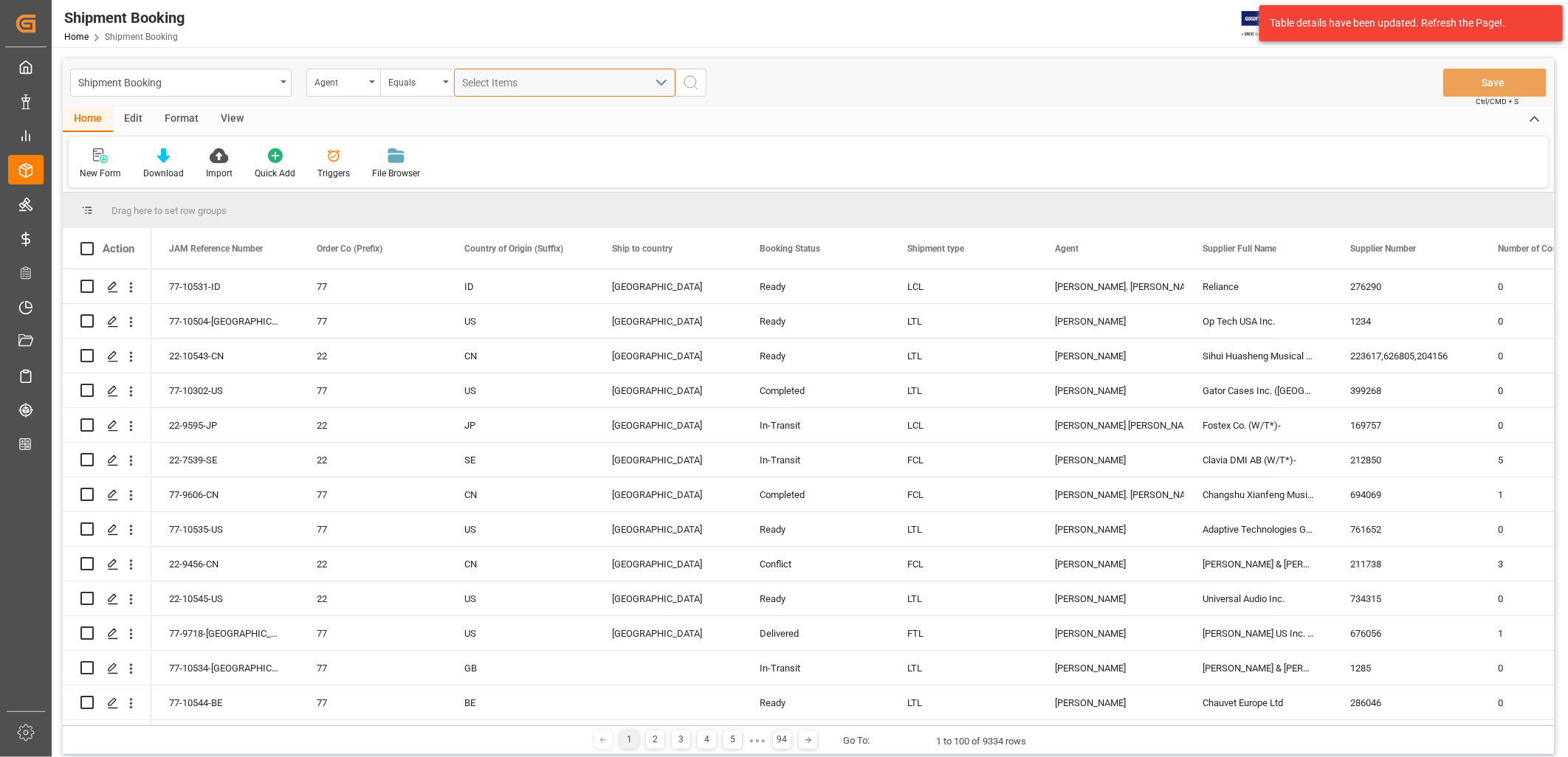
click at [667, 81] on button "Select Items" at bounding box center [564, 83] width 222 height 28
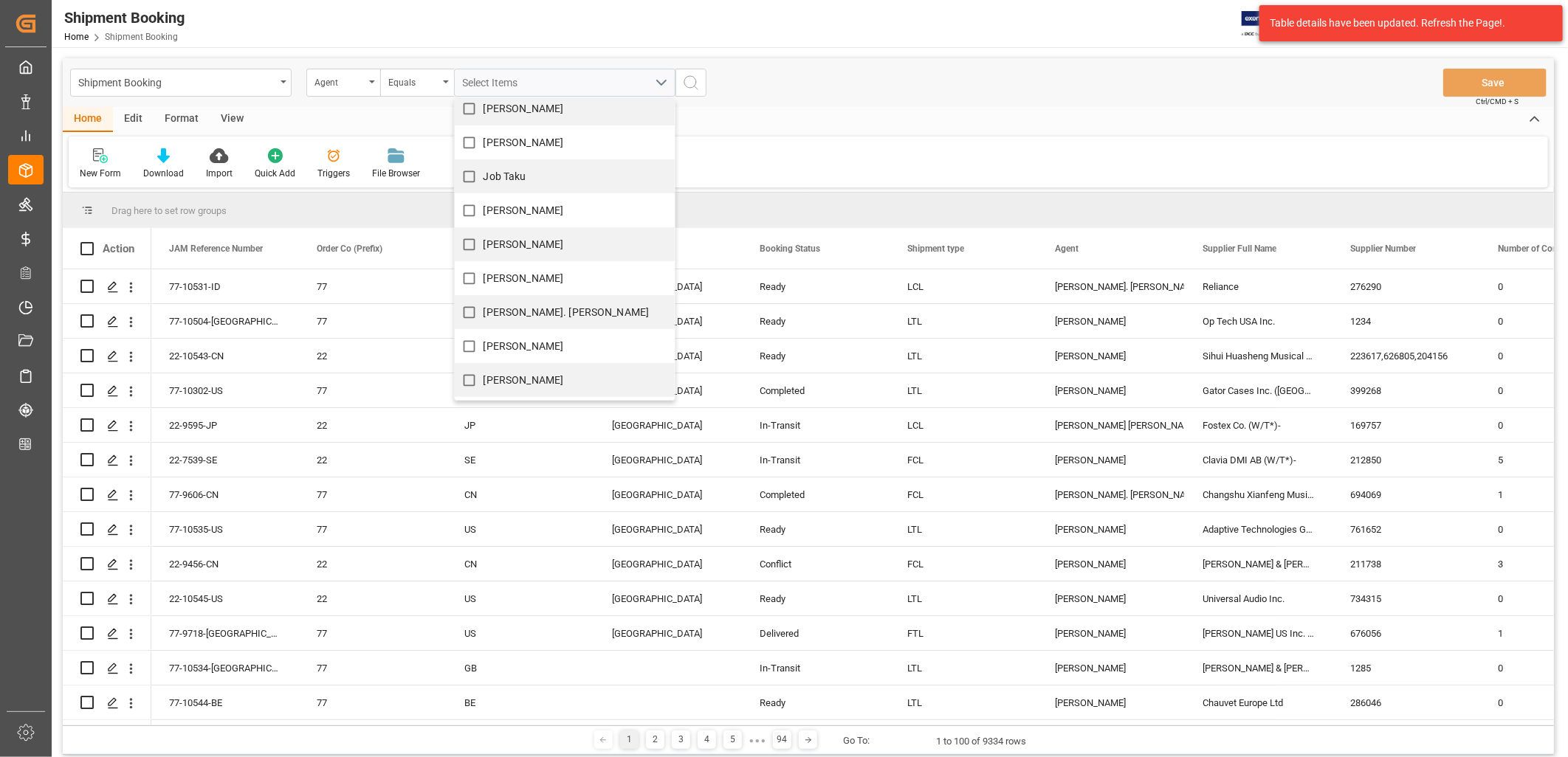
scroll to position [409, 0]
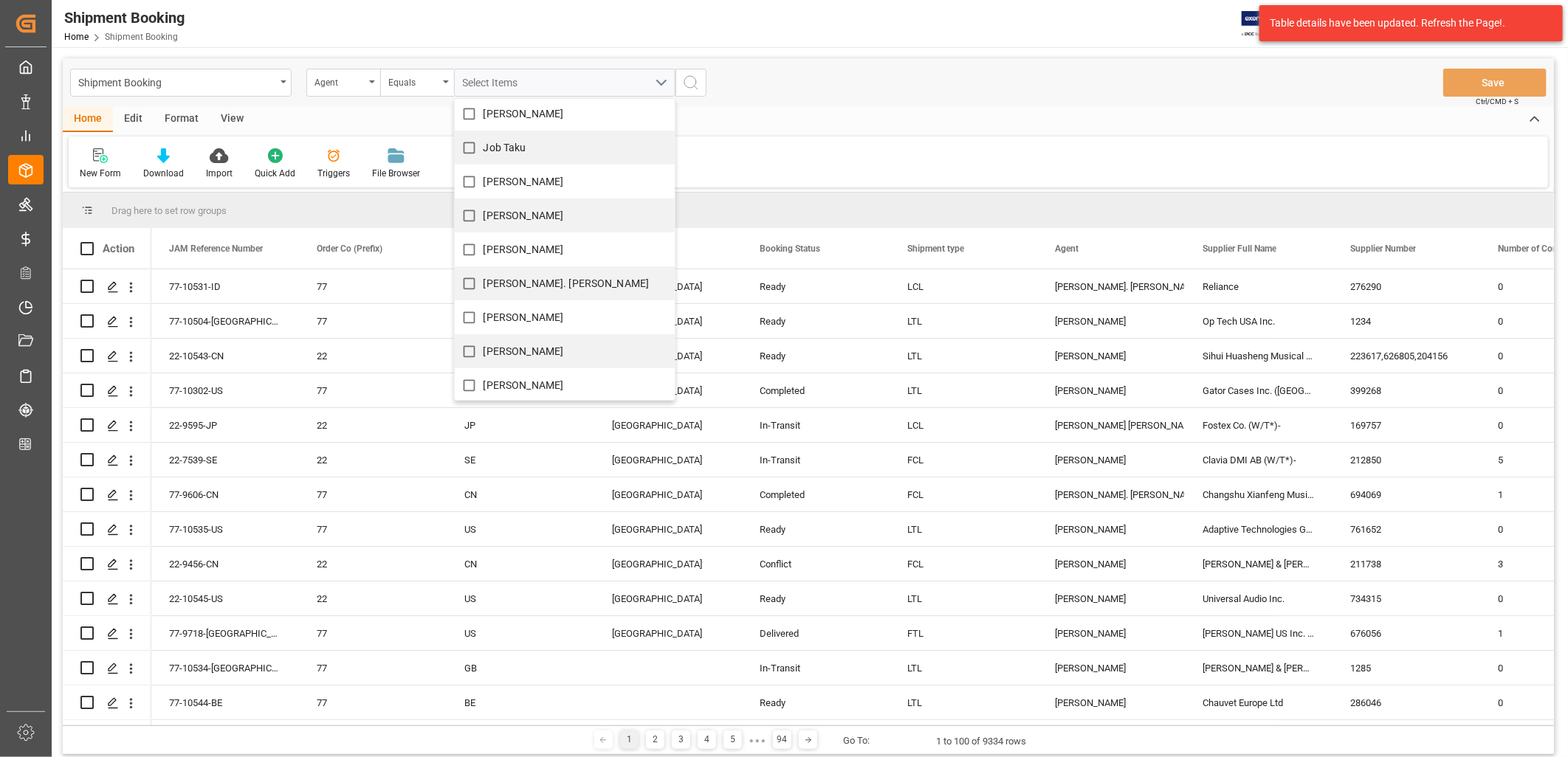
click at [472, 279] on input "[PERSON_NAME]. [PERSON_NAME]" at bounding box center [469, 283] width 29 height 29
checkbox input "true"
click at [693, 79] on icon "search button" at bounding box center [691, 83] width 18 height 18
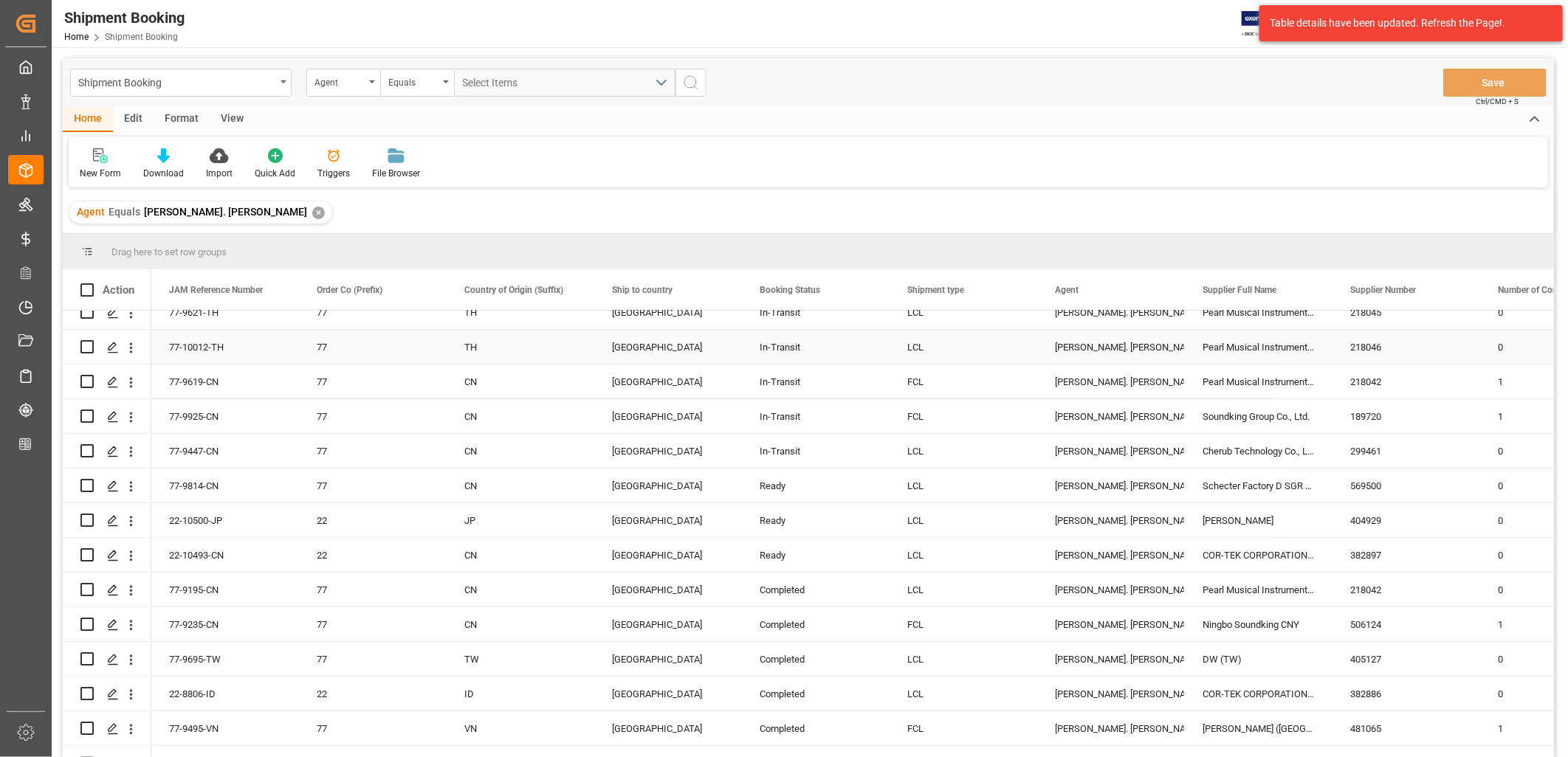
scroll to position [409, 0]
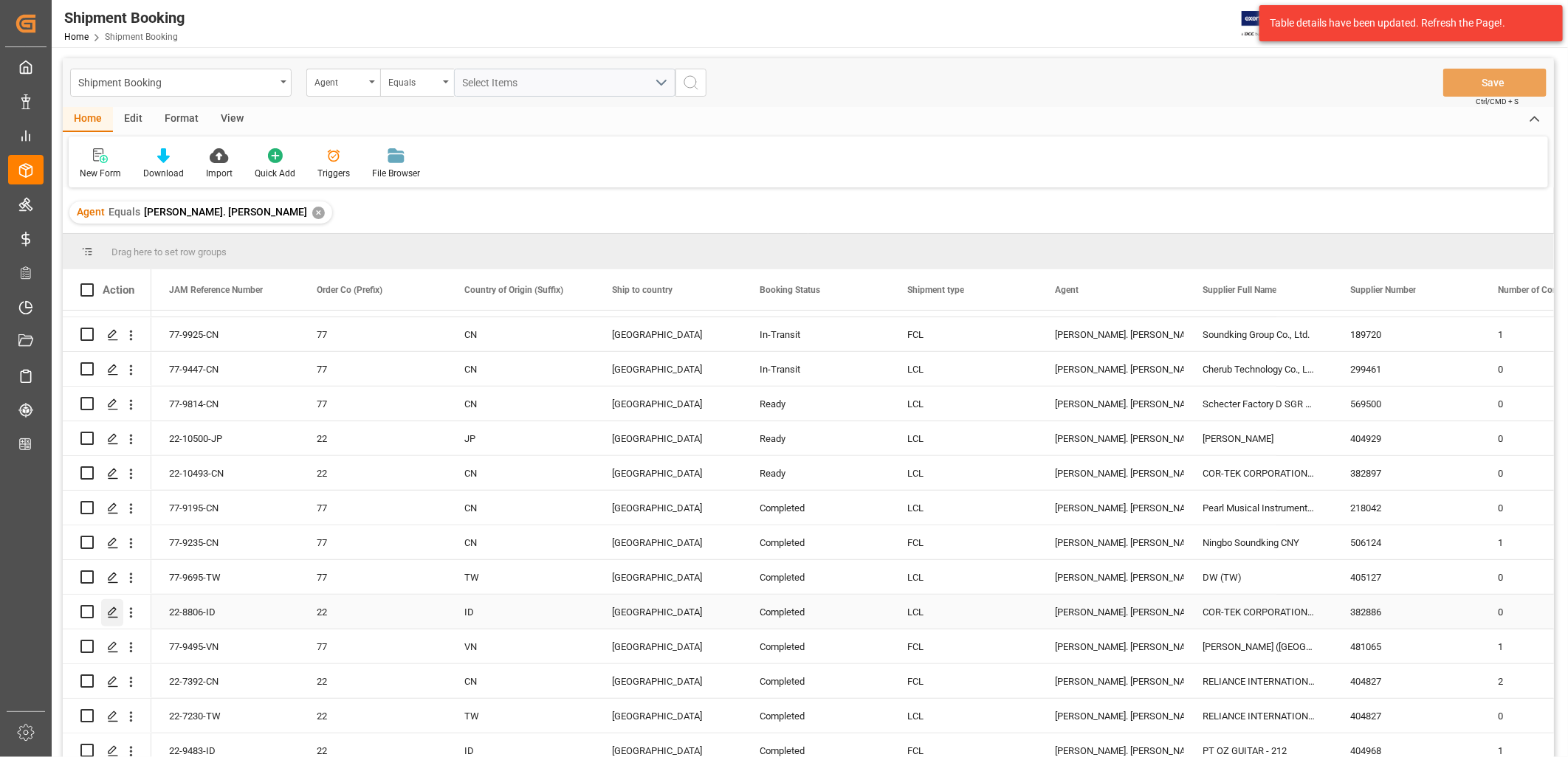
click at [113, 608] on icon "Press SPACE to select this row." at bounding box center [113, 612] width 12 height 12
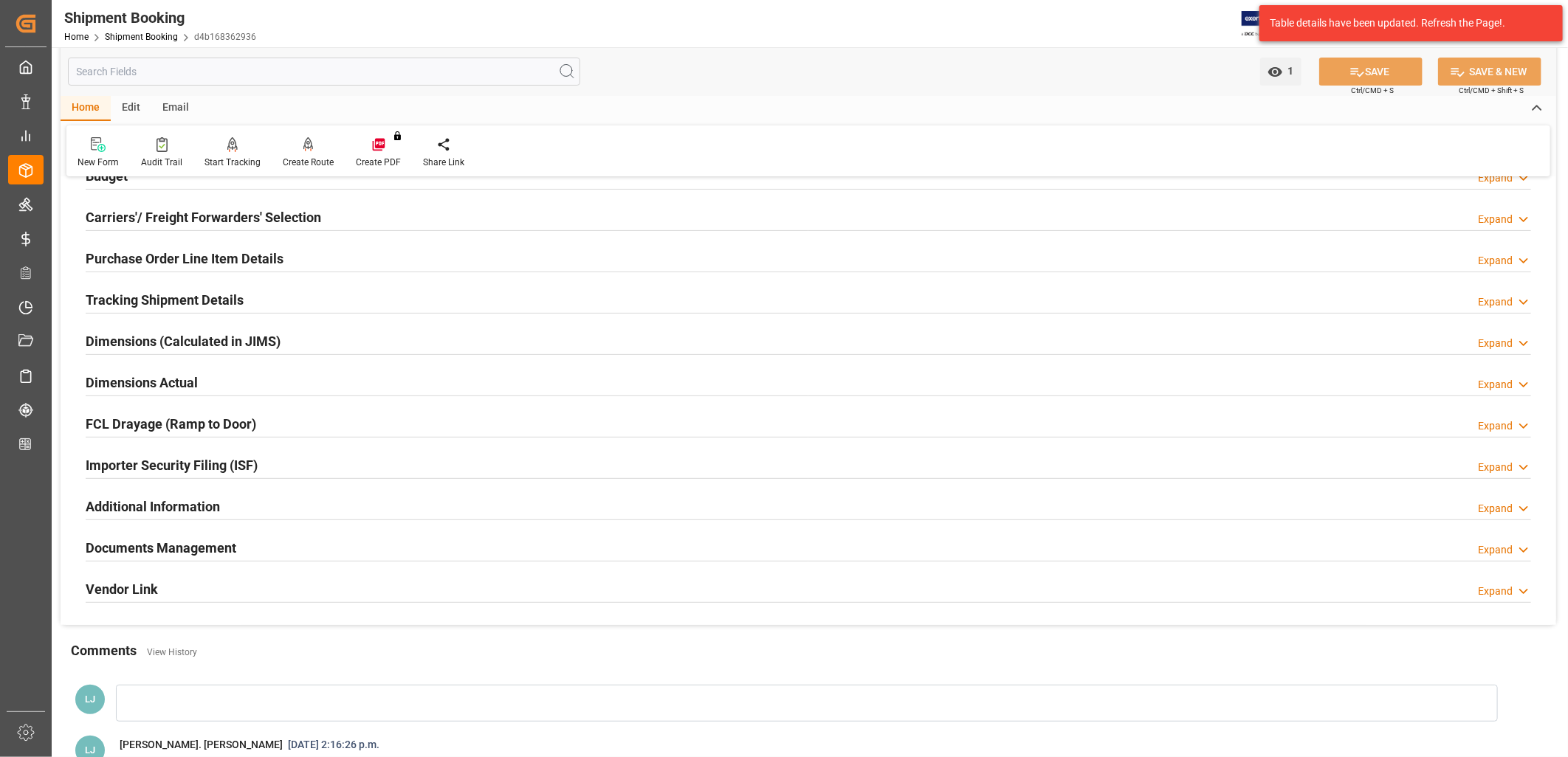
scroll to position [164, 0]
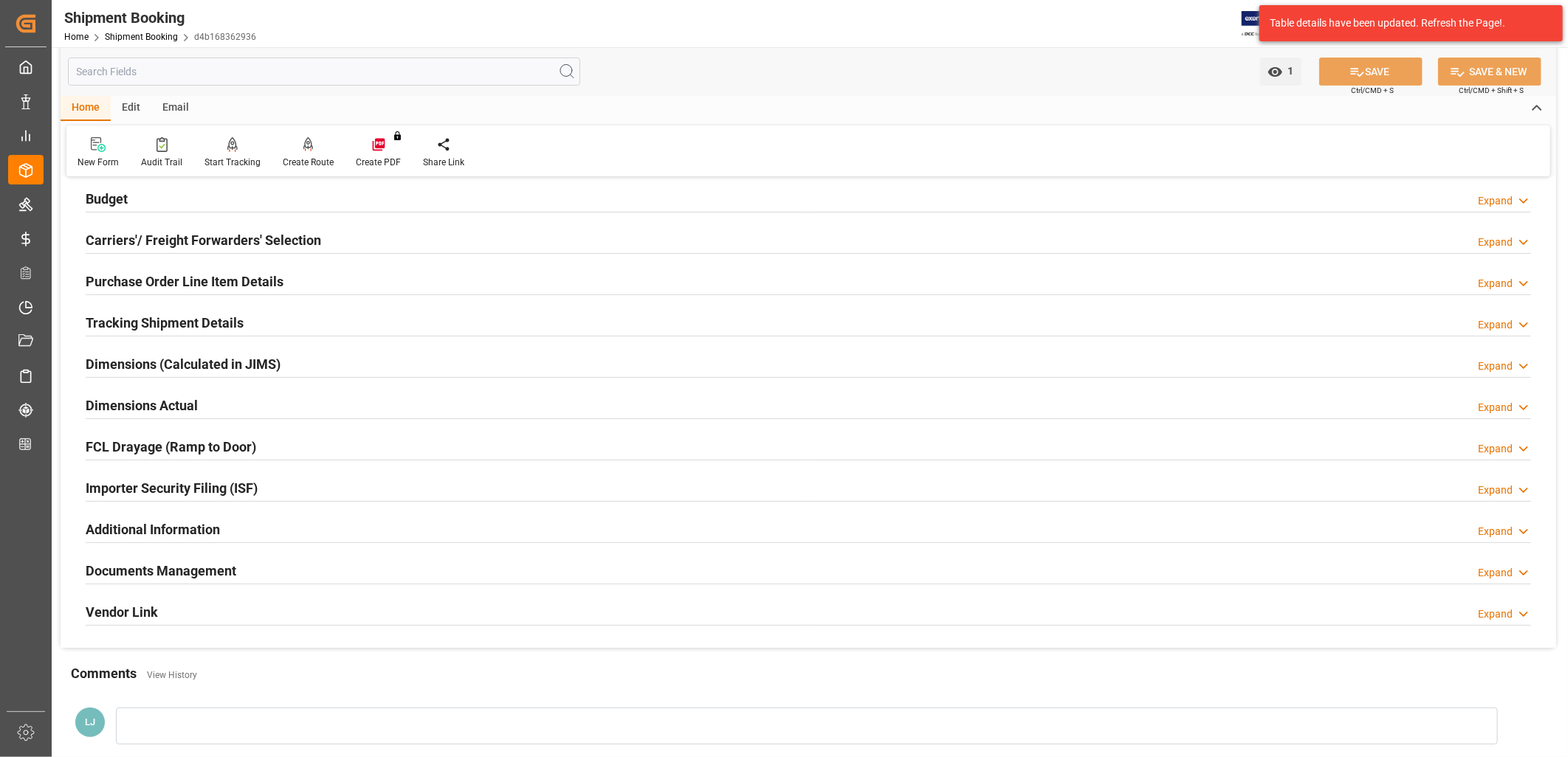
click at [155, 578] on h2 "Documents Management" at bounding box center [160, 570] width 151 height 20
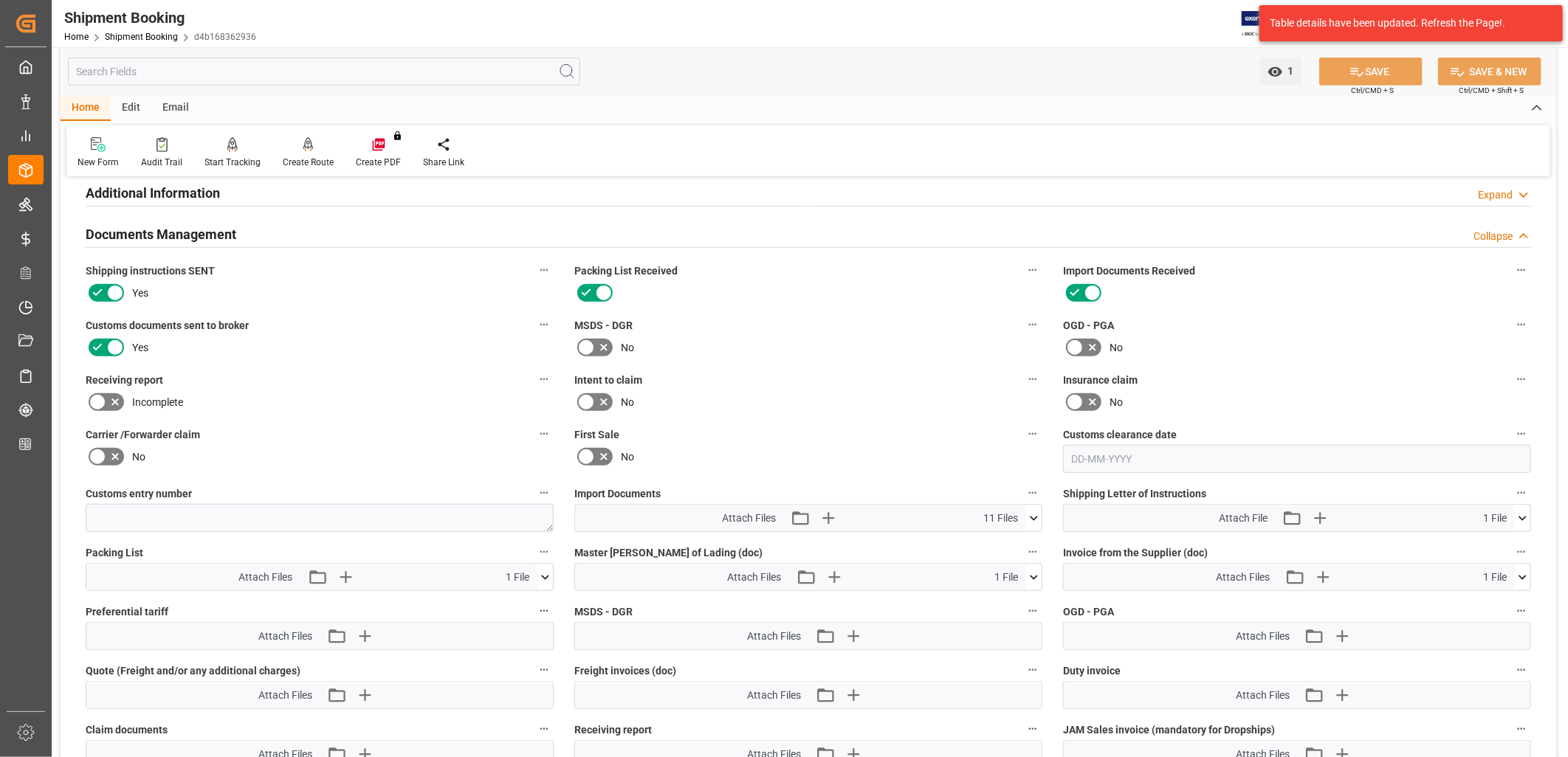
scroll to position [573, 0]
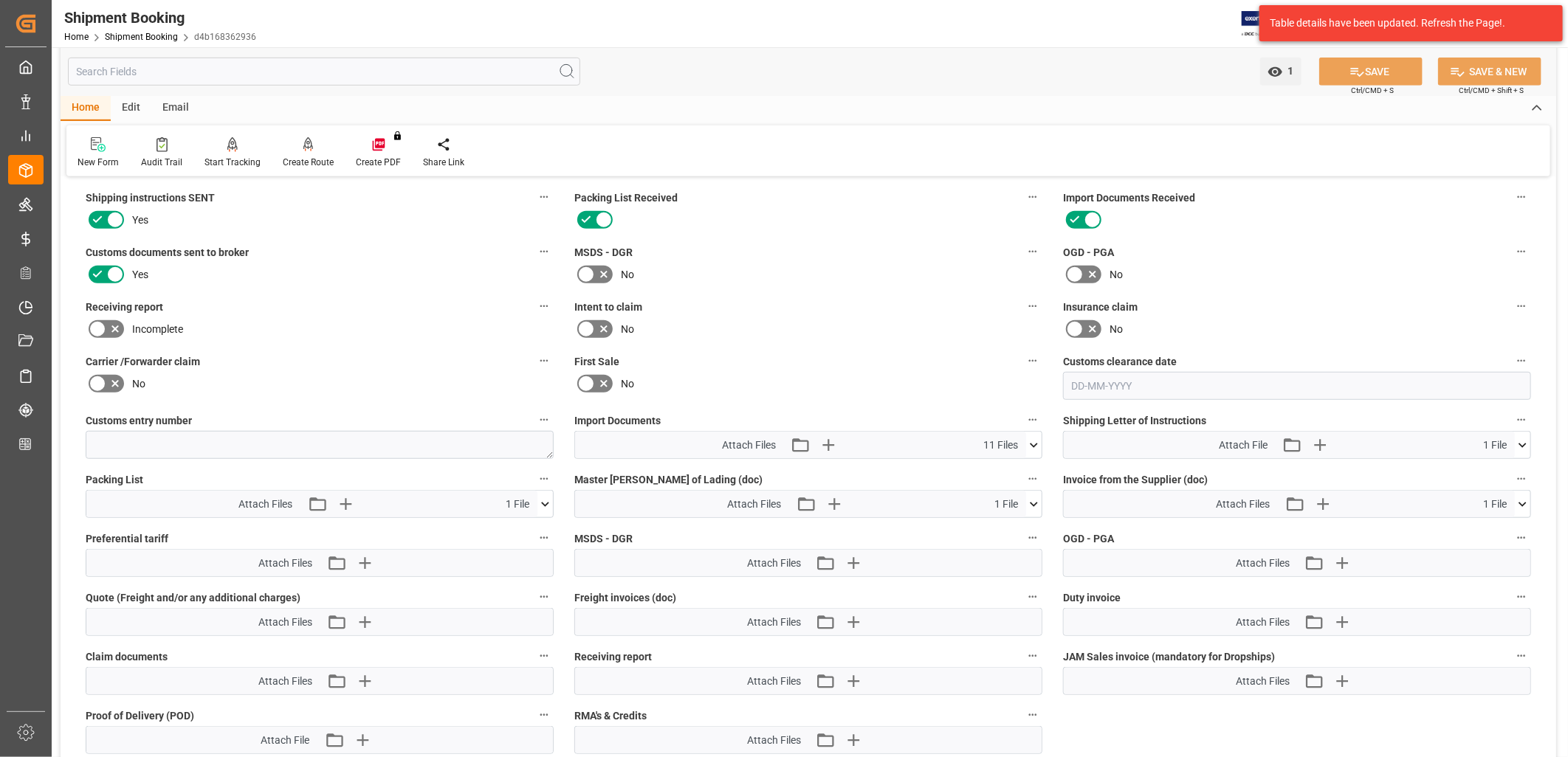
click at [1524, 497] on icon at bounding box center [1522, 504] width 16 height 16
click at [1481, 529] on icon at bounding box center [1483, 532] width 12 height 12
click at [1521, 502] on icon at bounding box center [1522, 504] width 16 height 16
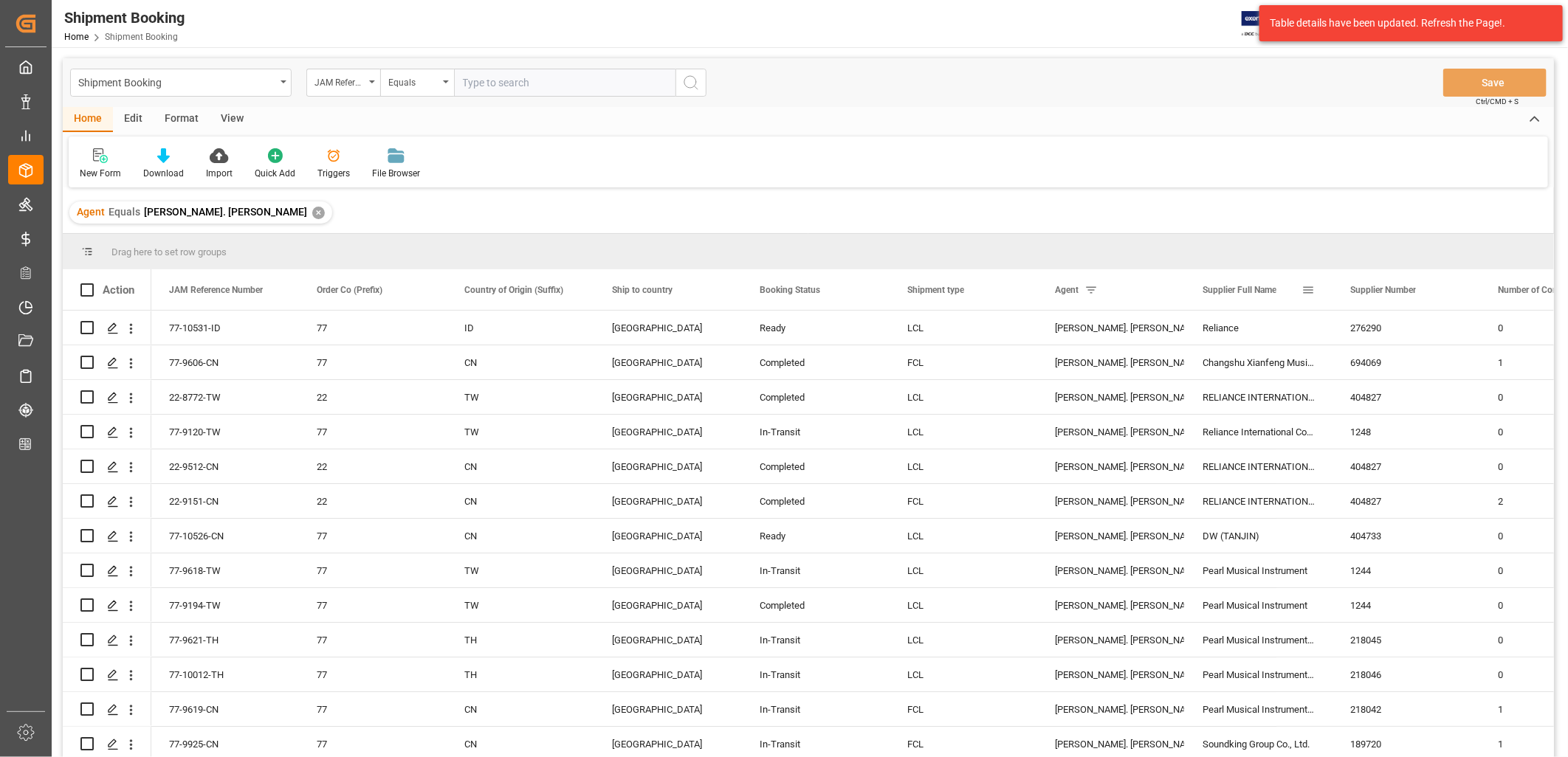
click at [1310, 288] on span at bounding box center [1308, 290] width 13 height 13
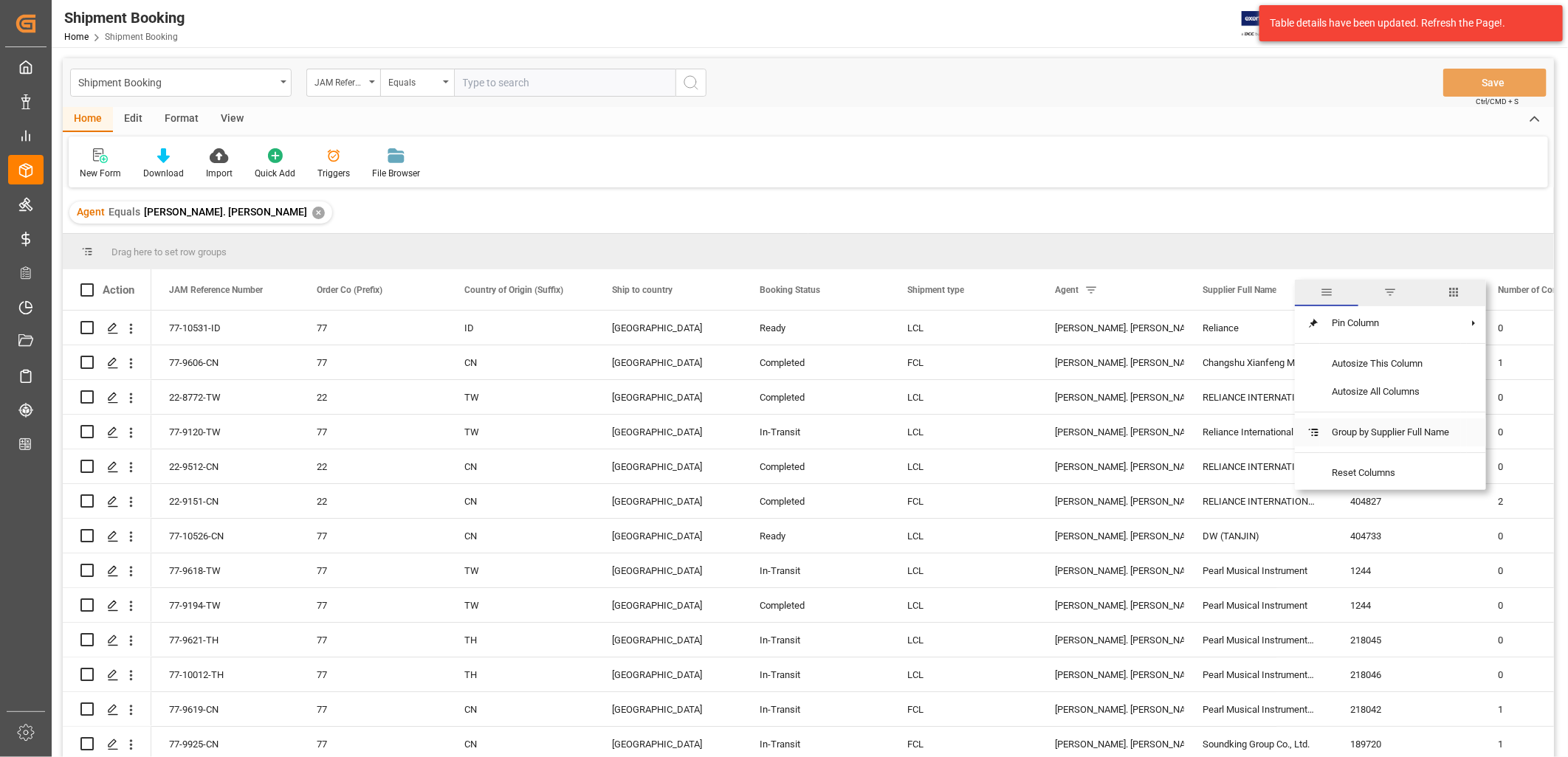
click at [1357, 434] on span "Group by Supplier Full Name" at bounding box center [1390, 432] width 141 height 28
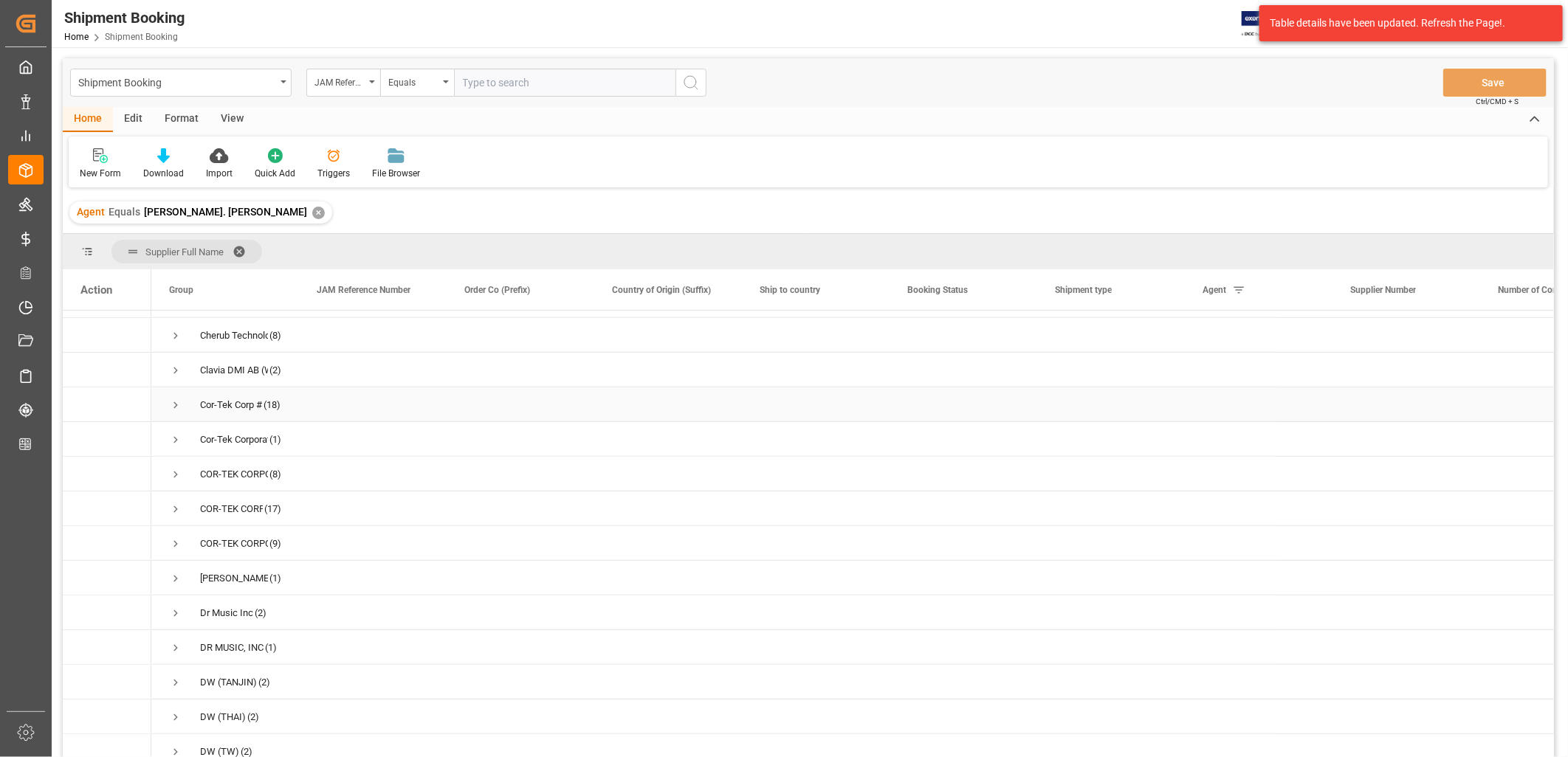
scroll to position [492, 0]
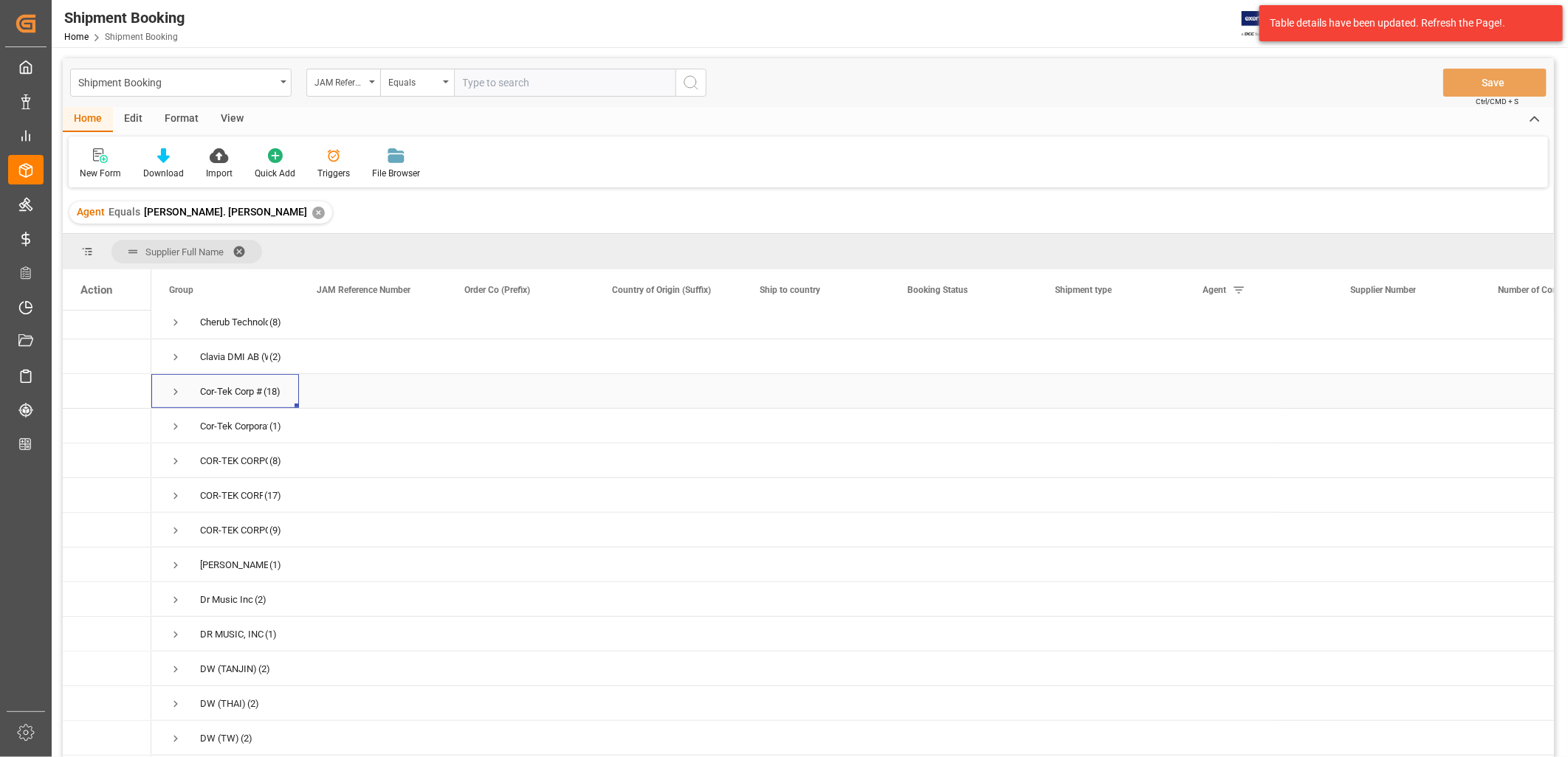
click at [177, 389] on span "Press SPACE to select this row." at bounding box center [176, 392] width 13 height 13
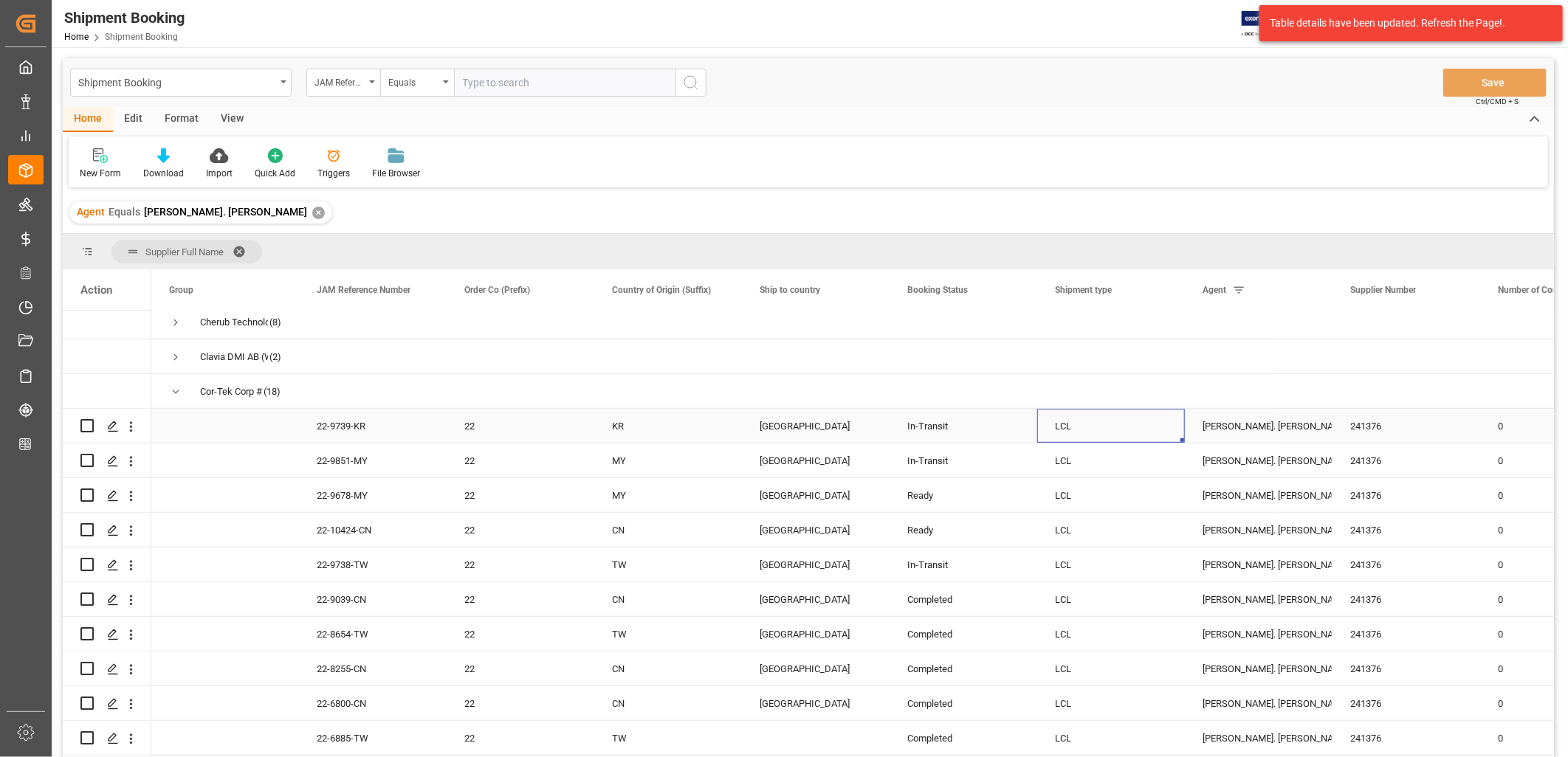
click at [1068, 426] on div "LCL" at bounding box center [1110, 426] width 112 height 34
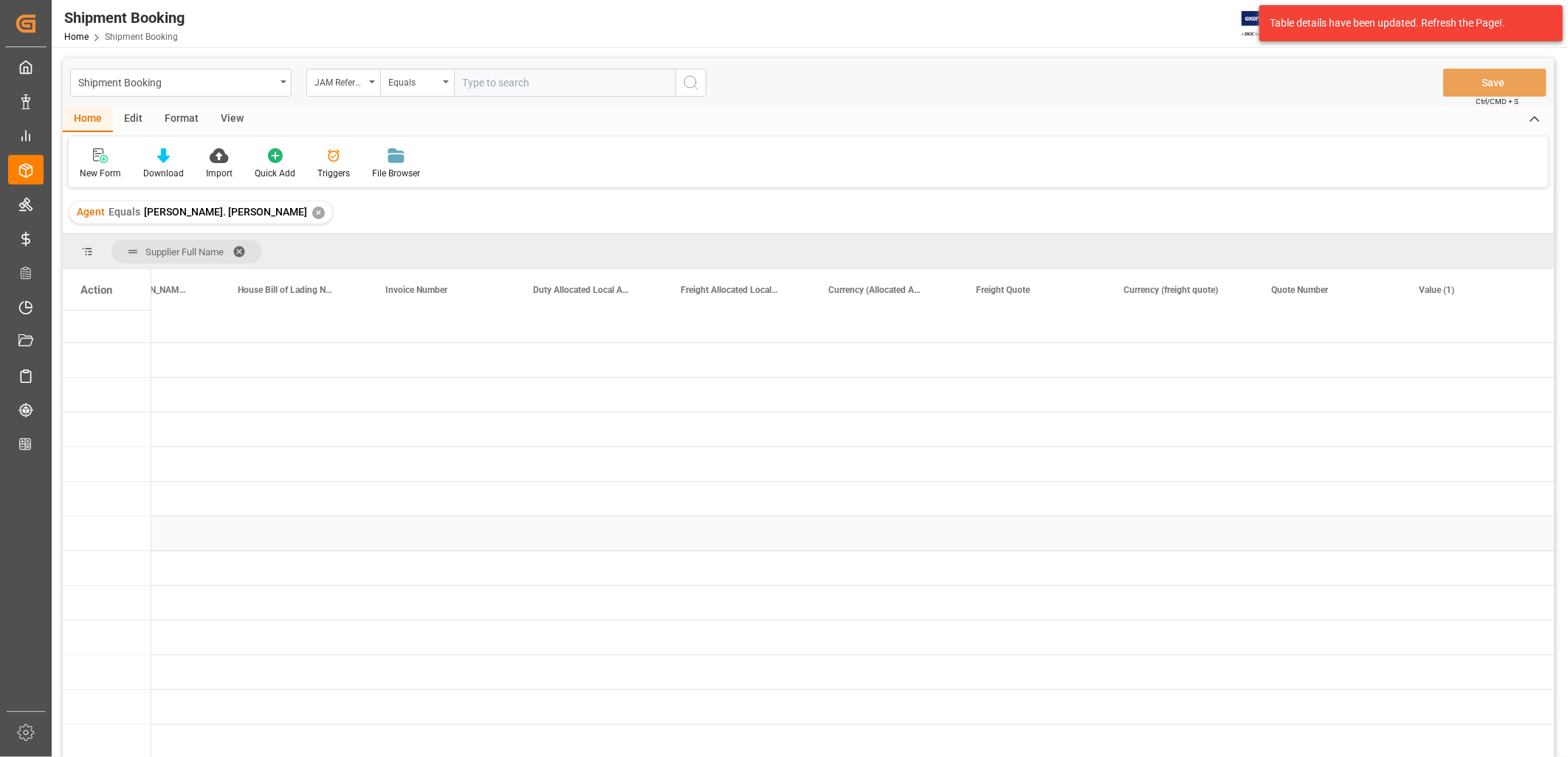
scroll to position [0, 0]
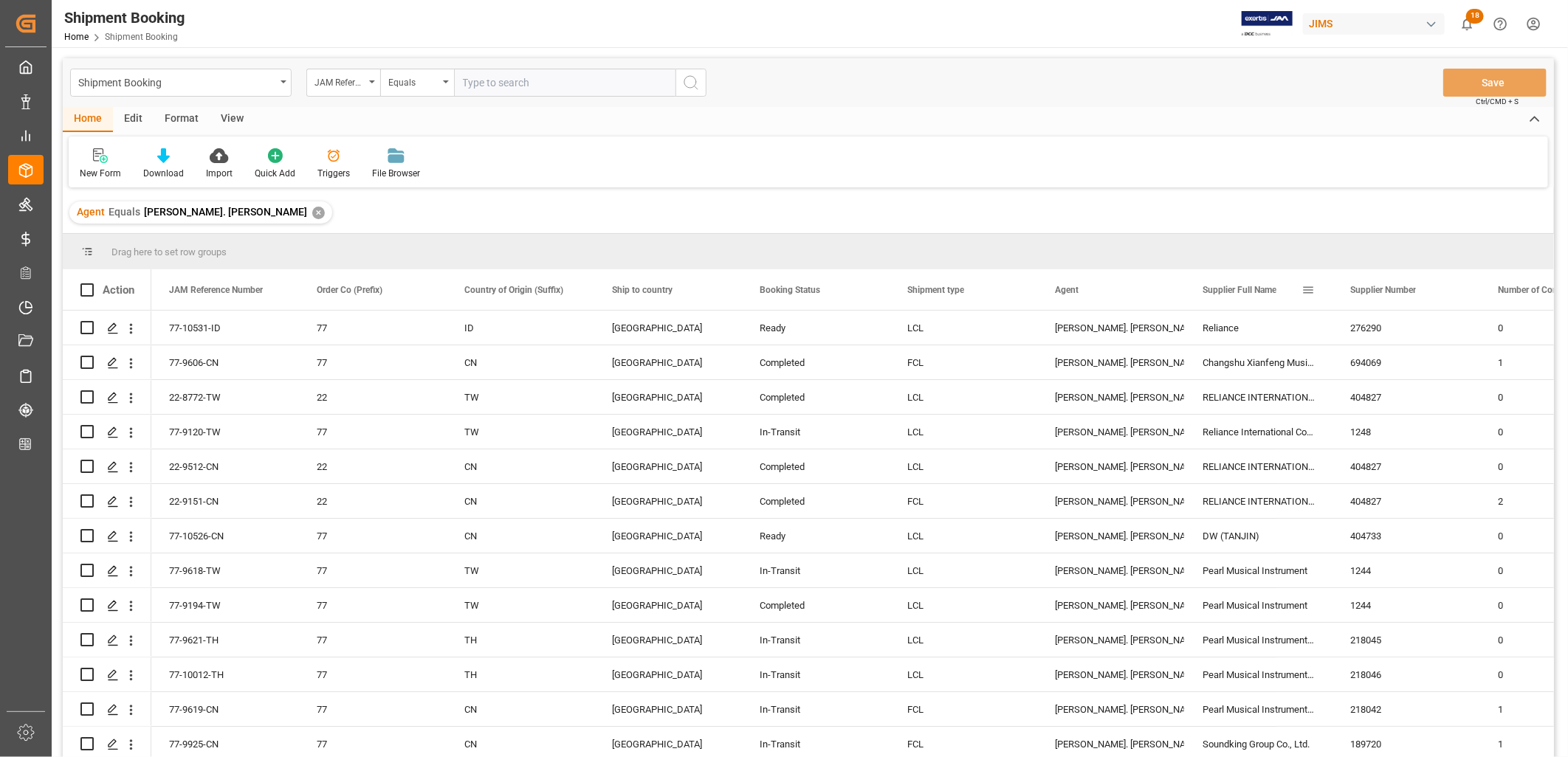
click at [1310, 285] on span at bounding box center [1308, 290] width 13 height 13
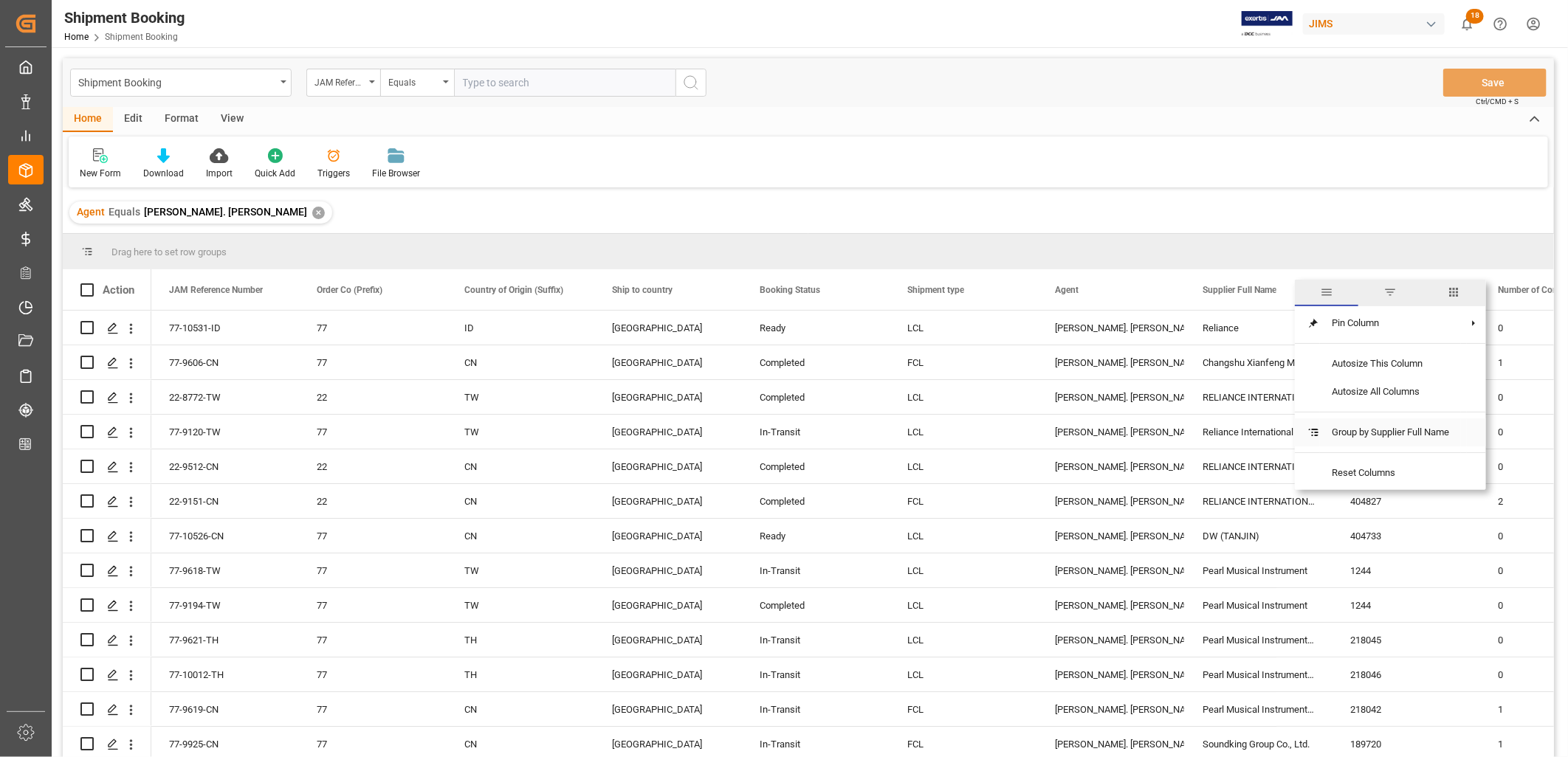
click at [1348, 431] on span "Group by Supplier Full Name" at bounding box center [1390, 432] width 141 height 28
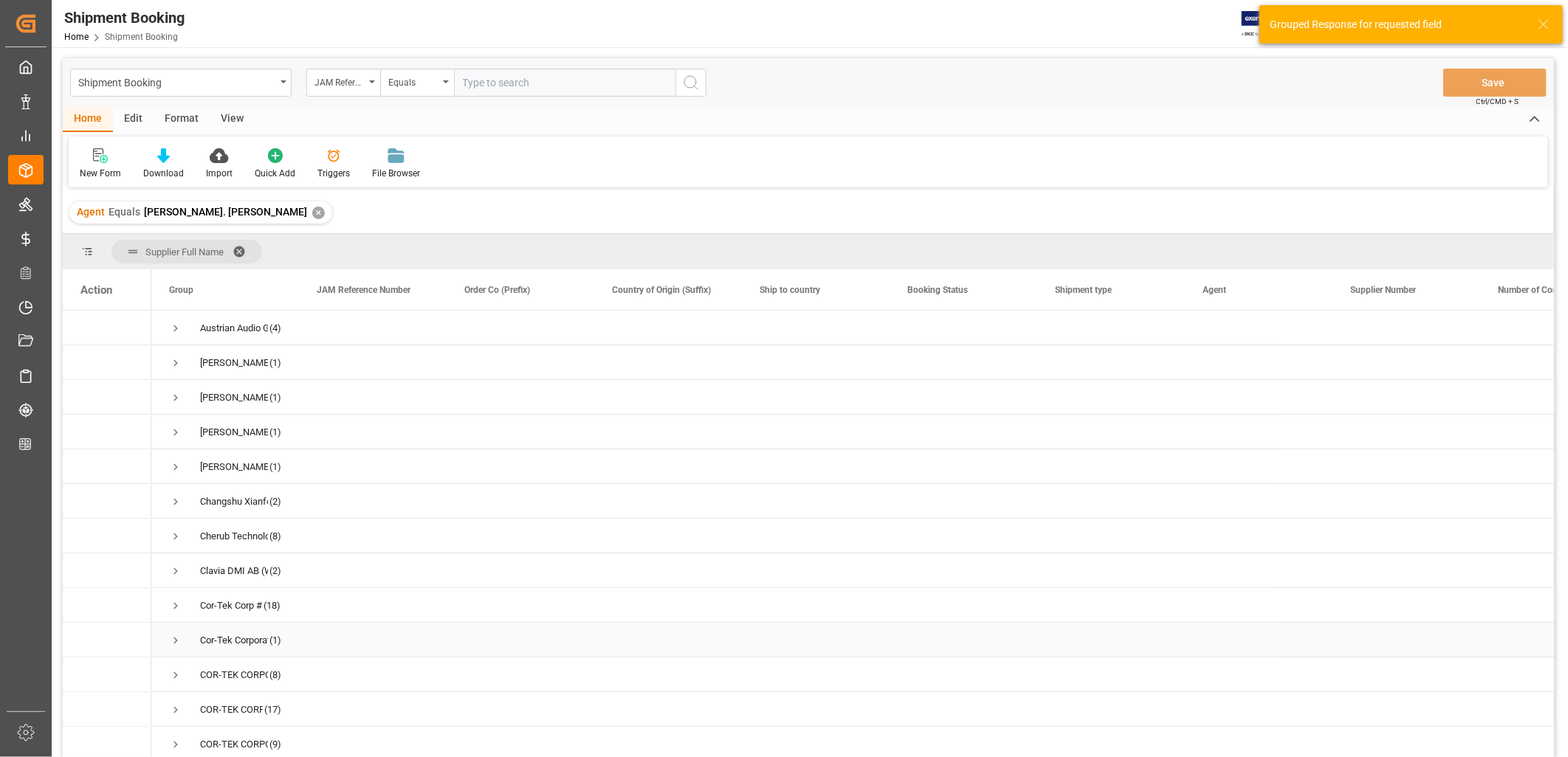
scroll to position [328, 0]
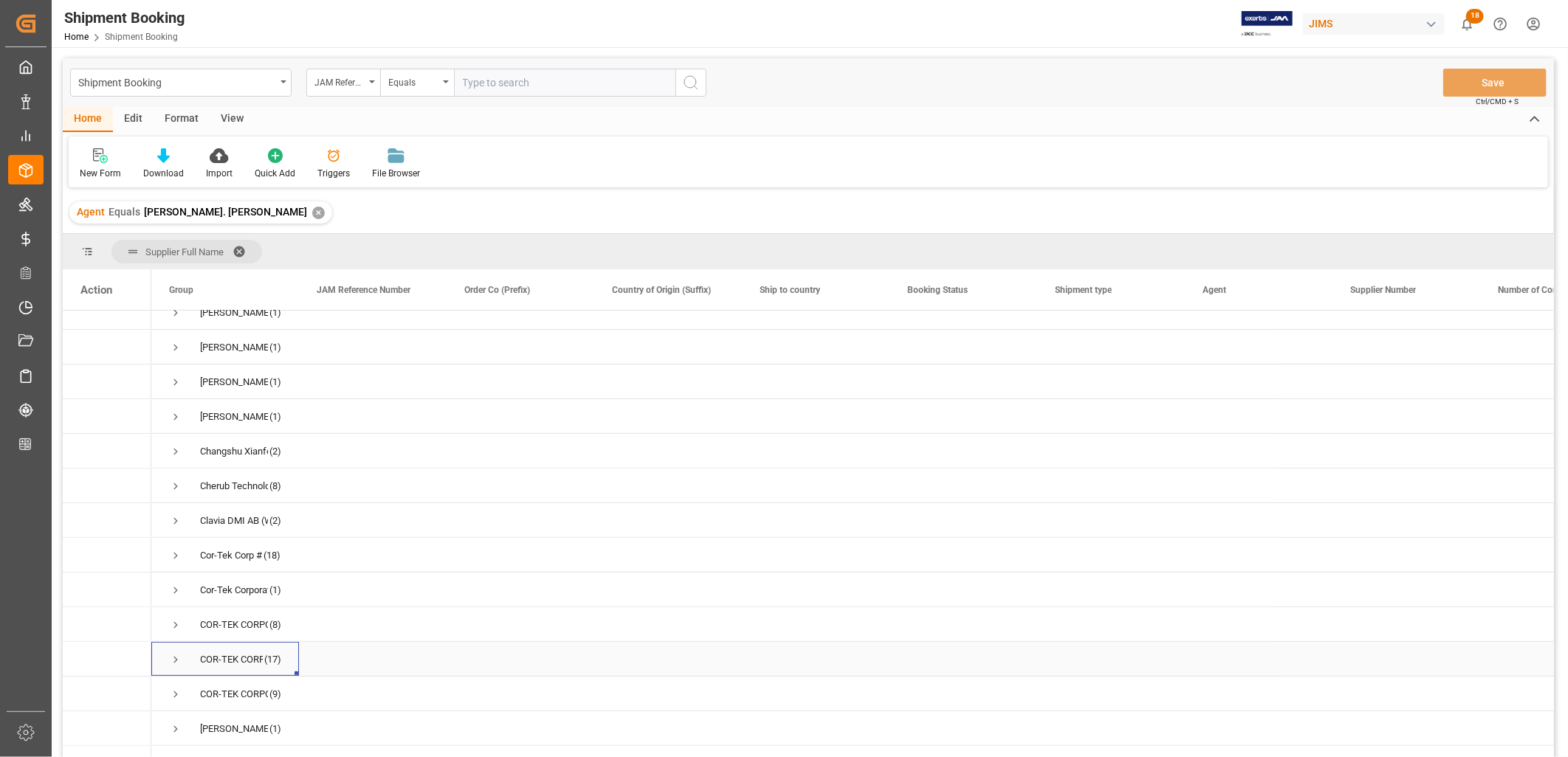
click at [176, 659] on span "Press SPACE to select this row." at bounding box center [176, 660] width 13 height 13
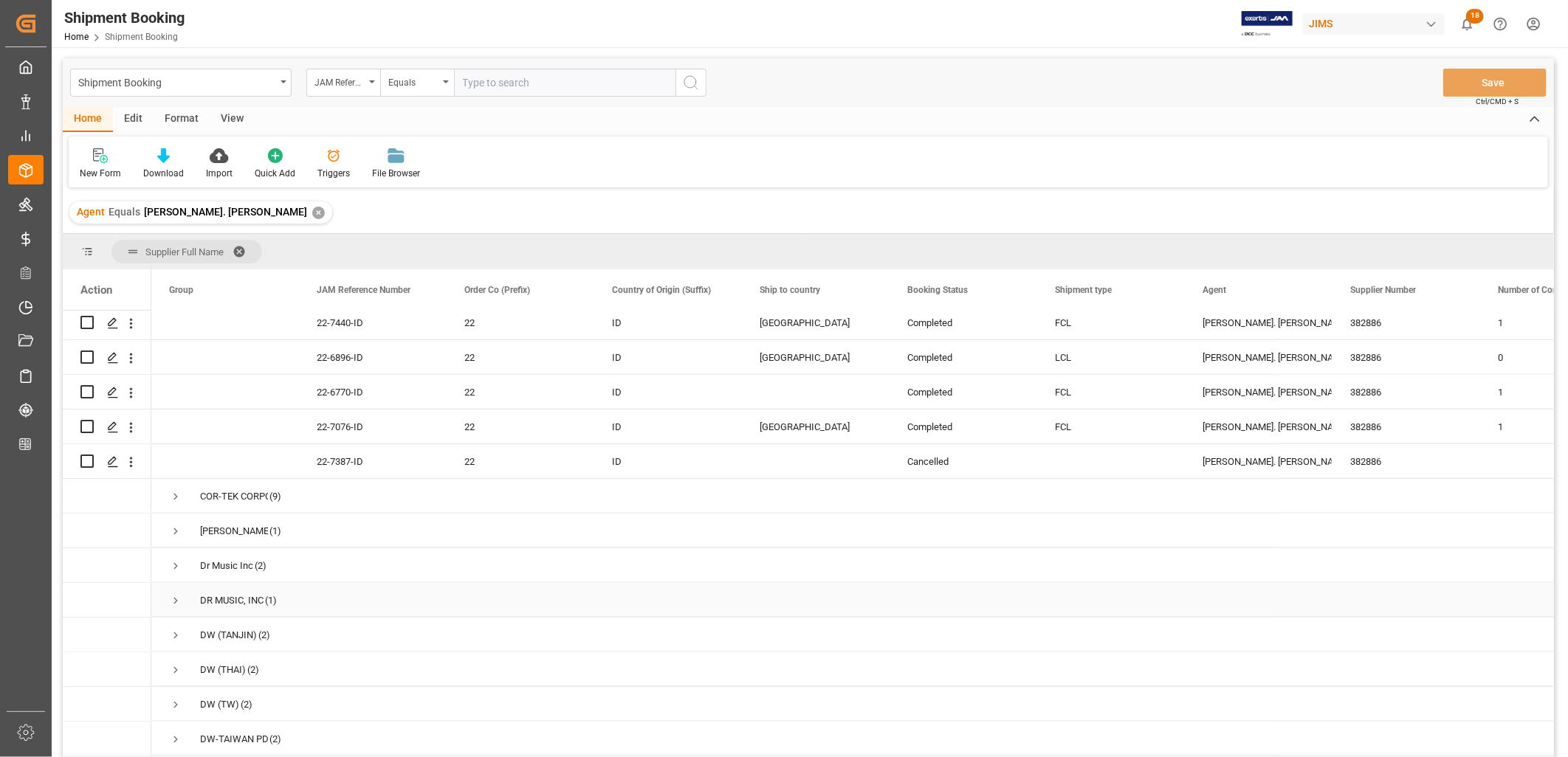
scroll to position [820, 0]
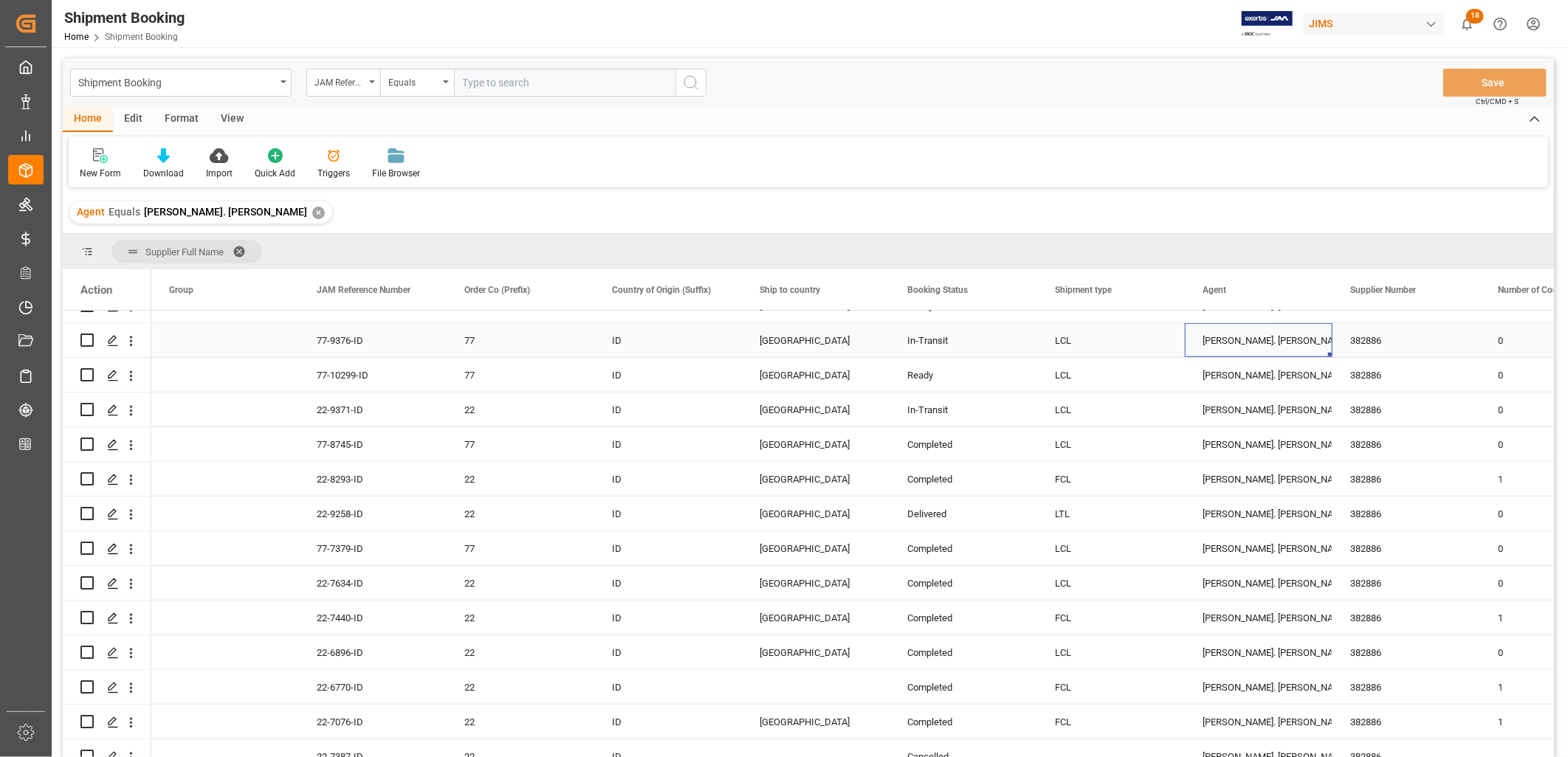
click at [1209, 338] on div "[PERSON_NAME]. [PERSON_NAME]" at bounding box center [1258, 341] width 112 height 34
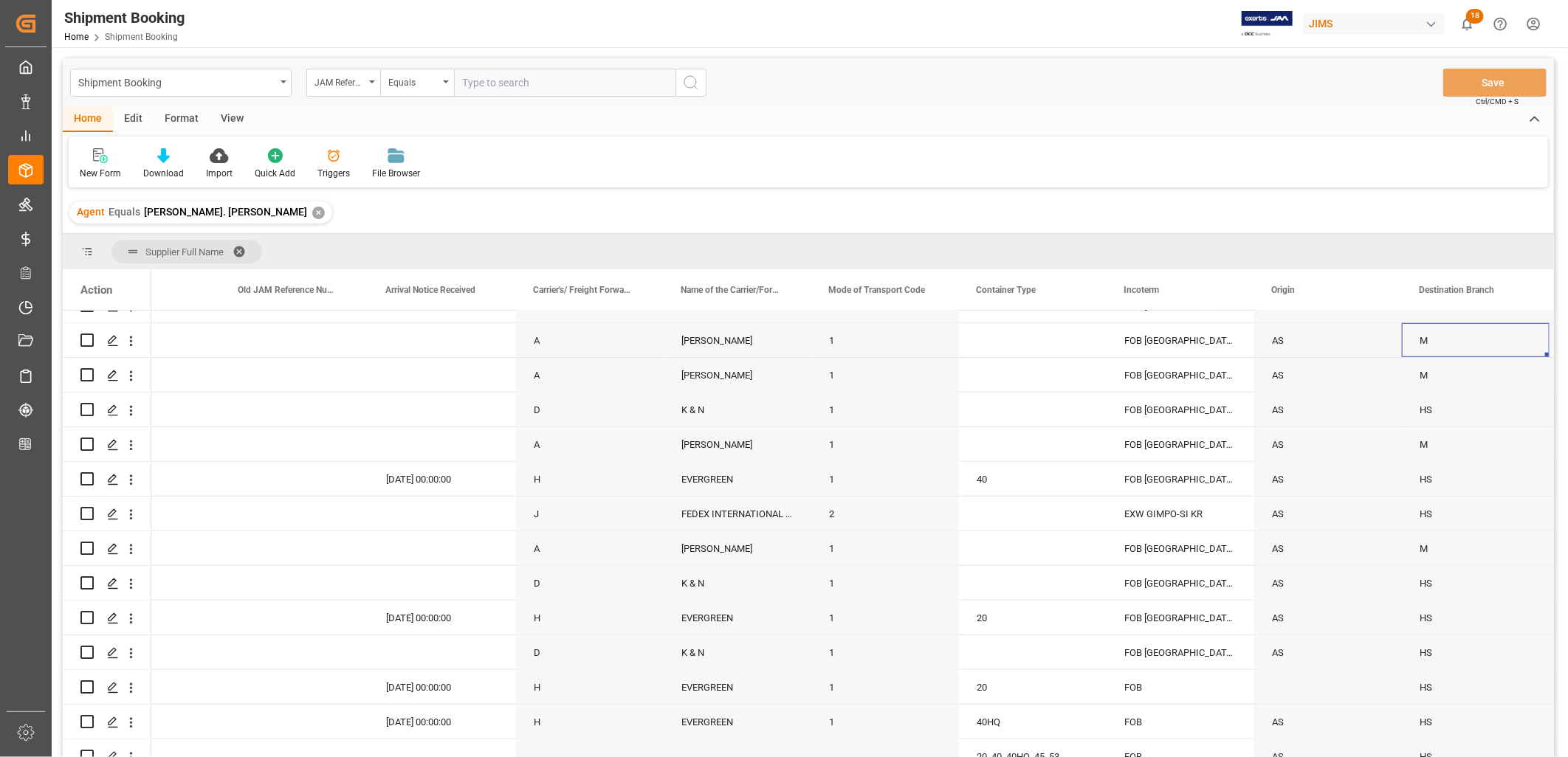
scroll to position [0, 0]
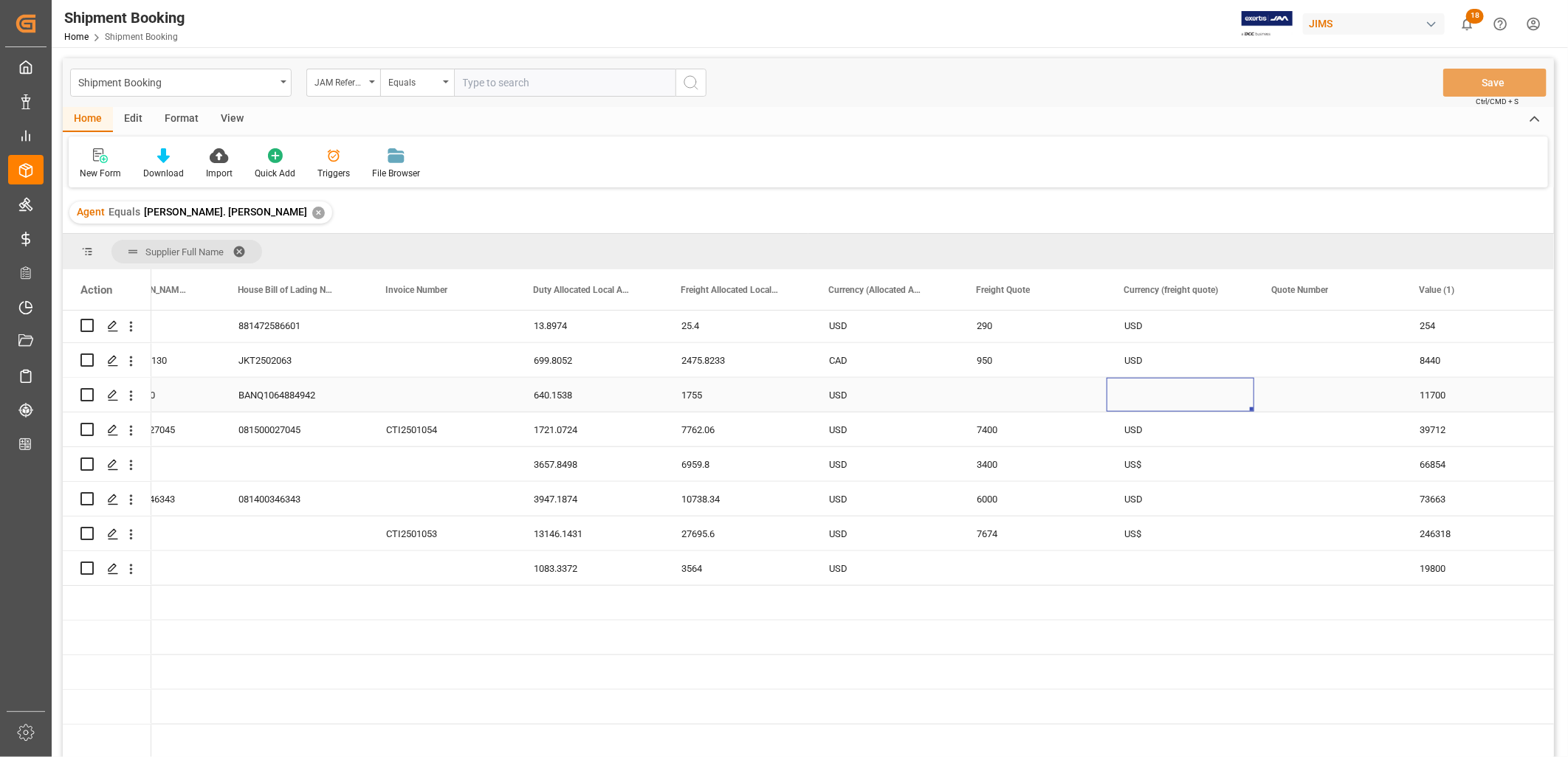
click at [1135, 393] on div "Press SPACE to select this row." at bounding box center [1180, 395] width 148 height 34
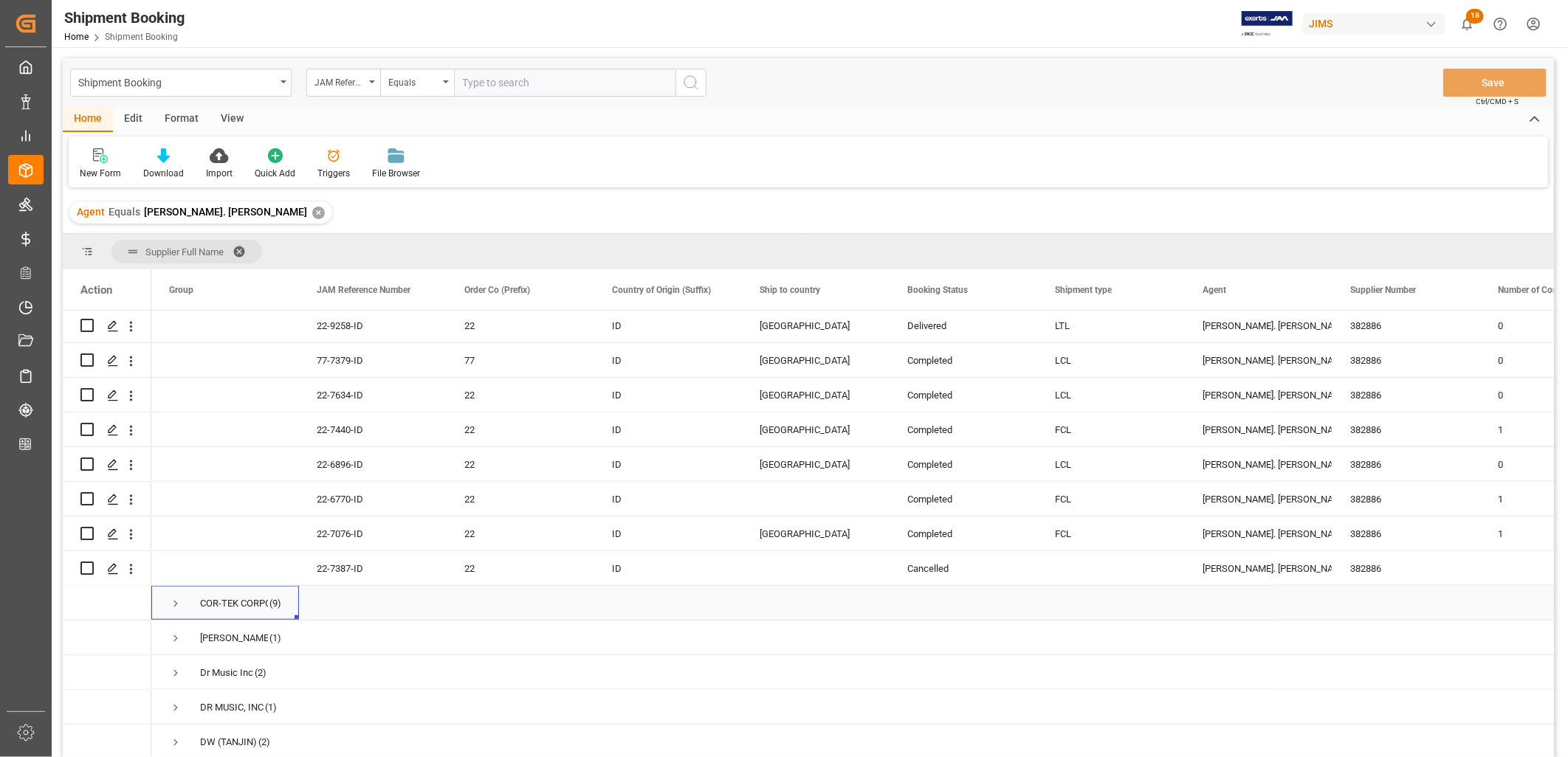
click at [174, 605] on span "Press SPACE to select this row." at bounding box center [176, 604] width 13 height 13
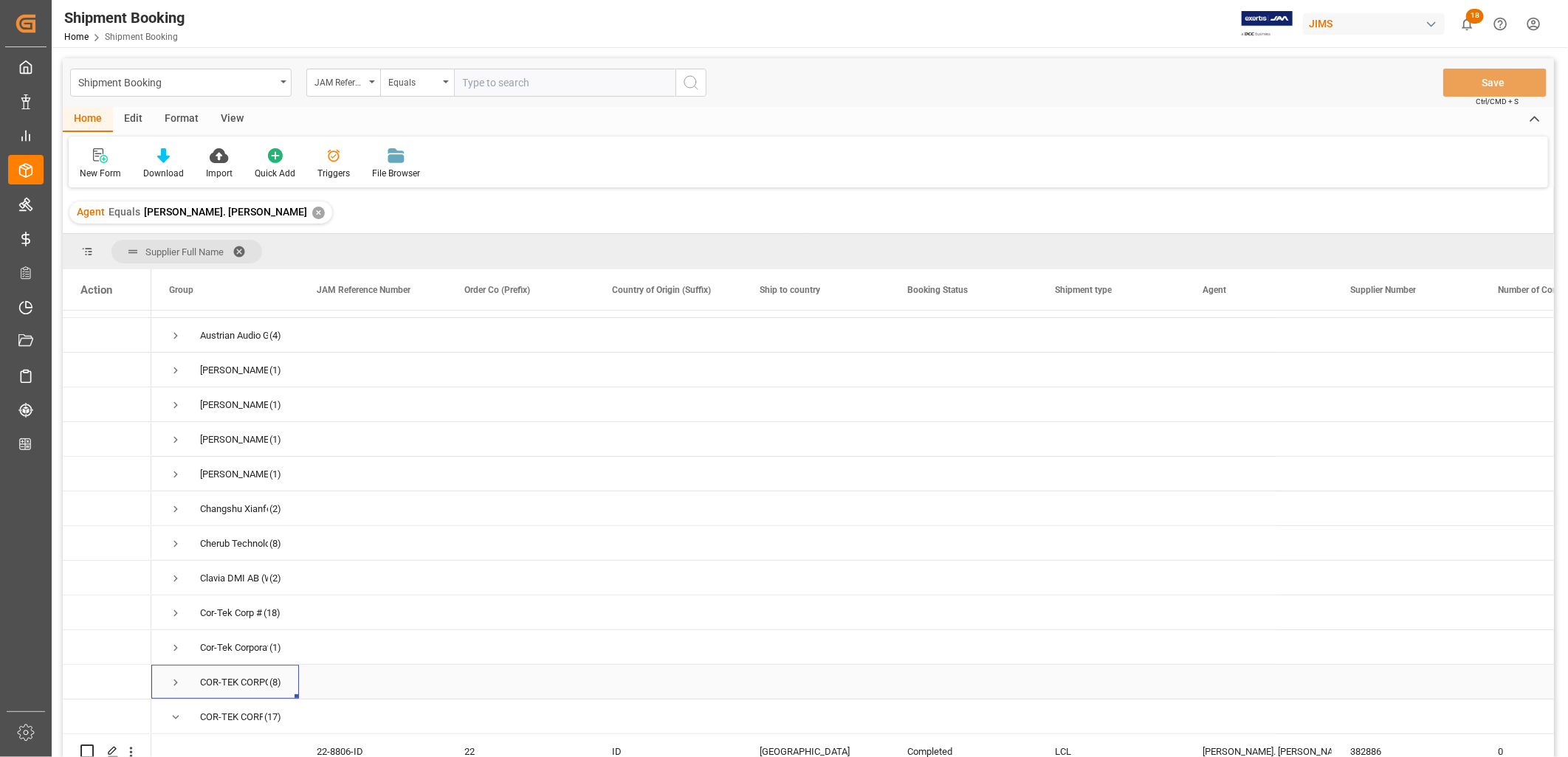
click at [174, 681] on span "Press SPACE to select this row." at bounding box center [176, 683] width 13 height 13
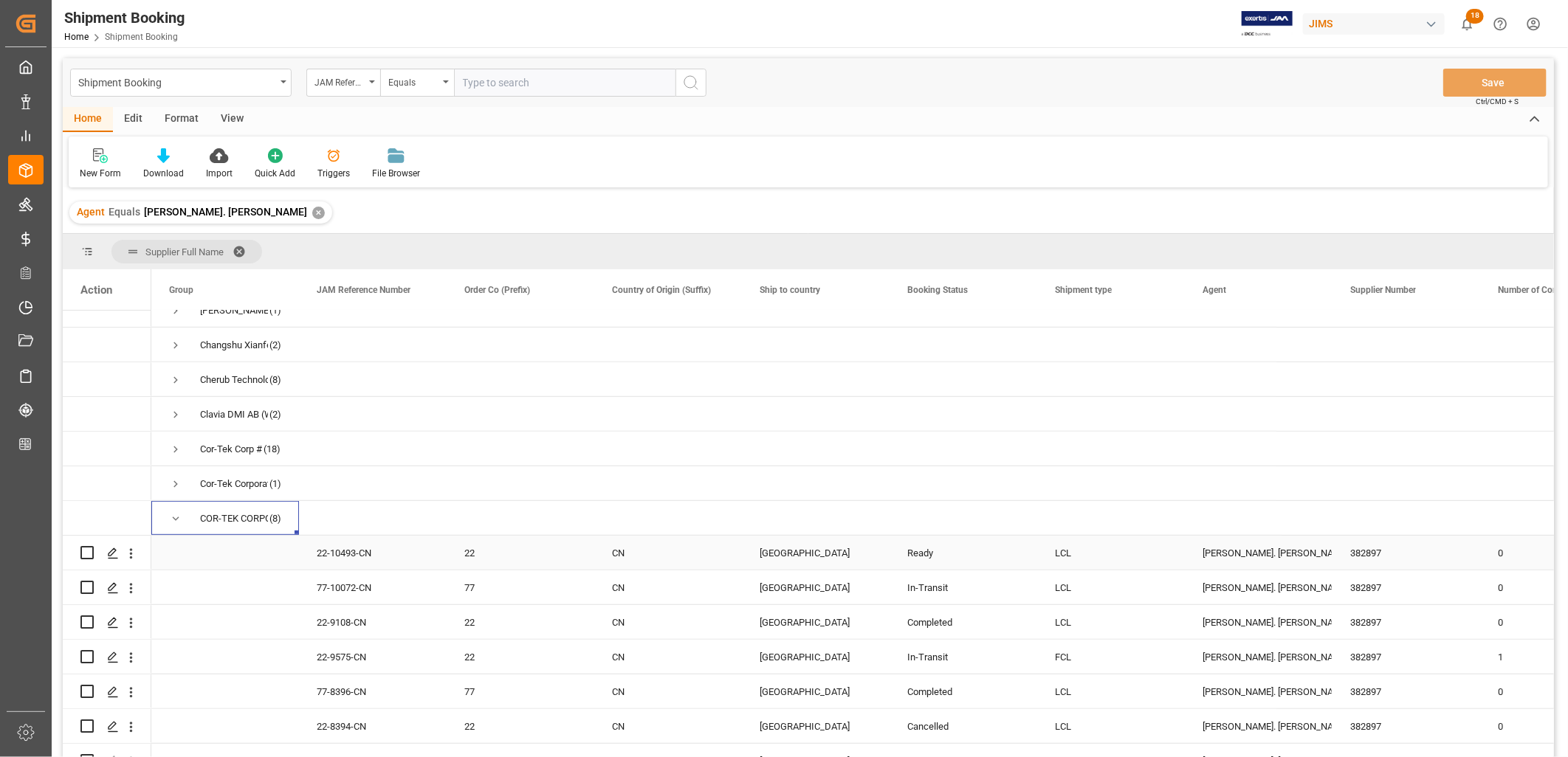
click at [1061, 549] on div "LCL" at bounding box center [1110, 554] width 112 height 34
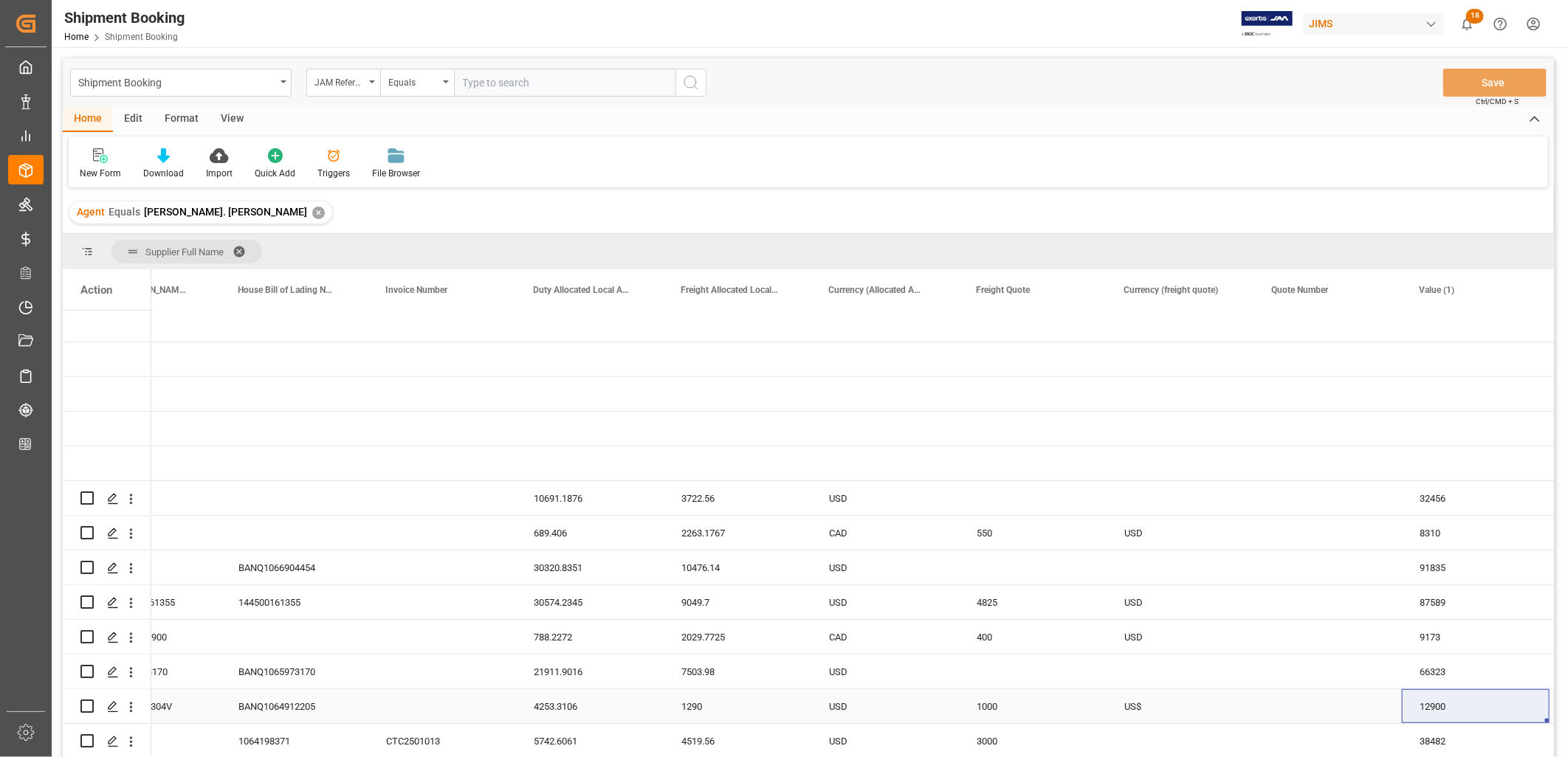
click at [1403, 701] on div "12900" at bounding box center [1475, 707] width 148 height 34
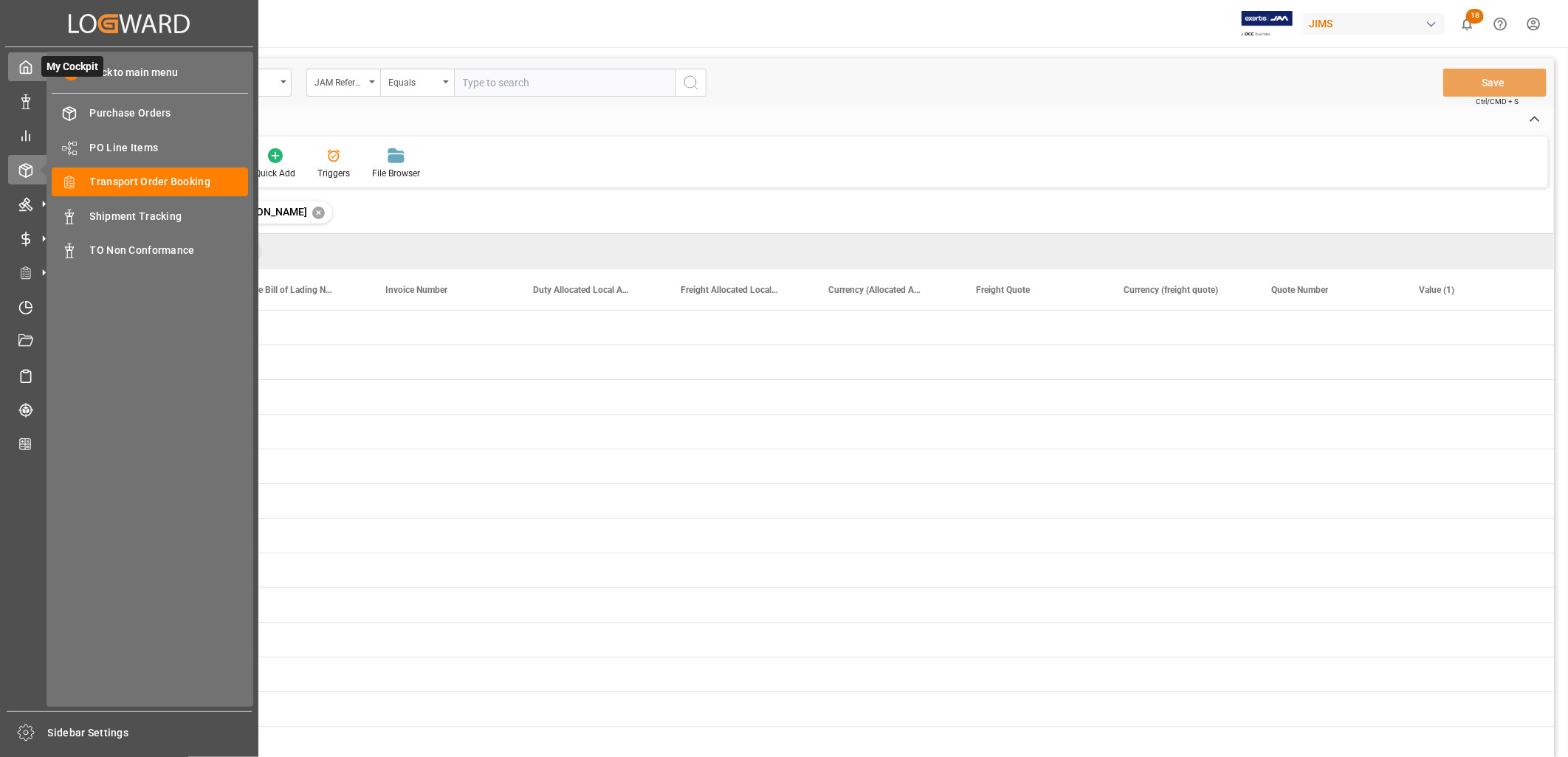
click at [23, 65] on icon at bounding box center [26, 67] width 15 height 15
